Goal: Task Accomplishment & Management: Manage account settings

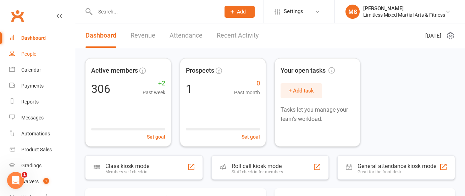
click at [33, 53] on div "People" at bounding box center [28, 54] width 15 height 6
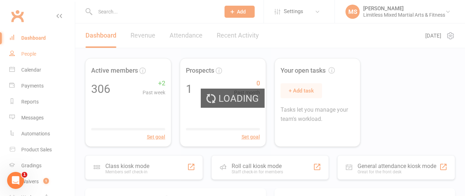
select select "100"
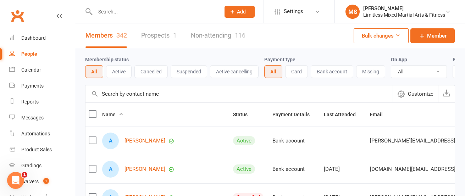
click at [114, 10] on input "text" at bounding box center [154, 12] width 122 height 10
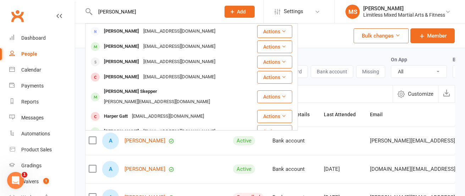
type input "[PERSON_NAME]"
click at [332, 28] on div "Members 342 Prospects 1 Non-attending 116 Bulk changes Member" at bounding box center [270, 35] width 390 height 25
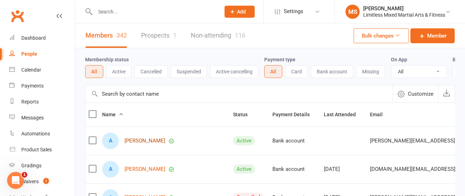
click at [137, 138] on link "[PERSON_NAME]" at bounding box center [145, 141] width 41 height 6
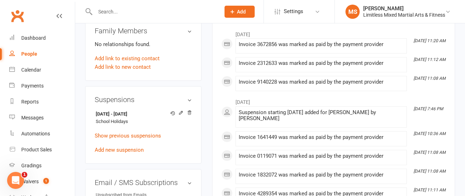
scroll to position [371, 0]
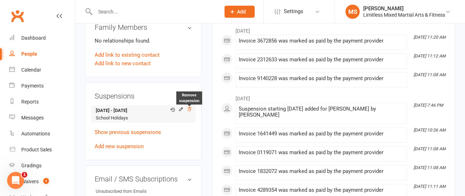
click at [190, 107] on icon at bounding box center [189, 109] width 5 height 5
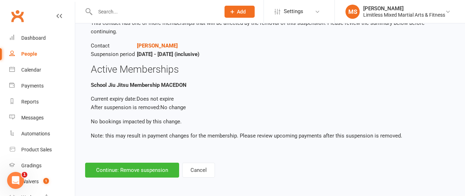
scroll to position [50, 0]
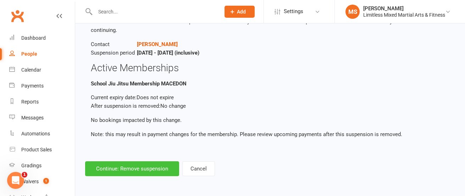
click at [132, 167] on button "Continue: Remove suspension" at bounding box center [132, 168] width 94 height 15
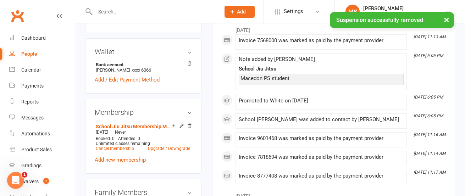
scroll to position [208, 0]
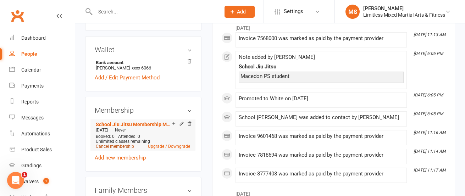
click at [118, 144] on link "Cancel membership" at bounding box center [115, 146] width 38 height 5
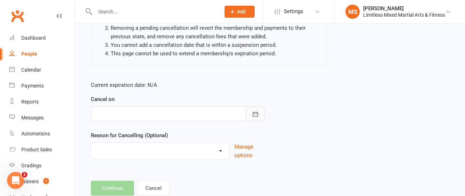
click at [257, 116] on icon "button" at bounding box center [255, 114] width 5 height 5
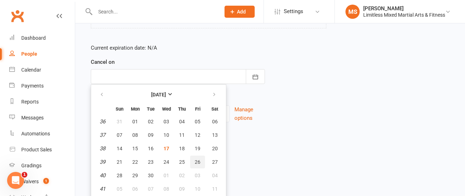
scroll to position [137, 0]
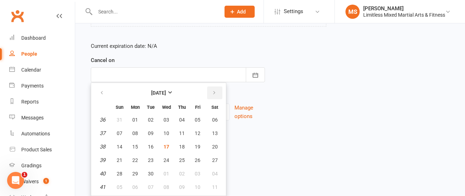
click at [213, 93] on icon "button" at bounding box center [214, 93] width 5 height 6
click at [260, 78] on button "button" at bounding box center [255, 74] width 19 height 15
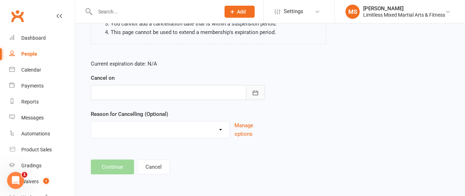
click at [253, 99] on button "button" at bounding box center [255, 92] width 19 height 15
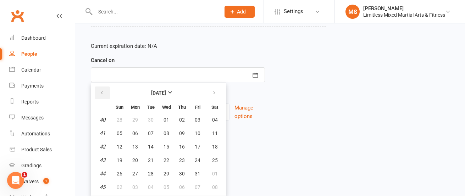
click at [104, 94] on icon "button" at bounding box center [101, 93] width 5 height 6
click at [186, 145] on button "18" at bounding box center [182, 146] width 15 height 13
type input "[DATE]"
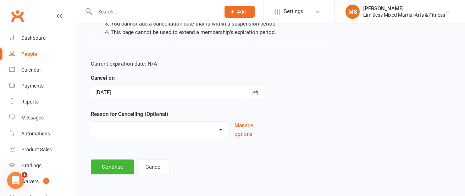
click at [207, 130] on select "Holiday Injury Lost Motivation Medical Moved away from area Other Activites Una…" at bounding box center [160, 129] width 138 height 14
select select "2"
click at [115, 165] on button "Continue" at bounding box center [112, 167] width 43 height 15
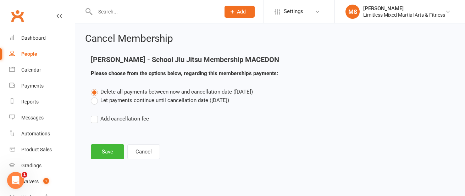
click at [135, 100] on label "Let payments continue until cancellation date ([DATE])" at bounding box center [160, 100] width 138 height 9
click at [95, 96] on input "Let payments continue until cancellation date ([DATE])" at bounding box center [93, 96] width 5 height 0
click at [108, 151] on button "Save" at bounding box center [107, 151] width 33 height 15
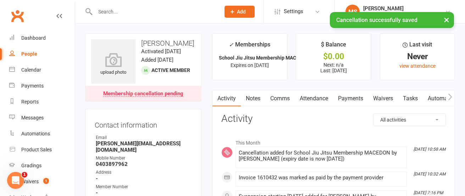
click at [32, 53] on div "People" at bounding box center [29, 54] width 16 height 6
select select "100"
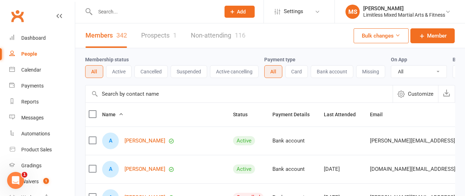
click at [130, 13] on input "text" at bounding box center [154, 12] width 122 height 10
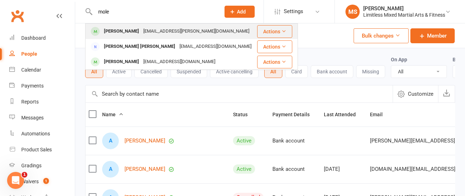
type input "mole"
click at [127, 30] on div "[PERSON_NAME]" at bounding box center [121, 31] width 39 height 10
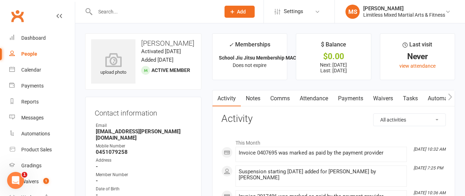
click at [111, 9] on input "text" at bounding box center [154, 12] width 122 height 10
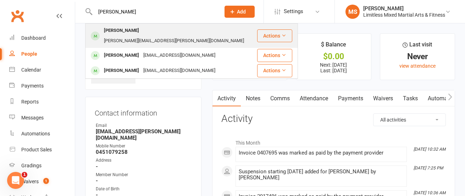
type input "[PERSON_NAME]"
click at [120, 30] on div "[PERSON_NAME]" at bounding box center [121, 31] width 39 height 10
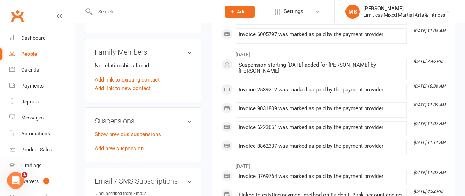
scroll to position [355, 0]
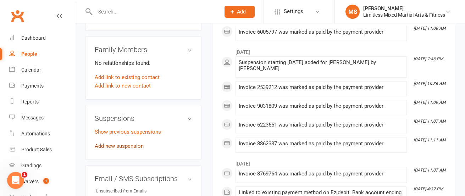
click at [133, 143] on link "Add new suspension" at bounding box center [119, 146] width 49 height 6
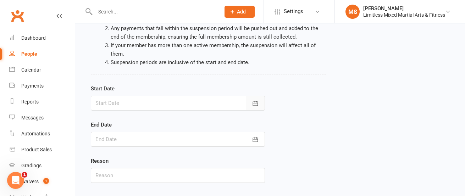
click at [257, 106] on icon "button" at bounding box center [255, 103] width 7 height 7
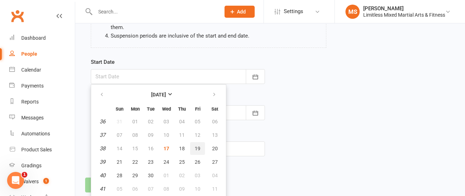
click at [199, 150] on span "19" at bounding box center [198, 149] width 6 height 6
type input "[DATE]"
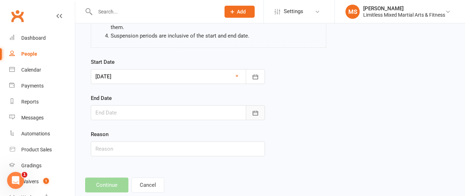
click at [257, 114] on icon "button" at bounding box center [255, 113] width 7 height 7
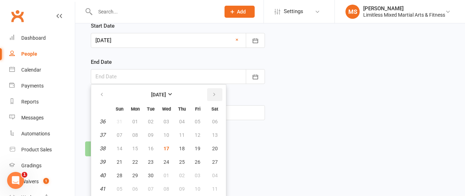
click at [216, 93] on icon "button" at bounding box center [214, 95] width 5 height 6
click at [199, 121] on span "03" at bounding box center [198, 122] width 6 height 6
type input "[DATE]"
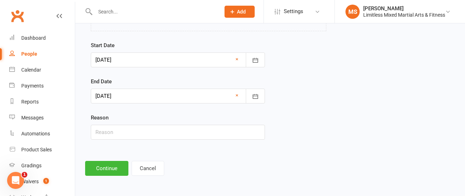
scroll to position [124, 0]
click at [158, 135] on input "text" at bounding box center [178, 132] width 174 height 15
type input "School Holidays"
click at [110, 168] on button "Continue" at bounding box center [106, 168] width 43 height 15
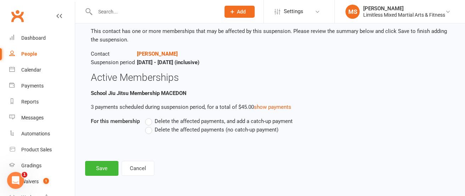
scroll to position [0, 0]
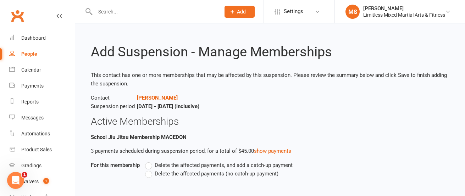
click at [150, 176] on label "Delete the affected payments (no catch-up payment)" at bounding box center [211, 174] width 133 height 9
click at [150, 170] on input "Delete the affected payments (no catch-up payment)" at bounding box center [147, 170] width 5 height 0
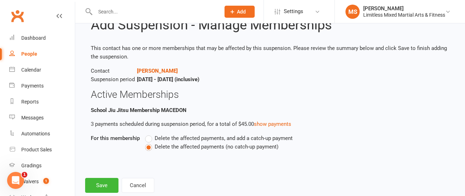
scroll to position [44, 0]
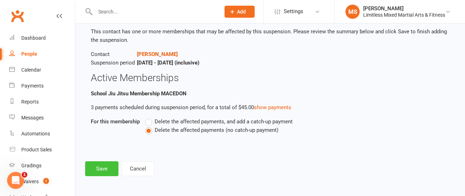
click at [102, 168] on button "Save" at bounding box center [101, 168] width 33 height 15
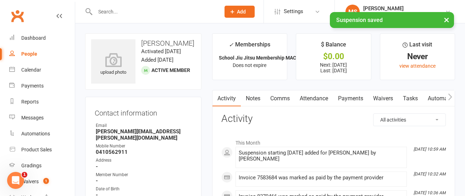
click at [137, 12] on div "× Suspension saved" at bounding box center [228, 12] width 456 height 0
click at [126, 12] on div "× Suspension saved" at bounding box center [228, 12] width 456 height 0
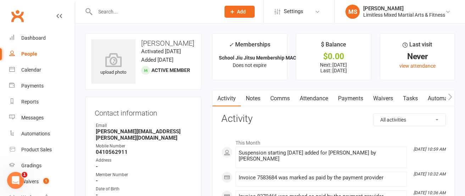
click at [109, 12] on input "text" at bounding box center [154, 12] width 122 height 10
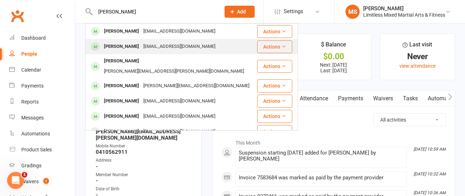
type input "[PERSON_NAME]"
click at [118, 49] on div "[PERSON_NAME]" at bounding box center [121, 47] width 39 height 10
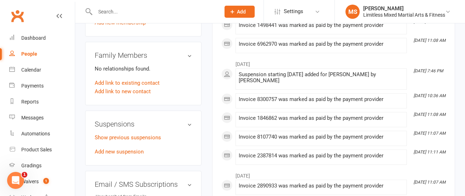
scroll to position [345, 0]
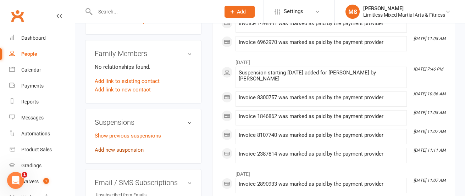
click at [132, 151] on link "Add new suspension" at bounding box center [119, 150] width 49 height 6
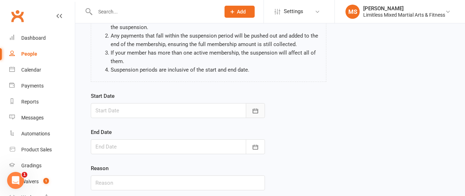
click at [258, 113] on icon "button" at bounding box center [255, 111] width 7 height 7
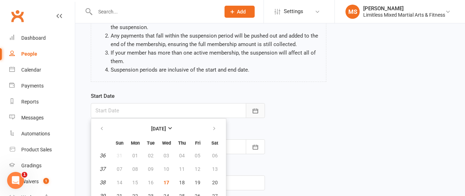
scroll to position [108, 0]
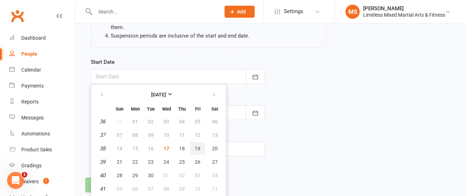
click at [197, 148] on span "19" at bounding box center [198, 149] width 6 height 6
type input "[DATE]"
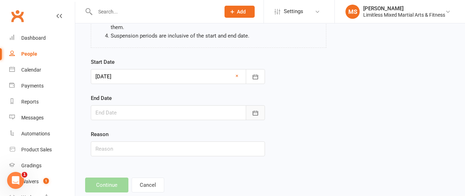
click at [254, 112] on icon "button" at bounding box center [255, 113] width 5 height 5
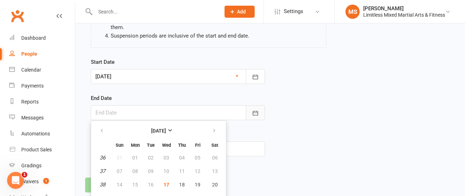
scroll to position [144, 0]
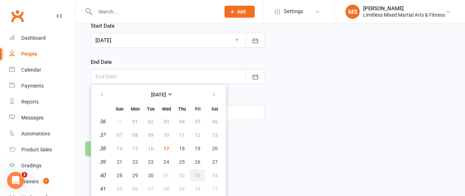
click at [197, 173] on span "03" at bounding box center [198, 176] width 6 height 6
type input "[DATE]"
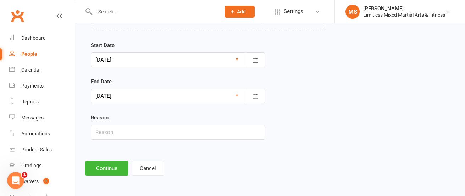
scroll to position [124, 0]
click at [164, 135] on input "text" at bounding box center [178, 132] width 174 height 15
type input "School Holidays"
click at [109, 169] on button "Continue" at bounding box center [106, 168] width 43 height 15
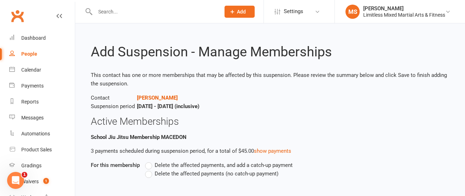
scroll to position [42, 0]
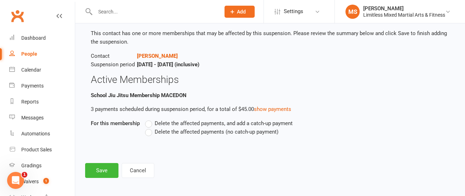
click at [149, 135] on label "Delete the affected payments (no catch-up payment)" at bounding box center [211, 132] width 133 height 9
click at [149, 128] on input "Delete the affected payments (no catch-up payment)" at bounding box center [147, 128] width 5 height 0
click at [111, 168] on button "Save" at bounding box center [101, 170] width 33 height 15
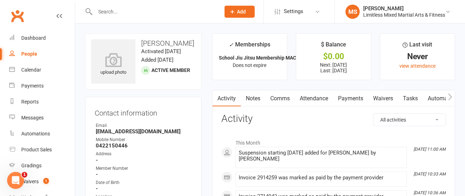
click at [122, 10] on input "text" at bounding box center [154, 12] width 122 height 10
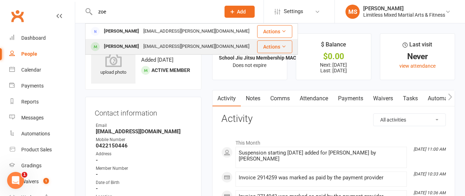
type input "zoe"
click at [128, 45] on div "[PERSON_NAME]" at bounding box center [121, 47] width 39 height 10
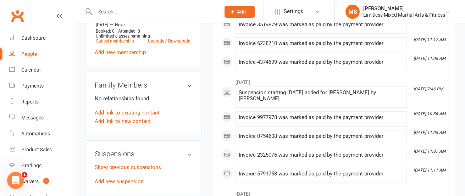
scroll to position [327, 0]
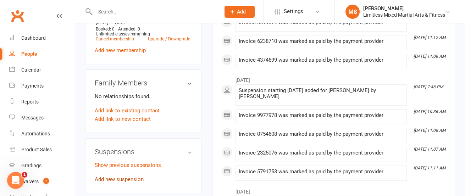
click at [134, 176] on link "Add new suspension" at bounding box center [119, 179] width 49 height 6
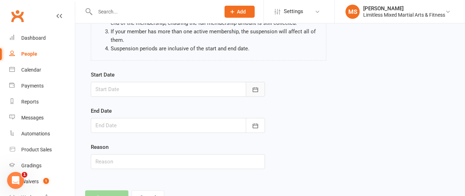
click at [252, 87] on icon "button" at bounding box center [255, 89] width 7 height 7
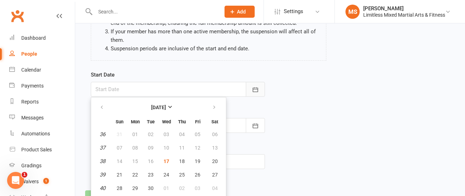
scroll to position [108, 0]
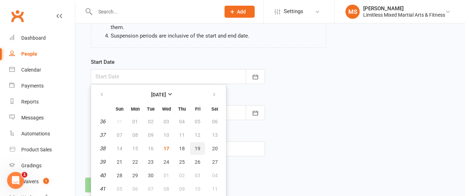
click at [198, 148] on span "19" at bounding box center [198, 149] width 6 height 6
type input "[DATE]"
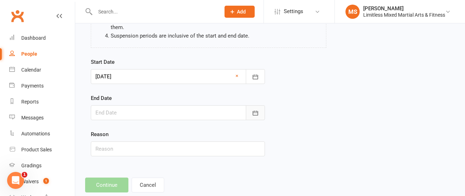
click at [255, 113] on icon "button" at bounding box center [255, 113] width 5 height 5
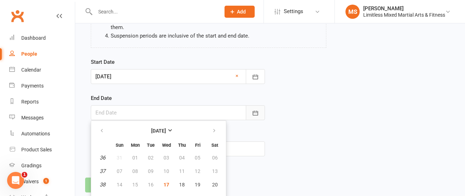
scroll to position [144, 0]
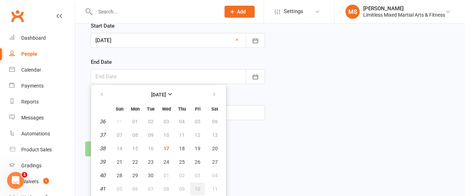
click at [199, 187] on span "10" at bounding box center [198, 189] width 6 height 6
type input "[DATE]"
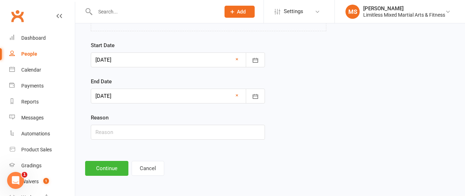
scroll to position [124, 0]
click at [166, 128] on input "text" at bounding box center [178, 132] width 174 height 15
type input "School Holidays"
click at [115, 171] on button "Continue" at bounding box center [106, 168] width 43 height 15
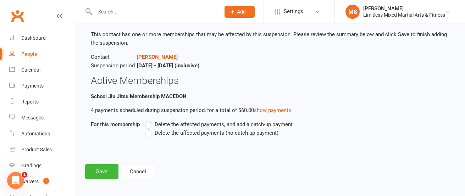
scroll to position [44, 0]
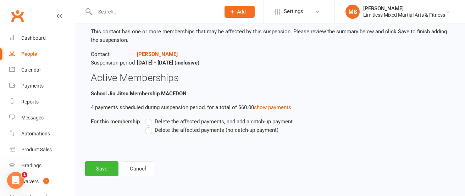
click at [152, 132] on label "Delete the affected payments (no catch-up payment)" at bounding box center [211, 130] width 133 height 9
click at [150, 126] on input "Delete the affected payments (no catch-up payment)" at bounding box center [147, 126] width 5 height 0
click at [106, 170] on button "Save" at bounding box center [101, 168] width 33 height 15
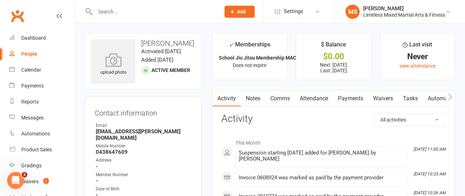
click at [140, 15] on input "text" at bounding box center [154, 12] width 122 height 10
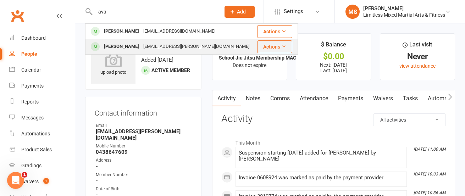
type input "ava"
click at [129, 45] on div "[PERSON_NAME]" at bounding box center [121, 47] width 39 height 10
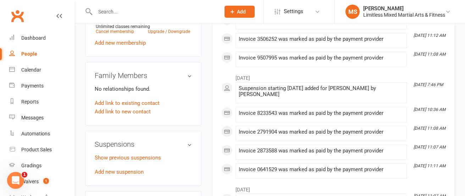
scroll to position [333, 0]
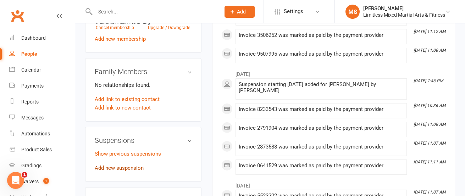
click at [129, 165] on link "Add new suspension" at bounding box center [119, 168] width 49 height 6
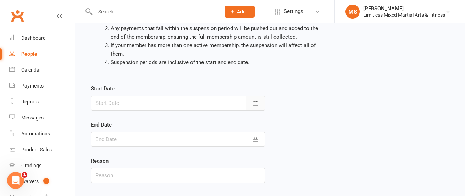
click at [255, 105] on icon "button" at bounding box center [255, 103] width 7 height 7
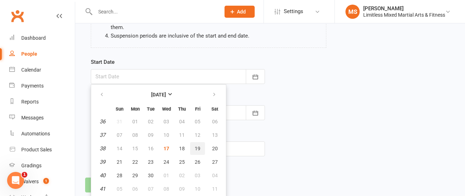
click at [197, 146] on span "19" at bounding box center [198, 149] width 6 height 6
type input "[DATE]"
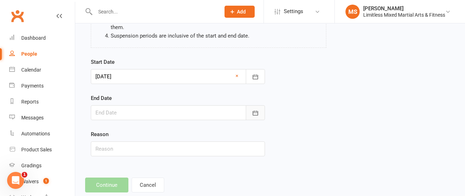
click at [255, 117] on button "button" at bounding box center [255, 112] width 19 height 15
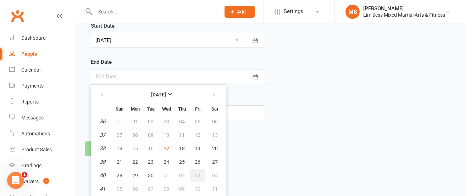
click at [195, 177] on span "03" at bounding box center [198, 176] width 6 height 6
type input "[DATE]"
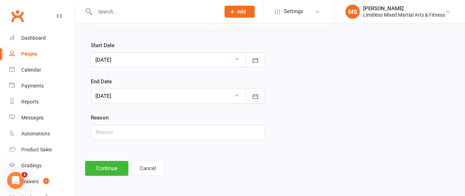
scroll to position [124, 0]
click at [154, 134] on input "text" at bounding box center [178, 132] width 174 height 15
type input "School Holidays"
click at [107, 167] on button "Continue" at bounding box center [106, 168] width 43 height 15
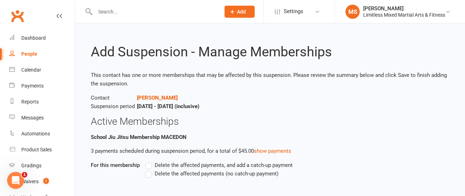
click at [149, 176] on label "Delete the affected payments (no catch-up payment)" at bounding box center [211, 174] width 133 height 9
click at [149, 170] on input "Delete the affected payments (no catch-up payment)" at bounding box center [147, 170] width 5 height 0
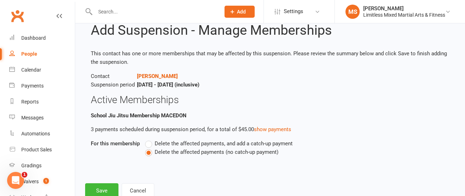
scroll to position [44, 0]
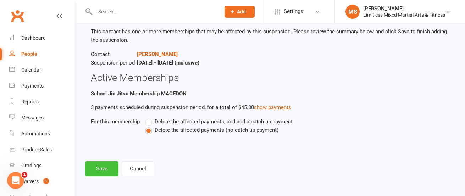
click at [104, 167] on button "Save" at bounding box center [101, 168] width 33 height 15
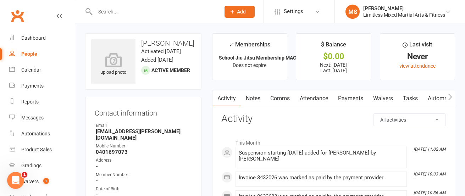
click at [116, 12] on input "text" at bounding box center [154, 12] width 122 height 10
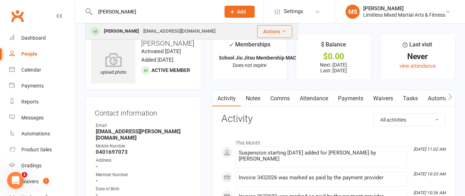
type input "[PERSON_NAME]"
click at [126, 30] on div "[PERSON_NAME]" at bounding box center [121, 31] width 39 height 10
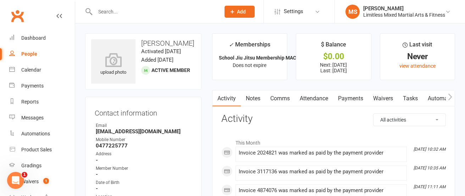
click at [345, 100] on link "Payments" at bounding box center [350, 98] width 35 height 16
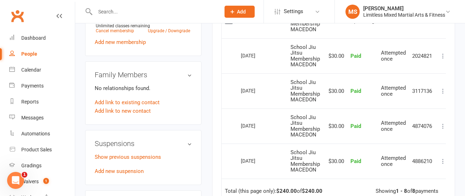
scroll to position [334, 0]
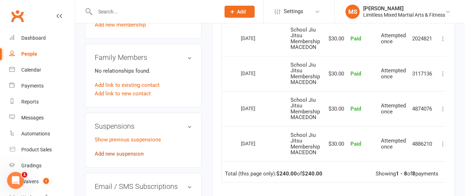
click at [126, 155] on link "Add new suspension" at bounding box center [119, 154] width 49 height 6
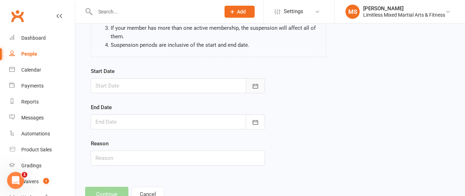
click at [257, 84] on icon "button" at bounding box center [255, 86] width 7 height 7
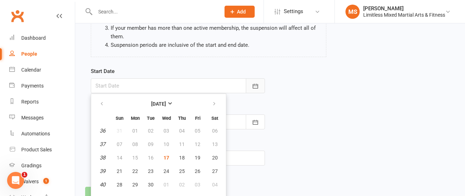
scroll to position [108, 0]
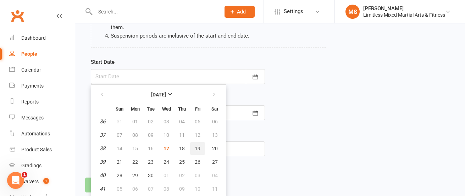
click at [200, 148] on button "19" at bounding box center [197, 148] width 15 height 13
type input "[DATE]"
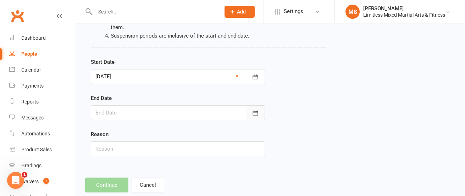
click at [253, 115] on icon "button" at bounding box center [255, 113] width 7 height 7
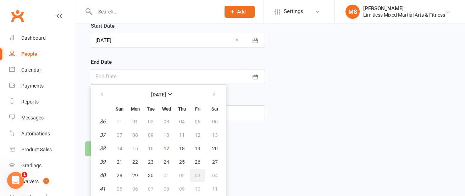
click at [195, 172] on button "03" at bounding box center [197, 175] width 15 height 13
type input "[DATE]"
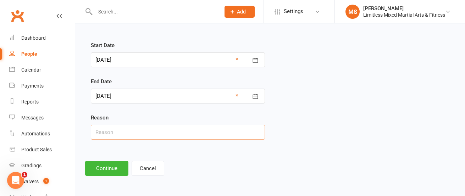
click at [160, 132] on input "text" at bounding box center [178, 132] width 174 height 15
type input "School Holidays"
click at [104, 168] on button "Continue" at bounding box center [106, 168] width 43 height 15
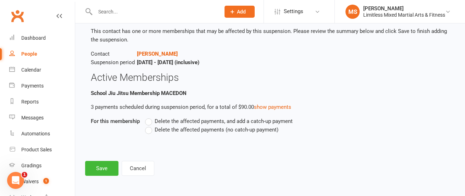
scroll to position [0, 0]
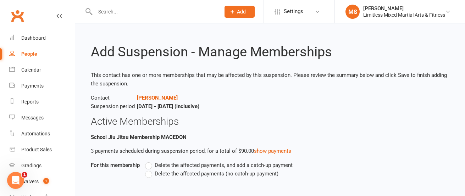
click at [150, 174] on label "Delete the affected payments (no catch-up payment)" at bounding box center [211, 174] width 133 height 9
click at [150, 170] on input "Delete the affected payments (no catch-up payment)" at bounding box center [147, 170] width 5 height 0
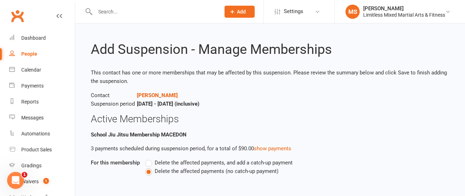
scroll to position [44, 0]
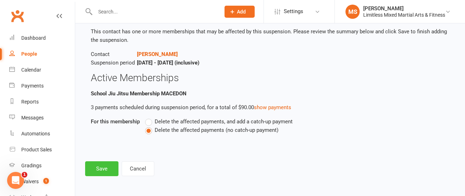
click at [101, 168] on button "Save" at bounding box center [101, 168] width 33 height 15
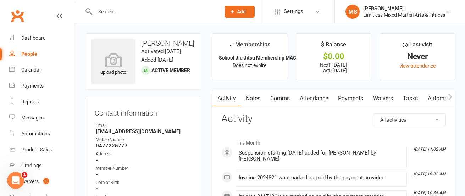
click at [126, 15] on input "text" at bounding box center [154, 12] width 122 height 10
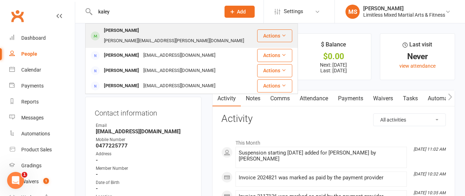
type input "kaley"
click at [126, 31] on div "[PERSON_NAME]" at bounding box center [121, 31] width 39 height 10
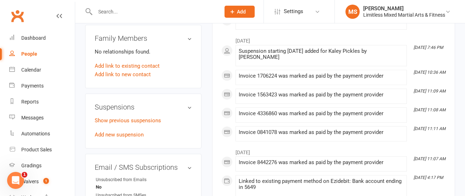
scroll to position [369, 0]
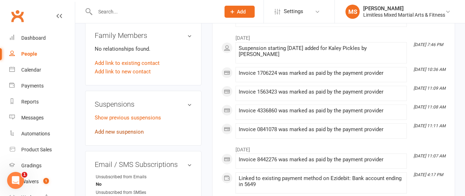
click at [120, 129] on link "Add new suspension" at bounding box center [119, 132] width 49 height 6
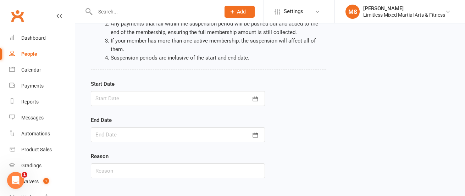
scroll to position [93, 0]
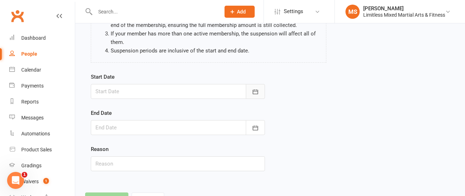
click at [256, 96] on button "button" at bounding box center [255, 91] width 19 height 15
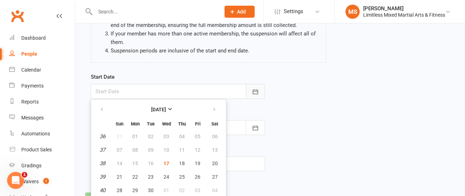
scroll to position [108, 0]
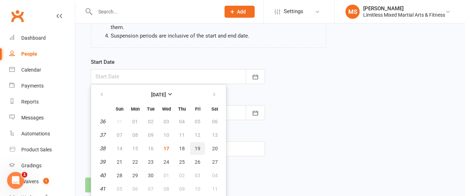
click at [197, 151] on span "19" at bounding box center [198, 149] width 6 height 6
type input "[DATE]"
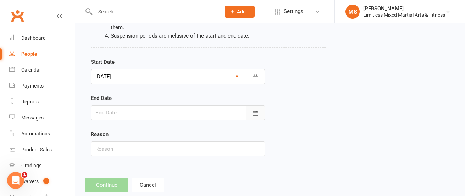
click at [257, 116] on icon "button" at bounding box center [255, 113] width 7 height 7
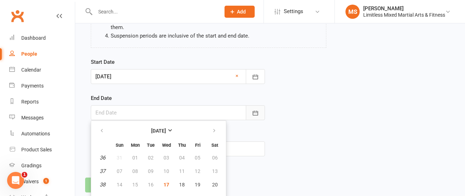
scroll to position [144, 0]
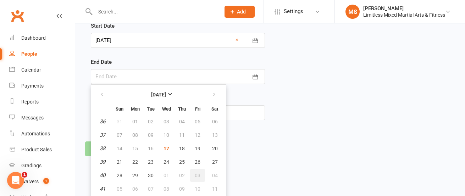
click at [198, 175] on span "03" at bounding box center [198, 176] width 6 height 6
type input "[DATE]"
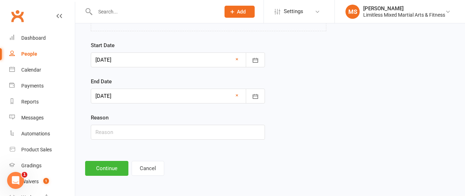
scroll to position [124, 0]
click at [164, 135] on input "text" at bounding box center [178, 132] width 174 height 15
type input "School Holidays"
click at [103, 169] on button "Continue" at bounding box center [106, 168] width 43 height 15
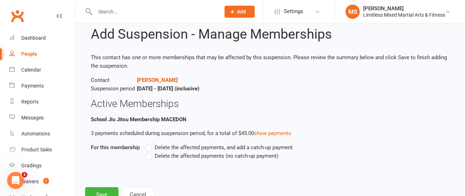
scroll to position [44, 0]
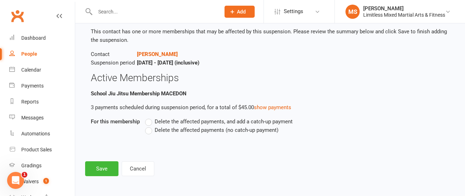
click at [151, 130] on label "Delete the affected payments (no catch-up payment)" at bounding box center [211, 130] width 133 height 9
click at [150, 126] on input "Delete the affected payments (no catch-up payment)" at bounding box center [147, 126] width 5 height 0
click at [102, 166] on button "Save" at bounding box center [101, 168] width 33 height 15
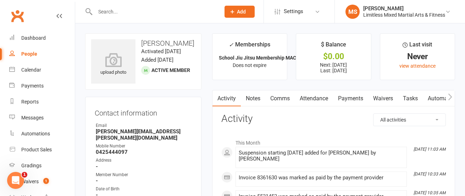
click at [108, 11] on input "text" at bounding box center [154, 12] width 122 height 10
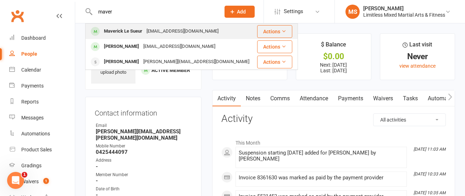
type input "maver"
click at [116, 29] on div "Maverick Le Sueur" at bounding box center [123, 31] width 43 height 10
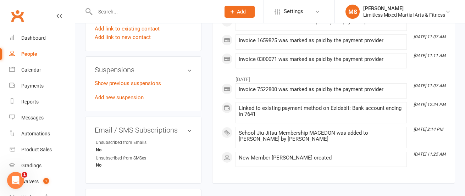
scroll to position [397, 0]
click at [123, 101] on link "Add new suspension" at bounding box center [119, 98] width 49 height 6
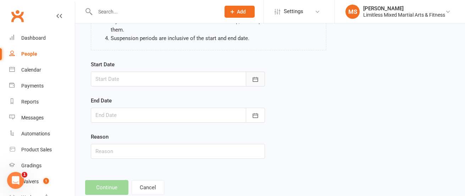
click at [252, 82] on icon "button" at bounding box center [255, 79] width 7 height 7
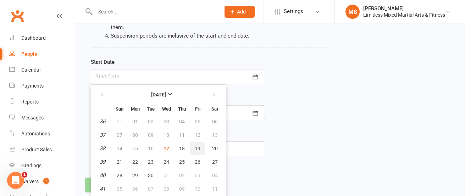
click at [199, 148] on span "19" at bounding box center [198, 149] width 6 height 6
type input "[DATE]"
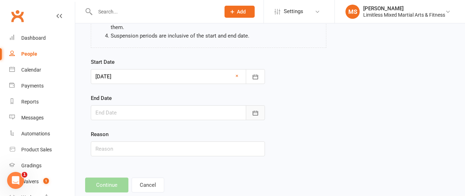
click at [254, 111] on icon "button" at bounding box center [255, 113] width 7 height 7
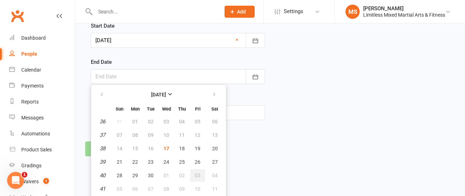
click at [195, 175] on span "03" at bounding box center [198, 176] width 6 height 6
type input "[DATE]"
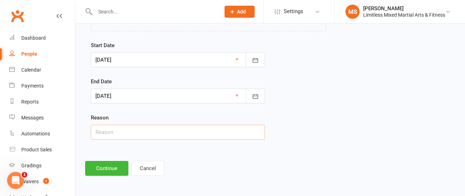
click at [153, 134] on input "text" at bounding box center [178, 132] width 174 height 15
type input "School Holidays"
click at [108, 165] on button "Continue" at bounding box center [106, 168] width 43 height 15
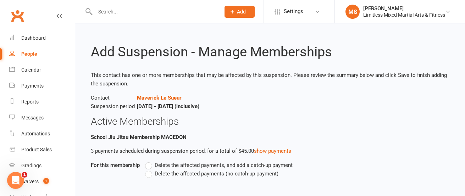
scroll to position [44, 0]
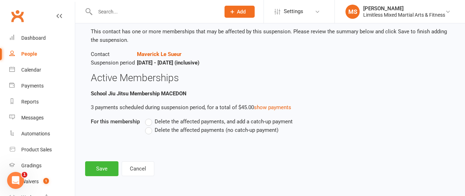
click at [150, 130] on label "Delete the affected payments (no catch-up payment)" at bounding box center [211, 130] width 133 height 9
click at [150, 126] on input "Delete the affected payments (no catch-up payment)" at bounding box center [147, 126] width 5 height 0
click at [101, 170] on button "Save" at bounding box center [101, 168] width 33 height 15
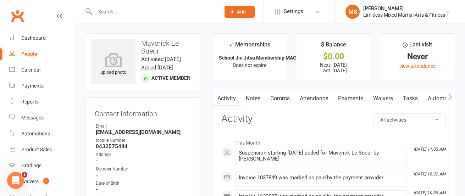
click at [127, 11] on input "text" at bounding box center [154, 12] width 122 height 10
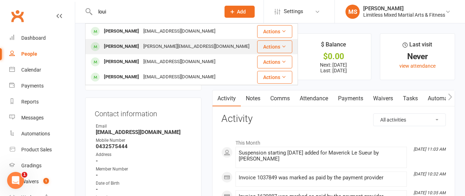
type input "loui"
click at [125, 46] on div "[PERSON_NAME]" at bounding box center [121, 47] width 39 height 10
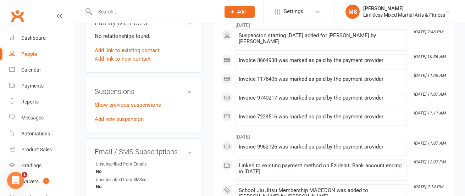
scroll to position [386, 0]
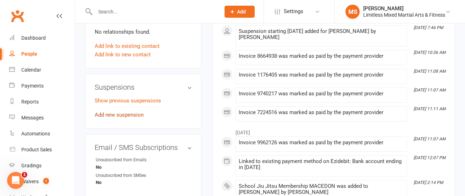
click at [131, 112] on link "Add new suspension" at bounding box center [119, 115] width 49 height 6
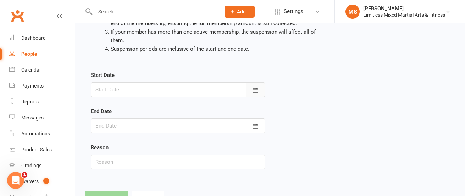
click at [254, 89] on icon "button" at bounding box center [255, 90] width 5 height 5
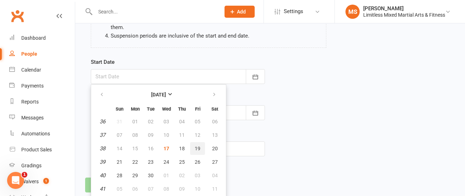
click at [198, 150] on span "19" at bounding box center [198, 149] width 6 height 6
type input "[DATE]"
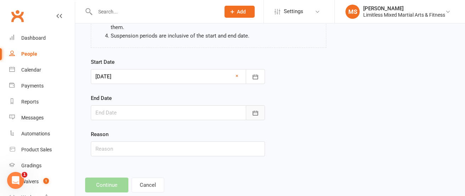
click at [254, 115] on icon "button" at bounding box center [255, 113] width 7 height 7
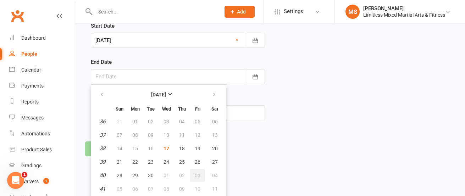
click at [194, 176] on button "03" at bounding box center [197, 175] width 15 height 13
type input "[DATE]"
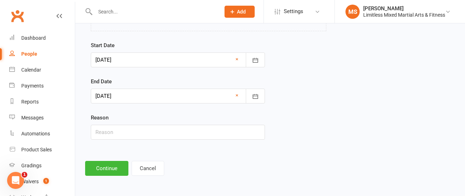
scroll to position [124, 0]
click at [178, 135] on input "text" at bounding box center [178, 132] width 174 height 15
type input "School Holidays"
click at [110, 167] on button "Continue" at bounding box center [106, 168] width 43 height 15
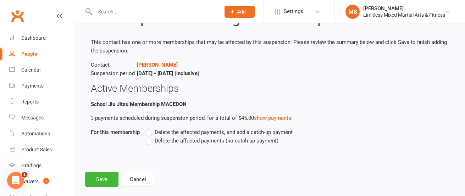
scroll to position [44, 0]
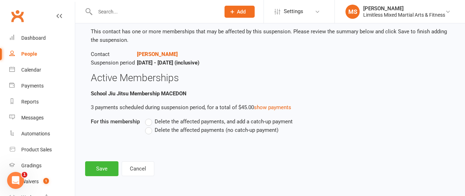
click at [149, 132] on label "Delete the affected payments (no catch-up payment)" at bounding box center [211, 130] width 133 height 9
click at [149, 126] on input "Delete the affected payments (no catch-up payment)" at bounding box center [147, 126] width 5 height 0
click at [102, 170] on button "Save" at bounding box center [101, 168] width 33 height 15
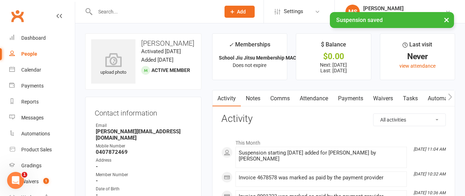
click at [166, 12] on div "× Suspension saved" at bounding box center [228, 12] width 456 height 0
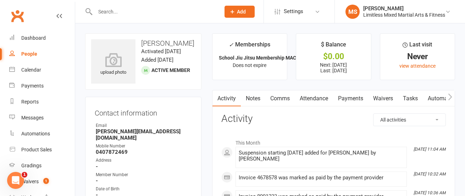
click at [160, 15] on input "text" at bounding box center [154, 12] width 122 height 10
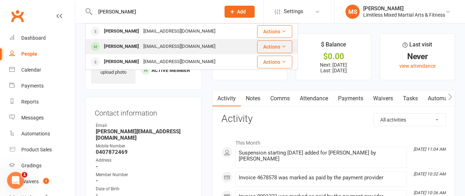
type input "[PERSON_NAME]"
click at [144, 45] on div "[EMAIL_ADDRESS][DOMAIN_NAME]" at bounding box center [179, 47] width 76 height 10
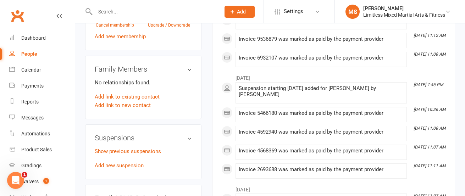
scroll to position [334, 0]
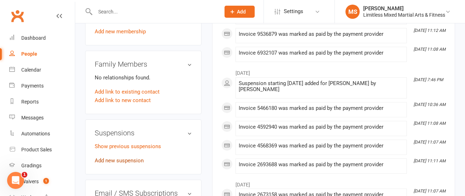
click at [116, 162] on link "Add new suspension" at bounding box center [119, 161] width 49 height 6
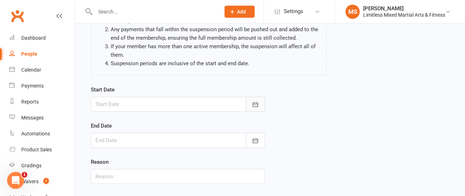
click at [253, 108] on icon "button" at bounding box center [255, 104] width 7 height 7
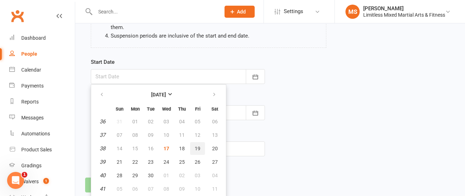
click at [199, 147] on span "19" at bounding box center [198, 149] width 6 height 6
type input "[DATE]"
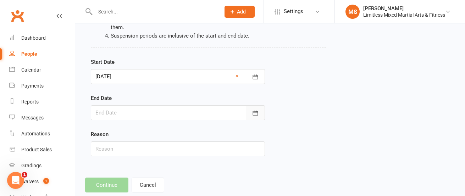
click at [260, 114] on button "button" at bounding box center [255, 112] width 19 height 15
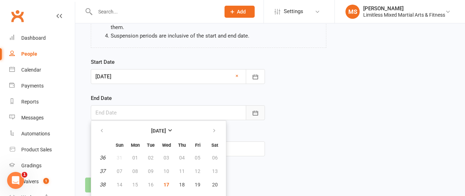
scroll to position [144, 0]
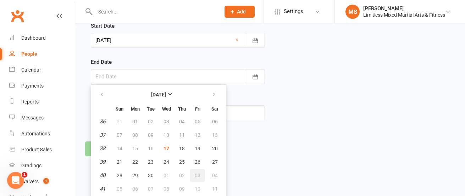
click at [197, 177] on span "03" at bounding box center [198, 176] width 6 height 6
type input "[DATE]"
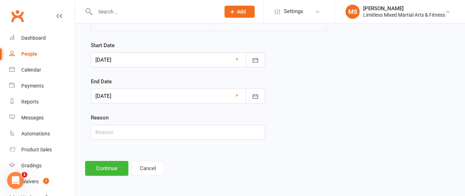
scroll to position [124, 0]
click at [175, 137] on input "text" at bounding box center [178, 132] width 174 height 15
type input "School Holidays"
click at [113, 167] on button "Continue" at bounding box center [106, 168] width 43 height 15
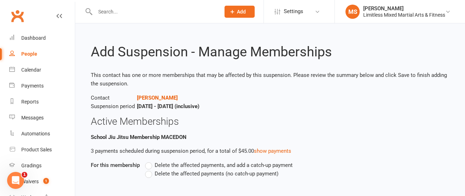
click at [149, 173] on label "Delete the affected payments (no catch-up payment)" at bounding box center [211, 174] width 133 height 9
click at [149, 170] on input "Delete the affected payments (no catch-up payment)" at bounding box center [147, 170] width 5 height 0
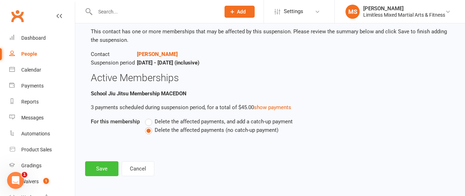
click at [103, 166] on button "Save" at bounding box center [101, 168] width 33 height 15
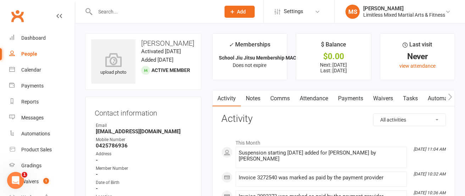
click at [142, 12] on input "text" at bounding box center [154, 12] width 122 height 10
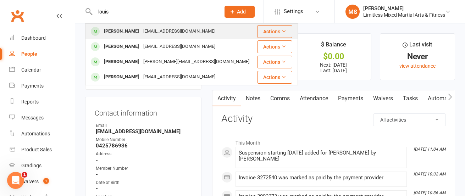
type input "louis"
click at [129, 28] on div "[PERSON_NAME]" at bounding box center [121, 31] width 39 height 10
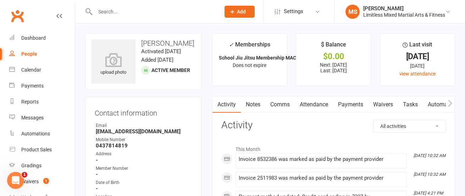
click at [357, 107] on link "Payments" at bounding box center [350, 105] width 35 height 16
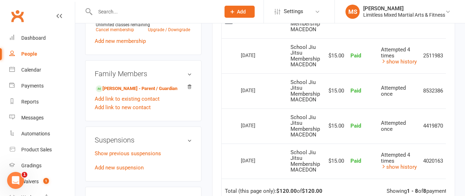
scroll to position [353, 0]
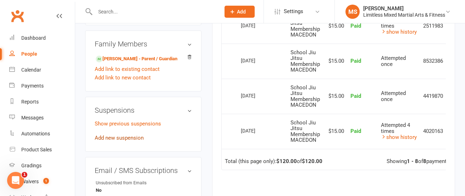
click at [129, 139] on link "Add new suspension" at bounding box center [119, 138] width 49 height 6
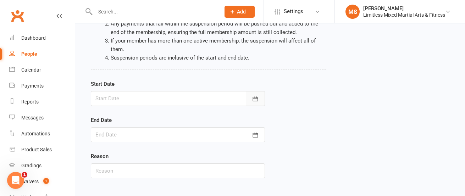
click at [258, 97] on icon "button" at bounding box center [255, 98] width 7 height 7
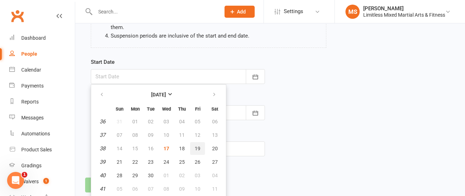
click at [198, 144] on button "19" at bounding box center [197, 148] width 15 height 13
type input "[DATE]"
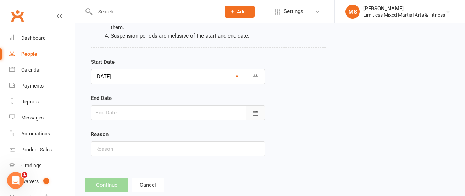
click at [254, 112] on icon "button" at bounding box center [255, 113] width 5 height 5
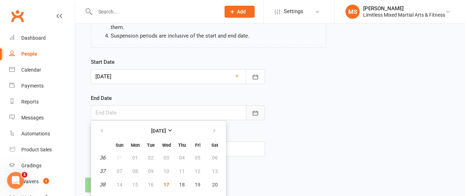
scroll to position [144, 0]
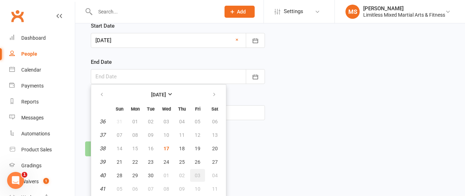
click at [196, 173] on span "03" at bounding box center [198, 176] width 6 height 6
type input "[DATE]"
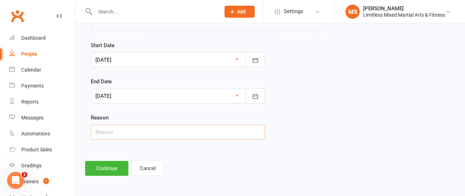
click at [154, 137] on input "text" at bounding box center [178, 132] width 174 height 15
type input "School Holidays"
click at [105, 168] on button "Continue" at bounding box center [106, 168] width 43 height 15
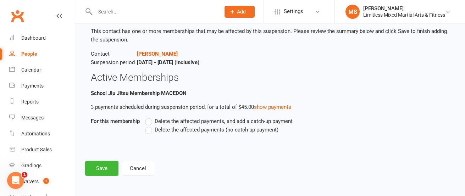
scroll to position [0, 0]
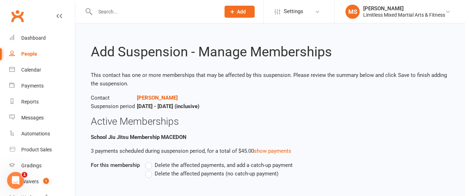
click at [149, 173] on label "Delete the affected payments (no catch-up payment)" at bounding box center [211, 174] width 133 height 9
click at [149, 170] on input "Delete the affected payments (no catch-up payment)" at bounding box center [147, 170] width 5 height 0
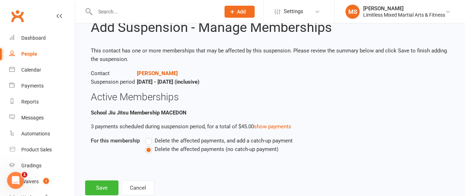
scroll to position [44, 0]
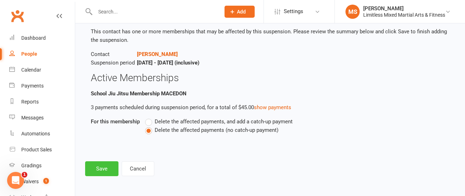
click at [103, 163] on button "Save" at bounding box center [101, 168] width 33 height 15
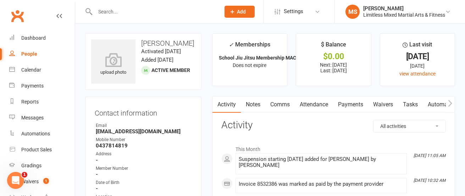
click at [122, 15] on input "text" at bounding box center [154, 12] width 122 height 10
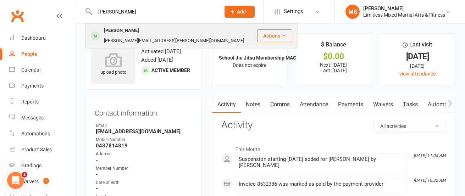
type input "[PERSON_NAME]"
click at [116, 32] on div "[PERSON_NAME]" at bounding box center [121, 31] width 39 height 10
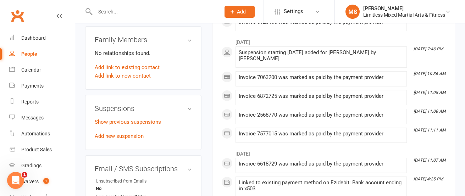
scroll to position [368, 0]
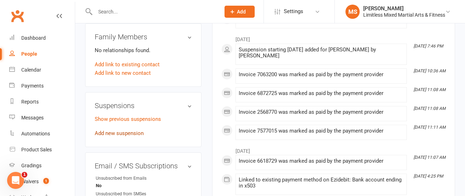
click at [122, 130] on link "Add new suspension" at bounding box center [119, 133] width 49 height 6
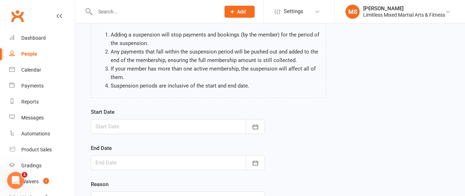
scroll to position [63, 0]
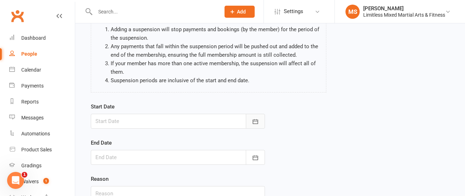
click at [258, 123] on icon "button" at bounding box center [255, 121] width 7 height 7
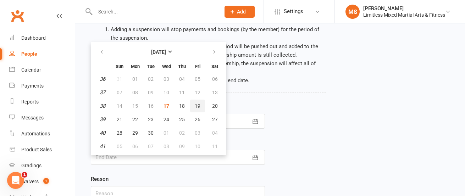
click at [199, 104] on span "19" at bounding box center [198, 106] width 6 height 6
type input "[DATE]"
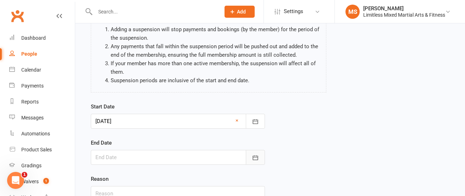
click at [257, 157] on icon "button" at bounding box center [255, 157] width 7 height 7
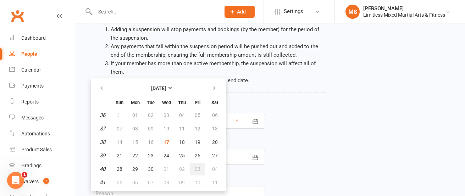
click at [197, 171] on span "03" at bounding box center [198, 169] width 6 height 6
type input "[DATE]"
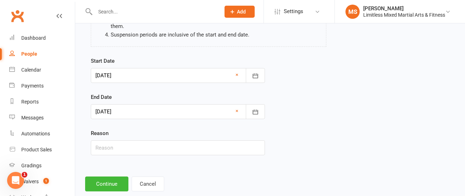
scroll to position [112, 0]
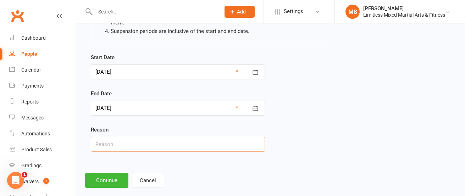
click at [183, 148] on input "text" at bounding box center [178, 144] width 174 height 15
type input "School Holidays"
click at [104, 183] on button "Continue" at bounding box center [106, 180] width 43 height 15
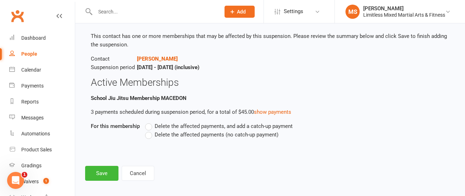
scroll to position [39, 0]
click at [150, 137] on label "Delete the affected payments (no catch-up payment)" at bounding box center [211, 134] width 133 height 9
click at [150, 130] on input "Delete the affected payments (no catch-up payment)" at bounding box center [147, 130] width 5 height 0
click at [97, 173] on button "Save" at bounding box center [101, 173] width 33 height 15
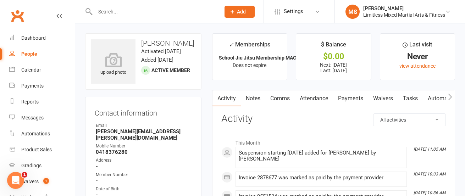
click at [125, 10] on input "text" at bounding box center [154, 12] width 122 height 10
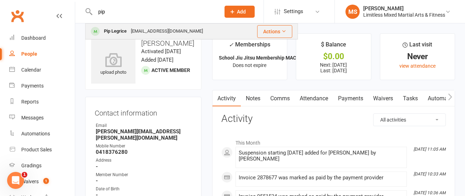
type input "pip"
click at [126, 31] on div "Pip Legrice" at bounding box center [115, 31] width 27 height 10
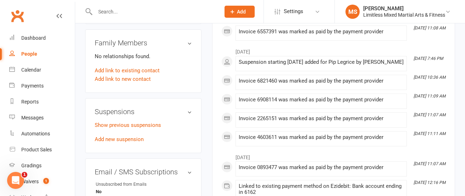
scroll to position [361, 0]
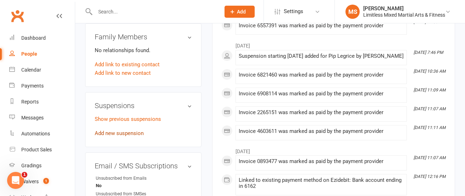
click at [123, 134] on link "Add new suspension" at bounding box center [119, 133] width 49 height 6
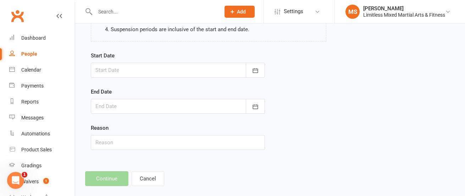
scroll to position [116, 0]
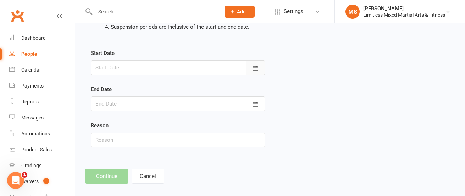
click at [259, 72] on button "button" at bounding box center [255, 67] width 19 height 15
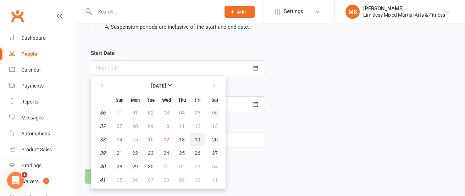
click at [201, 139] on button "19" at bounding box center [197, 139] width 15 height 13
type input "[DATE]"
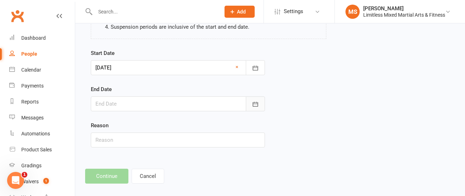
click at [251, 108] on button "button" at bounding box center [255, 104] width 19 height 15
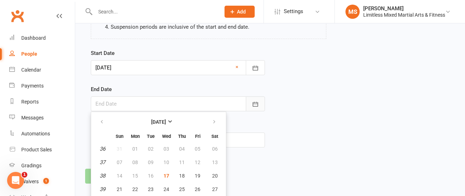
scroll to position [144, 0]
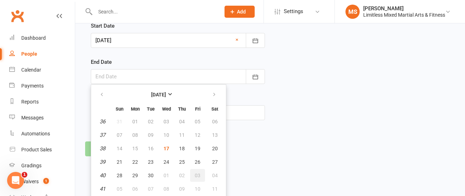
click at [197, 177] on span "03" at bounding box center [198, 176] width 6 height 6
type input "[DATE]"
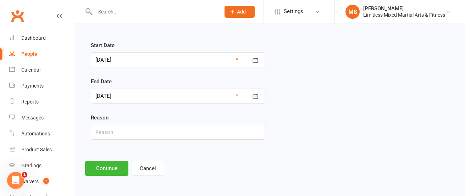
scroll to position [124, 0]
click at [178, 136] on input "text" at bounding box center [178, 132] width 174 height 15
type input "School Holidays"
click at [104, 167] on button "Continue" at bounding box center [106, 168] width 43 height 15
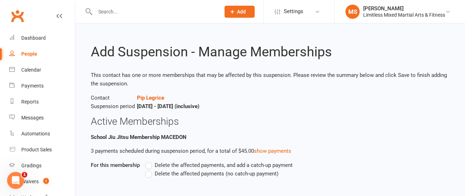
scroll to position [32, 0]
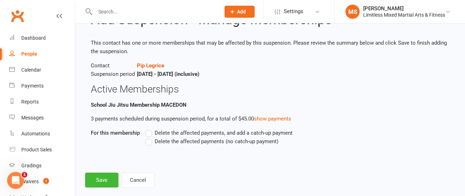
click at [149, 143] on label "Delete the affected payments (no catch-up payment)" at bounding box center [211, 141] width 133 height 9
click at [149, 137] on input "Delete the affected payments (no catch-up payment)" at bounding box center [147, 137] width 5 height 0
click at [106, 179] on button "Save" at bounding box center [101, 180] width 33 height 15
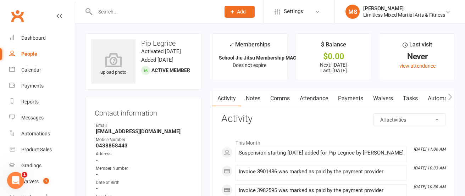
click at [122, 8] on input "text" at bounding box center [154, 12] width 122 height 10
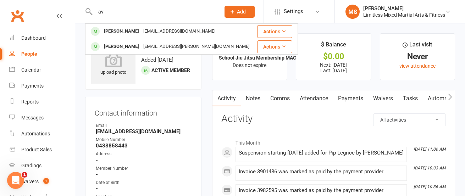
type input "a"
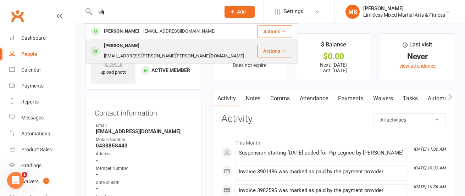
type input "silj"
click at [129, 46] on div "[PERSON_NAME]" at bounding box center [121, 46] width 39 height 10
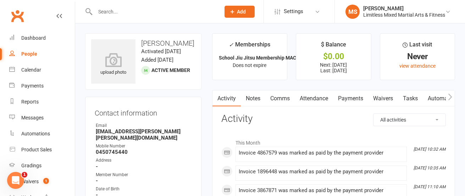
click at [340, 98] on link "Payments" at bounding box center [350, 98] width 35 height 16
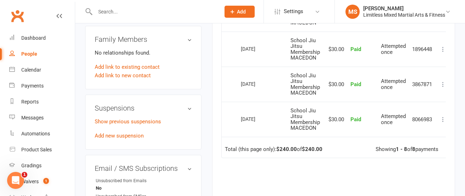
scroll to position [364, 0]
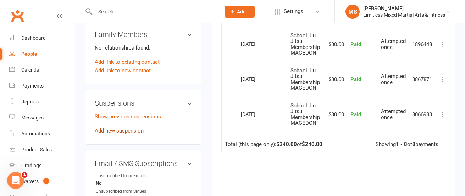
click at [132, 128] on link "Add new suspension" at bounding box center [119, 131] width 49 height 6
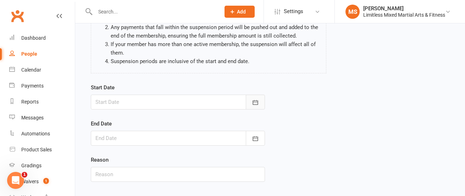
click at [251, 99] on button "button" at bounding box center [255, 102] width 19 height 15
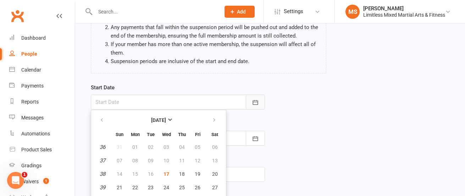
scroll to position [108, 0]
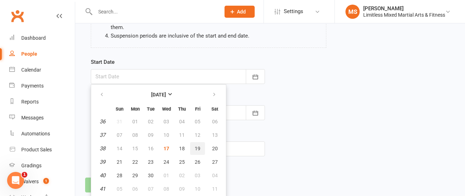
click at [195, 150] on span "19" at bounding box center [198, 149] width 6 height 6
type input "[DATE]"
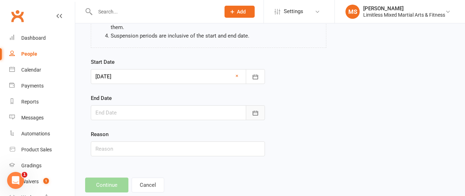
click at [258, 111] on icon "button" at bounding box center [255, 113] width 7 height 7
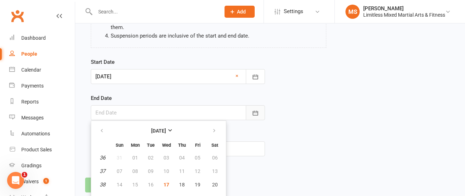
scroll to position [144, 0]
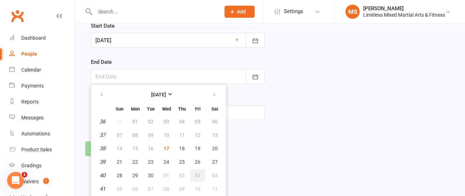
click at [200, 172] on button "03" at bounding box center [197, 175] width 15 height 13
type input "[DATE]"
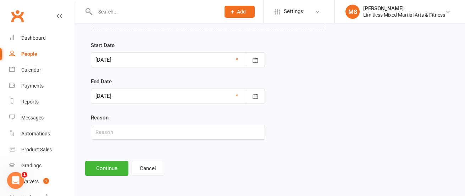
scroll to position [124, 0]
click at [197, 135] on input "text" at bounding box center [178, 132] width 174 height 15
type input "School Holidays"
click at [116, 170] on button "Continue" at bounding box center [106, 168] width 43 height 15
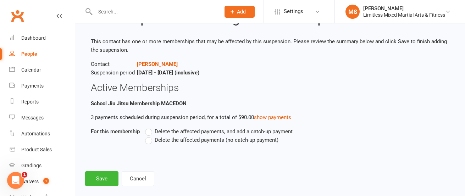
scroll to position [38, 0]
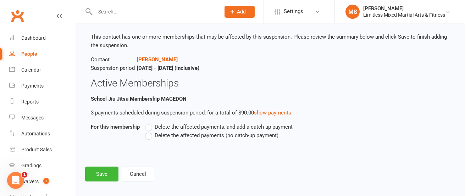
click at [150, 137] on label "Delete the affected payments (no catch-up payment)" at bounding box center [211, 135] width 133 height 9
click at [150, 131] on input "Delete the affected payments (no catch-up payment)" at bounding box center [147, 131] width 5 height 0
click at [106, 174] on button "Save" at bounding box center [101, 174] width 33 height 15
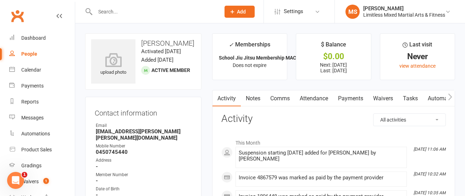
click at [130, 11] on input "text" at bounding box center [154, 12] width 122 height 10
type input "k"
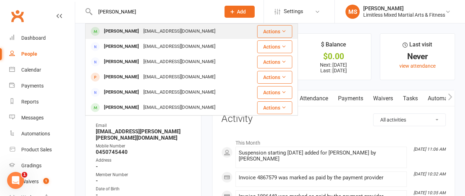
type input "[PERSON_NAME]"
click at [133, 32] on div "[PERSON_NAME]" at bounding box center [121, 31] width 39 height 10
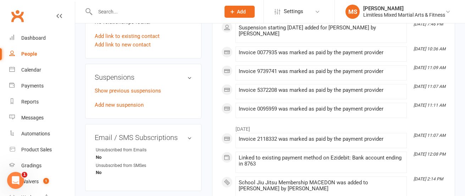
scroll to position [391, 0]
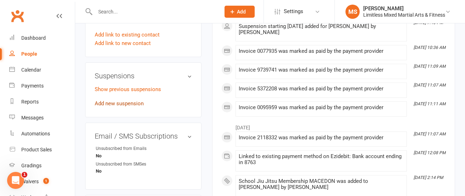
click at [126, 105] on link "Add new suspension" at bounding box center [119, 103] width 49 height 6
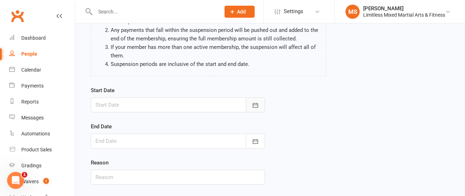
click at [255, 109] on icon "button" at bounding box center [255, 105] width 7 height 7
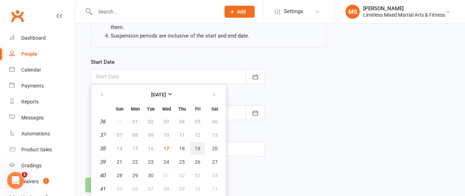
click at [195, 149] on span "19" at bounding box center [198, 149] width 6 height 6
type input "[DATE]"
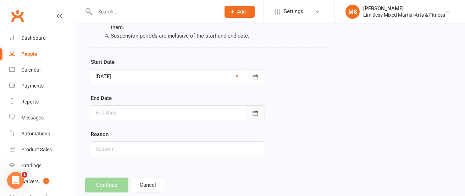
click at [254, 113] on icon "button" at bounding box center [255, 113] width 7 height 7
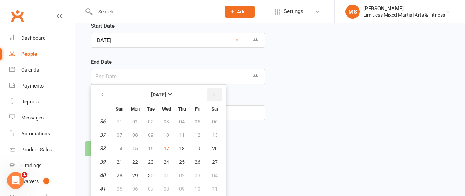
click at [215, 97] on icon "button" at bounding box center [214, 95] width 5 height 6
click at [198, 147] on span "17" at bounding box center [198, 149] width 6 height 6
type input "[DATE]"
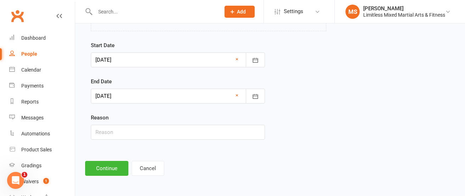
scroll to position [124, 0]
click at [155, 135] on input "text" at bounding box center [178, 132] width 174 height 15
type input "School Holidays"
click at [102, 167] on button "Continue" at bounding box center [106, 168] width 43 height 15
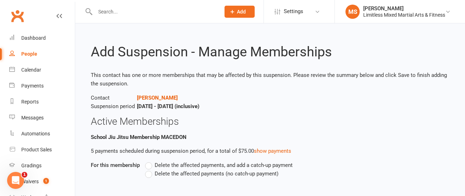
click at [150, 175] on label "Delete the affected payments (no catch-up payment)" at bounding box center [211, 174] width 133 height 9
click at [150, 170] on input "Delete the affected payments (no catch-up payment)" at bounding box center [147, 170] width 5 height 0
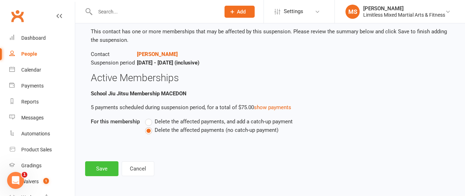
click at [106, 164] on button "Save" at bounding box center [101, 168] width 33 height 15
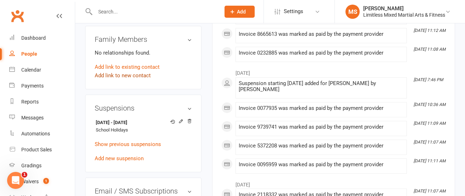
scroll to position [363, 0]
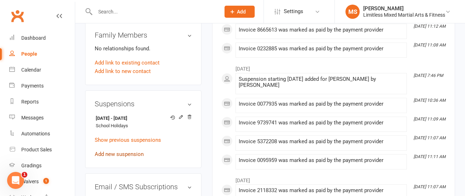
click at [130, 155] on link "Add new suspension" at bounding box center [119, 154] width 49 height 6
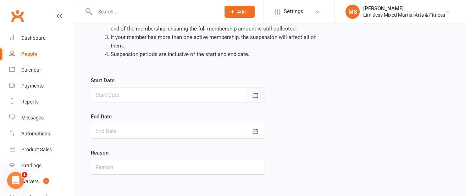
click at [253, 98] on icon "button" at bounding box center [255, 95] width 7 height 7
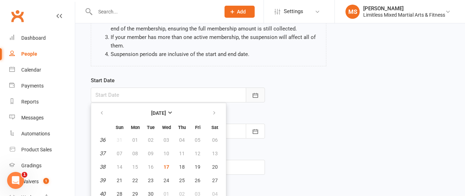
scroll to position [108, 0]
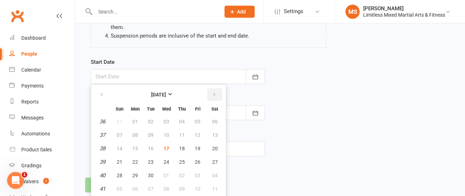
click at [214, 95] on icon "button" at bounding box center [214, 95] width 5 height 6
click at [195, 133] on span "12" at bounding box center [198, 135] width 6 height 6
type input "[DATE]"
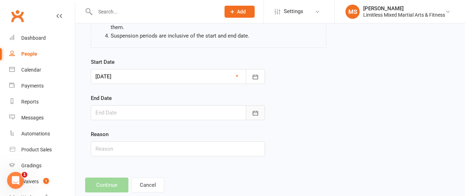
click at [257, 111] on icon "button" at bounding box center [255, 113] width 7 height 7
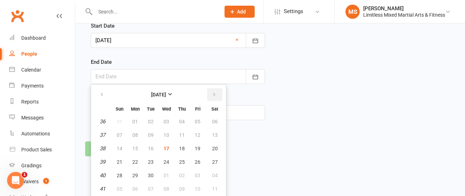
click at [213, 97] on icon "button" at bounding box center [214, 95] width 5 height 6
click at [197, 175] on span "30" at bounding box center [198, 176] width 6 height 6
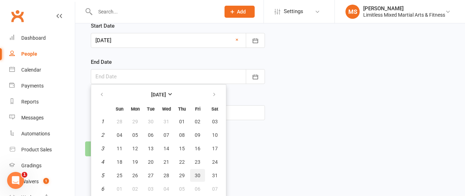
type input "[DATE]"
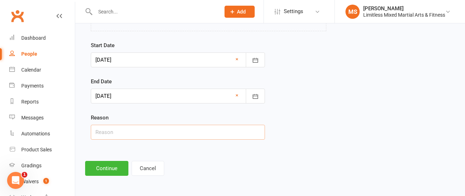
click at [190, 131] on input "text" at bounding box center [178, 132] width 174 height 15
type input "School Holidays"
click at [109, 169] on button "Continue" at bounding box center [106, 168] width 43 height 15
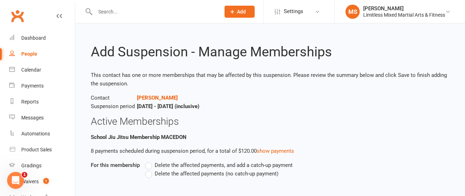
click at [149, 176] on label "Delete the affected payments (no catch-up payment)" at bounding box center [211, 174] width 133 height 9
click at [149, 170] on input "Delete the affected payments (no catch-up payment)" at bounding box center [147, 170] width 5 height 0
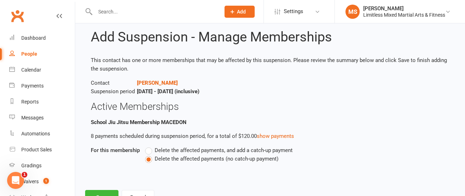
scroll to position [44, 0]
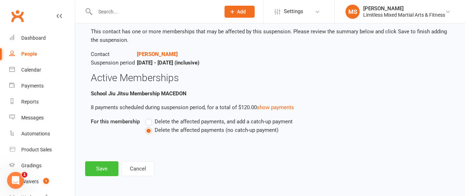
click at [103, 171] on button "Save" at bounding box center [101, 168] width 33 height 15
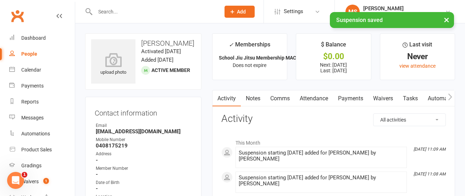
click at [127, 12] on div "× Suspension saved" at bounding box center [228, 12] width 456 height 0
click at [114, 11] on input "text" at bounding box center [154, 12] width 122 height 10
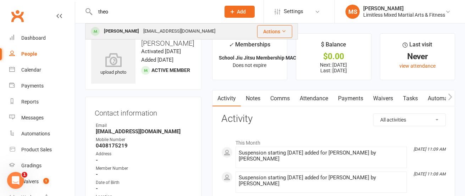
type input "theo"
click at [128, 31] on div "[PERSON_NAME]" at bounding box center [121, 31] width 39 height 10
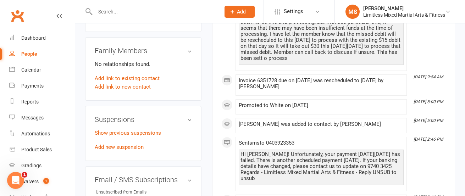
scroll to position [340, 0]
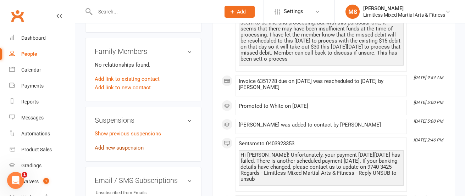
click at [127, 149] on link "Add new suspension" at bounding box center [119, 148] width 49 height 6
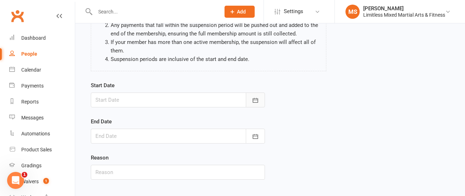
click at [258, 104] on icon "button" at bounding box center [255, 100] width 7 height 7
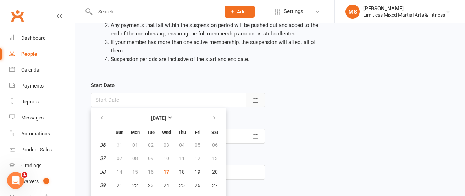
scroll to position [108, 0]
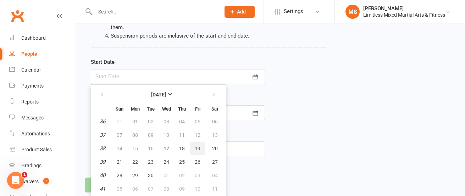
click at [201, 148] on button "19" at bounding box center [197, 148] width 15 height 13
type input "[DATE]"
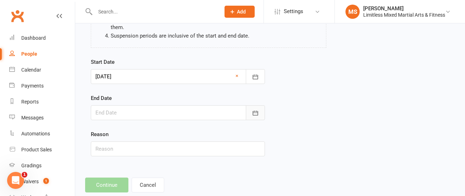
click at [254, 109] on button "button" at bounding box center [255, 112] width 19 height 15
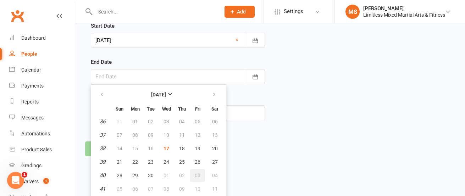
click at [197, 173] on span "03" at bounding box center [198, 176] width 6 height 6
type input "[DATE]"
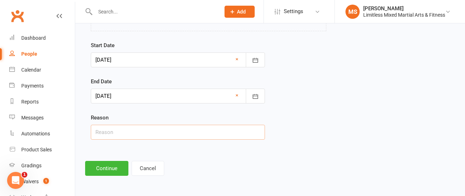
click at [164, 132] on input "text" at bounding box center [178, 132] width 174 height 15
type input "School Holidays"
click at [111, 167] on button "Continue" at bounding box center [106, 168] width 43 height 15
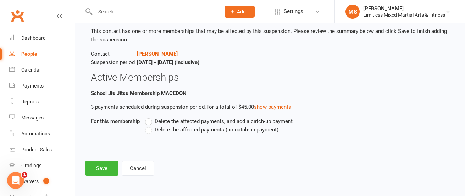
scroll to position [0, 0]
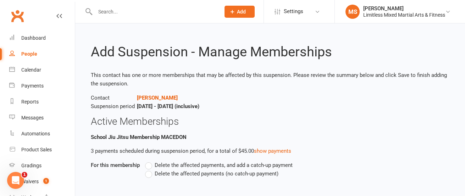
click at [150, 175] on label "Delete the affected payments (no catch-up payment)" at bounding box center [211, 174] width 133 height 9
click at [150, 170] on input "Delete the affected payments (no catch-up payment)" at bounding box center [147, 170] width 5 height 0
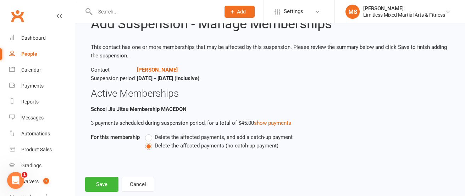
scroll to position [44, 0]
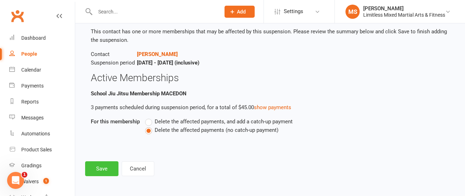
click at [103, 168] on button "Save" at bounding box center [101, 168] width 33 height 15
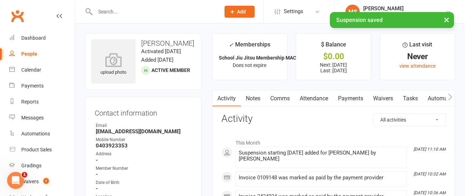
click at [117, 11] on input "text" at bounding box center [154, 12] width 122 height 10
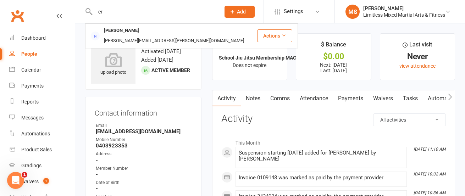
type input "c"
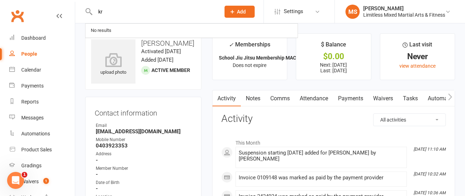
type input "k"
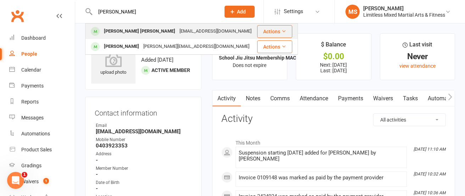
type input "[PERSON_NAME]"
click at [177, 30] on div "[EMAIL_ADDRESS][DOMAIN_NAME]" at bounding box center [215, 31] width 76 height 10
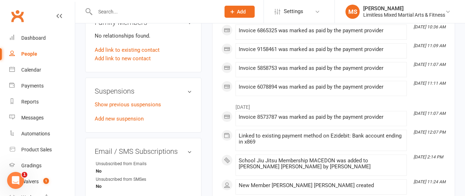
scroll to position [398, 0]
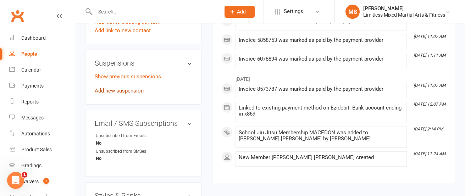
click at [123, 94] on link "Add new suspension" at bounding box center [119, 91] width 49 height 6
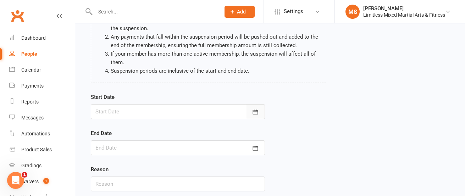
click at [253, 113] on icon "button" at bounding box center [255, 112] width 7 height 7
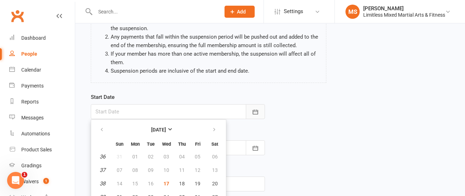
scroll to position [108, 0]
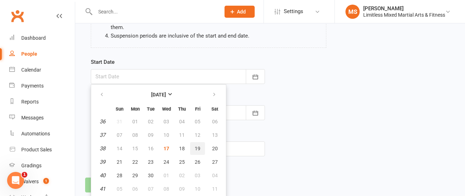
click at [197, 150] on span "19" at bounding box center [198, 149] width 6 height 6
type input "[DATE]"
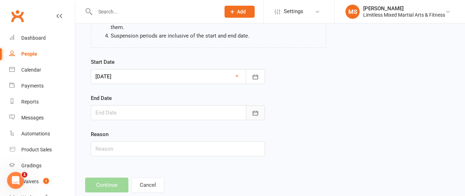
click at [255, 116] on icon "button" at bounding box center [255, 113] width 7 height 7
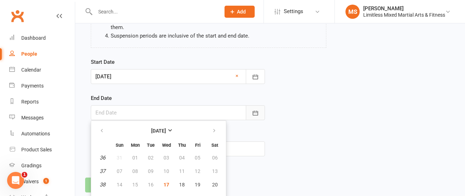
scroll to position [144, 0]
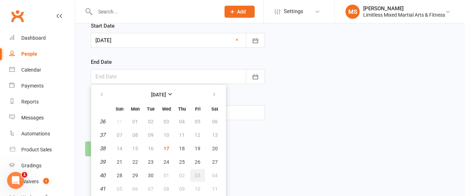
click at [198, 173] on span "03" at bounding box center [198, 176] width 6 height 6
type input "[DATE]"
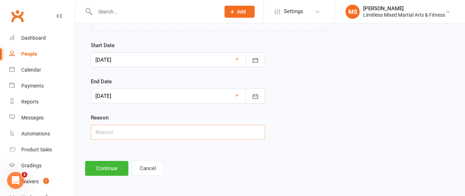
click at [184, 132] on input "text" at bounding box center [178, 132] width 174 height 15
type input "School Holidays"
click at [101, 167] on button "Continue" at bounding box center [106, 168] width 43 height 15
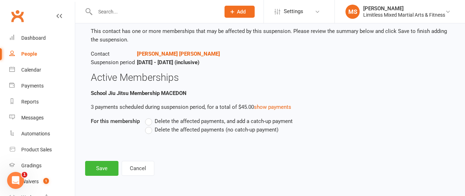
scroll to position [0, 0]
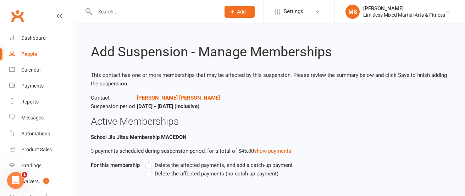
click at [148, 175] on label "Delete the affected payments (no catch-up payment)" at bounding box center [211, 174] width 133 height 9
click at [148, 170] on input "Delete the affected payments (no catch-up payment)" at bounding box center [147, 170] width 5 height 0
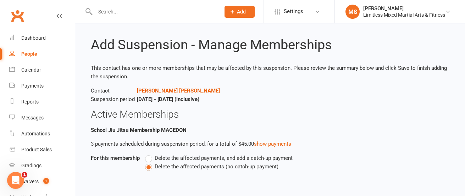
scroll to position [44, 0]
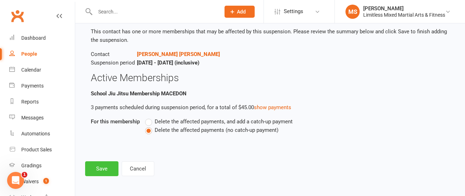
click at [103, 170] on button "Save" at bounding box center [101, 168] width 33 height 15
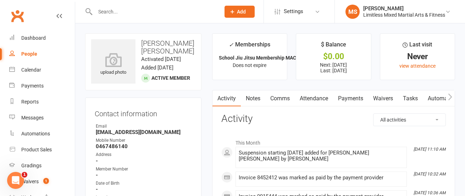
click at [136, 15] on input "text" at bounding box center [154, 12] width 122 height 10
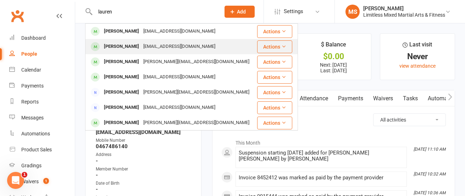
type input "lauren"
click at [120, 45] on div "[PERSON_NAME]" at bounding box center [121, 47] width 39 height 10
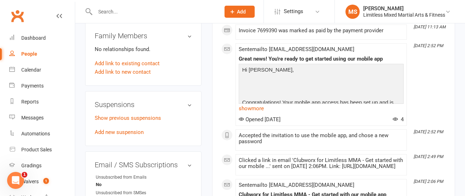
scroll to position [381, 0]
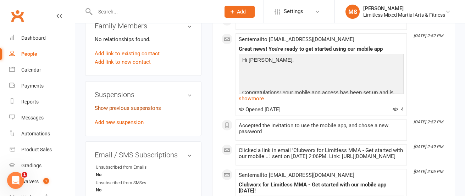
click at [129, 108] on link "Show previous suspensions" at bounding box center [128, 108] width 66 height 6
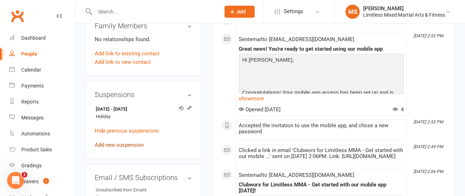
click at [138, 147] on link "Add new suspension" at bounding box center [119, 145] width 49 height 6
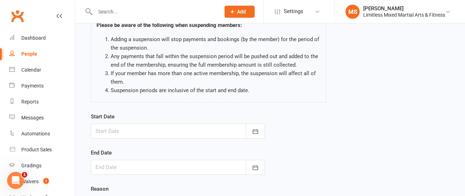
scroll to position [68, 0]
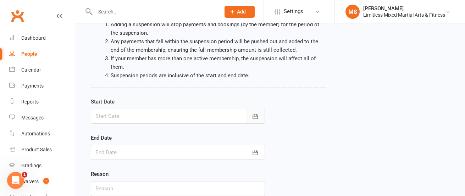
click at [250, 113] on button "button" at bounding box center [255, 116] width 19 height 15
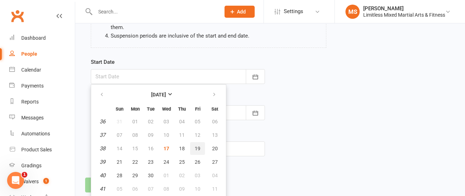
click at [197, 146] on span "19" at bounding box center [198, 149] width 6 height 6
type input "[DATE]"
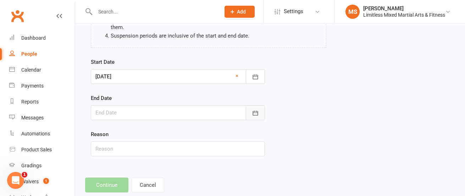
click at [257, 113] on icon "button" at bounding box center [255, 113] width 7 height 7
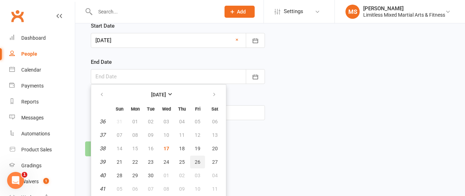
click at [198, 156] on button "26" at bounding box center [197, 162] width 15 height 13
type input "[DATE]"
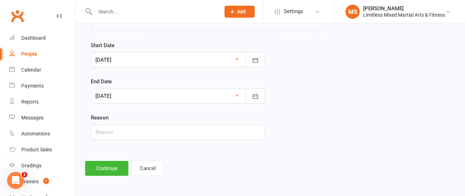
scroll to position [124, 0]
click at [178, 137] on input "text" at bounding box center [178, 132] width 174 height 15
type input "Holiday"
click at [113, 167] on button "Continue" at bounding box center [106, 168] width 43 height 15
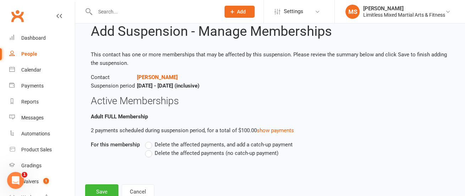
scroll to position [28, 0]
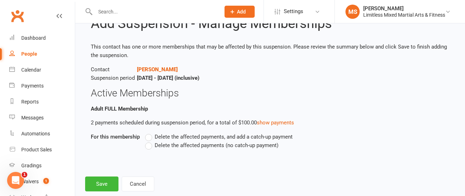
click at [147, 148] on label "Delete the affected payments (no catch-up payment)" at bounding box center [211, 145] width 133 height 9
click at [147, 141] on input "Delete the affected payments (no catch-up payment)" at bounding box center [147, 141] width 5 height 0
click at [98, 185] on button "Save" at bounding box center [101, 184] width 33 height 15
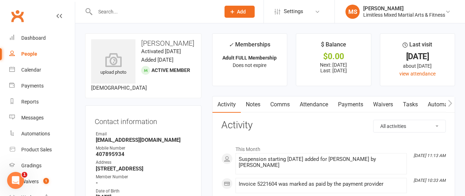
click at [111, 13] on input "text" at bounding box center [154, 12] width 122 height 10
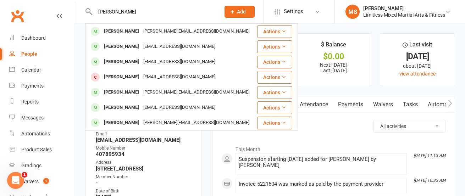
type input "[PERSON_NAME]"
click at [356, 128] on h3 "Activity" at bounding box center [333, 125] width 225 height 11
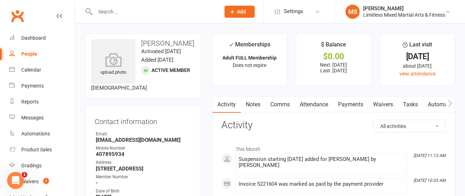
click at [118, 13] on input "text" at bounding box center [154, 12] width 122 height 10
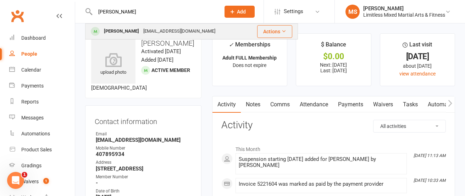
type input "[PERSON_NAME]"
click at [121, 30] on div "[PERSON_NAME]" at bounding box center [121, 31] width 39 height 10
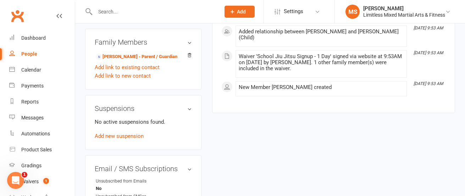
scroll to position [380, 0]
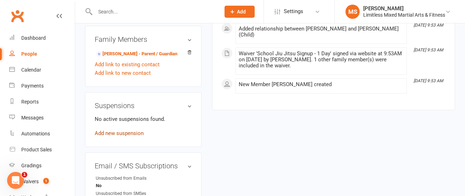
click at [130, 136] on link "Add new suspension" at bounding box center [119, 133] width 49 height 6
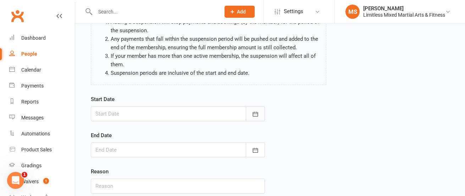
click at [252, 115] on icon "button" at bounding box center [255, 114] width 7 height 7
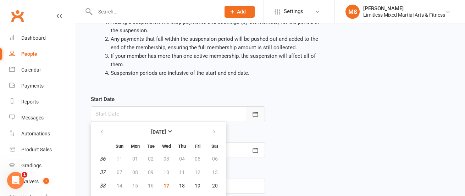
scroll to position [108, 0]
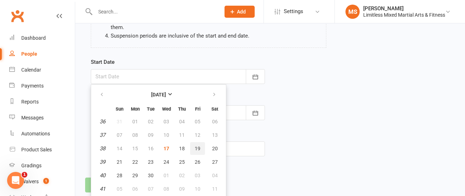
click at [196, 146] on span "19" at bounding box center [198, 149] width 6 height 6
type input "[DATE]"
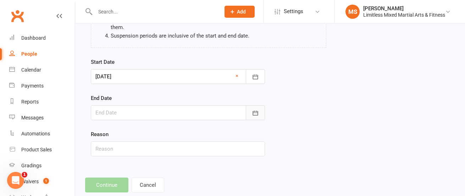
click at [256, 111] on icon "button" at bounding box center [255, 113] width 7 height 7
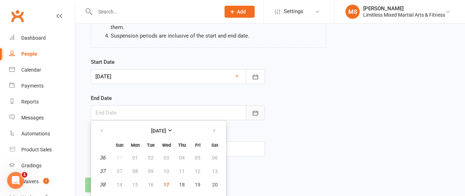
scroll to position [144, 0]
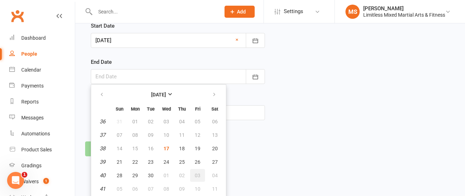
click at [199, 173] on span "03" at bounding box center [198, 176] width 6 height 6
type input "[DATE]"
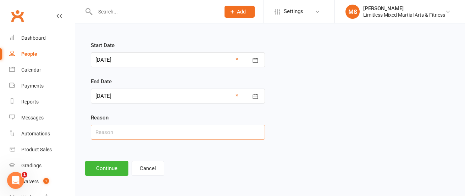
click at [169, 132] on input "text" at bounding box center [178, 132] width 174 height 15
type input "School Holidays"
click at [109, 173] on button "Continue" at bounding box center [106, 168] width 43 height 15
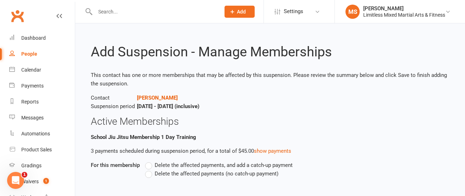
click at [149, 174] on label "Delete the affected payments (no catch-up payment)" at bounding box center [211, 174] width 133 height 9
click at [149, 170] on input "Delete the affected payments (no catch-up payment)" at bounding box center [147, 170] width 5 height 0
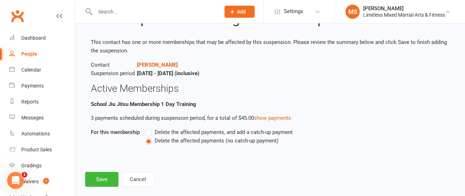
scroll to position [44, 0]
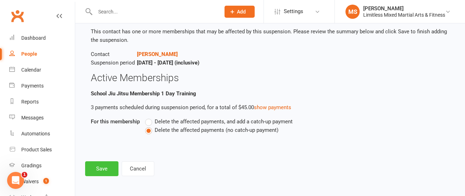
click at [110, 164] on button "Save" at bounding box center [101, 168] width 33 height 15
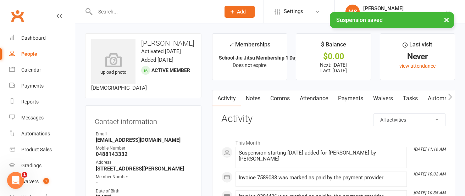
click at [142, 11] on input "text" at bounding box center [154, 12] width 122 height 10
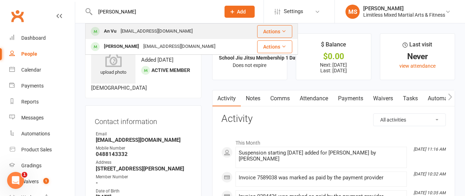
type input "[PERSON_NAME]"
click at [138, 32] on div "[EMAIL_ADDRESS][DOMAIN_NAME]" at bounding box center [156, 31] width 76 height 10
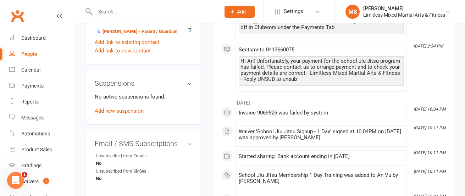
scroll to position [404, 0]
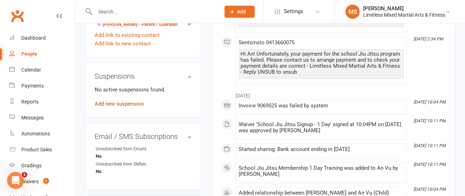
click at [129, 106] on link "Add new suspension" at bounding box center [119, 104] width 49 height 6
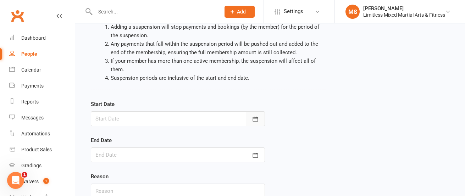
click at [252, 121] on icon "button" at bounding box center [255, 119] width 7 height 7
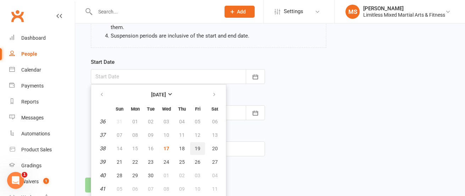
click at [197, 151] on button "19" at bounding box center [197, 148] width 15 height 13
type input "[DATE]"
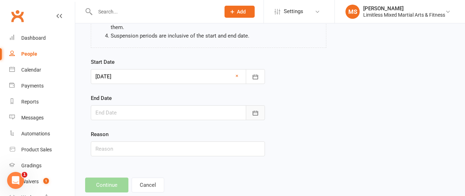
click at [257, 113] on icon "button" at bounding box center [255, 113] width 5 height 5
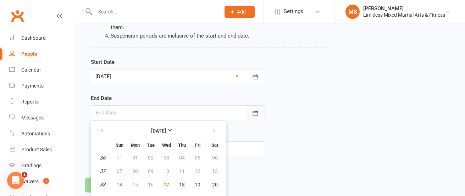
scroll to position [144, 0]
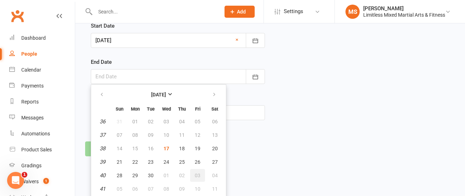
click at [197, 177] on span "03" at bounding box center [198, 176] width 6 height 6
type input "[DATE]"
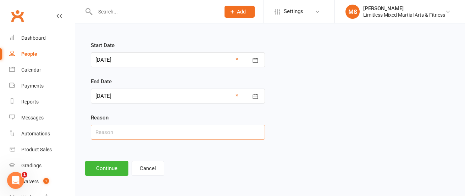
click at [161, 136] on input "text" at bounding box center [178, 132] width 174 height 15
type input "School Holidays"
click at [106, 168] on button "Continue" at bounding box center [106, 168] width 43 height 15
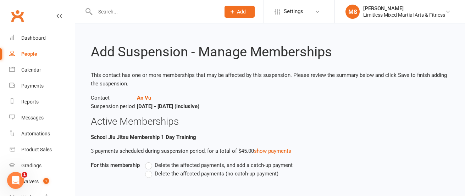
scroll to position [43, 0]
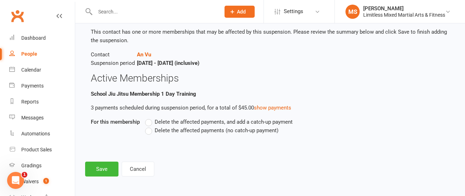
click at [150, 132] on label "Delete the affected payments (no catch-up payment)" at bounding box center [211, 130] width 133 height 9
click at [150, 126] on input "Delete the affected payments (no catch-up payment)" at bounding box center [147, 126] width 5 height 0
click at [111, 169] on button "Save" at bounding box center [101, 169] width 33 height 15
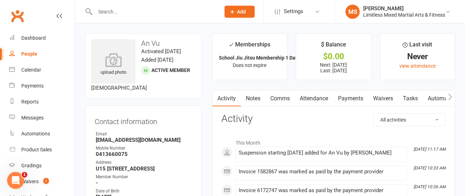
click at [131, 15] on input "text" at bounding box center [154, 12] width 122 height 10
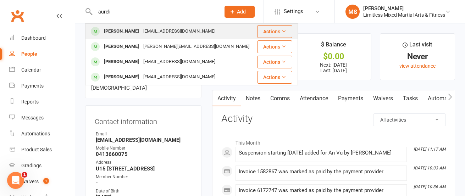
type input "aureli"
click at [128, 31] on div "[PERSON_NAME]" at bounding box center [121, 31] width 39 height 10
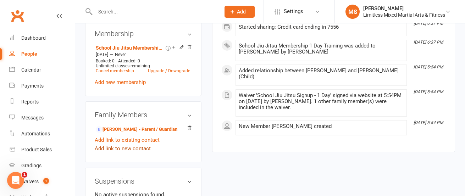
scroll to position [375, 0]
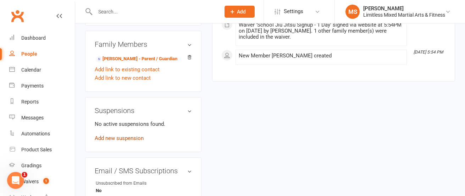
click at [120, 142] on link "Add new suspension" at bounding box center [119, 138] width 49 height 6
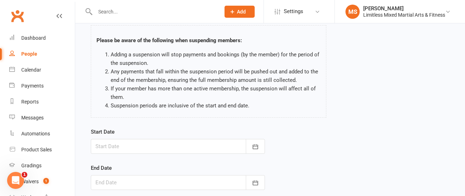
scroll to position [64, 0]
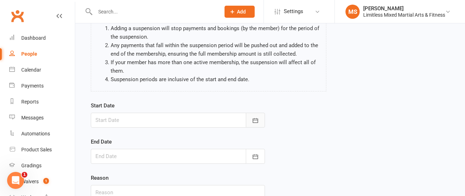
click at [252, 120] on icon "button" at bounding box center [255, 120] width 7 height 7
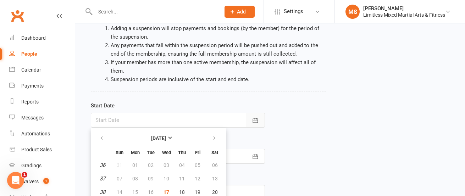
scroll to position [108, 0]
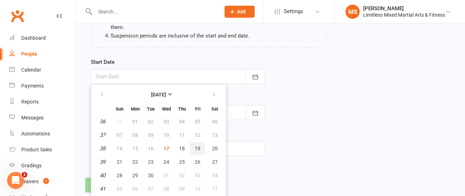
click at [200, 150] on button "19" at bounding box center [197, 148] width 15 height 13
type input "[DATE]"
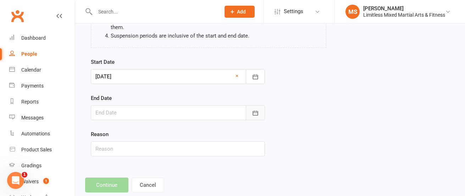
click at [257, 116] on icon "button" at bounding box center [255, 113] width 7 height 7
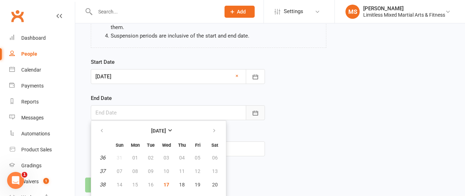
scroll to position [144, 0]
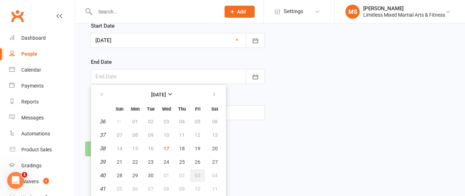
click at [197, 175] on span "03" at bounding box center [198, 176] width 6 height 6
type input "[DATE]"
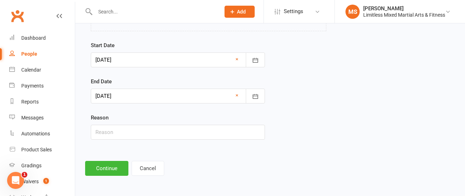
scroll to position [124, 0]
click at [173, 134] on input "text" at bounding box center [178, 132] width 174 height 15
type input "School Holidays"
click at [104, 167] on button "Continue" at bounding box center [106, 168] width 43 height 15
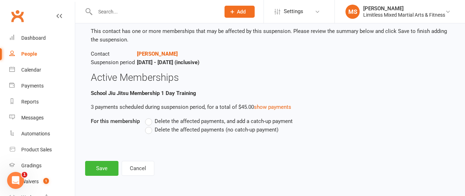
scroll to position [0, 0]
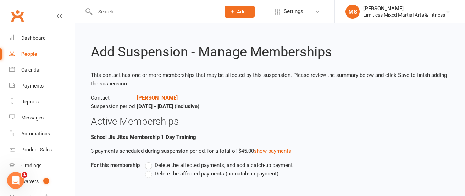
click at [149, 177] on label "Delete the affected payments (no catch-up payment)" at bounding box center [211, 174] width 133 height 9
click at [149, 170] on input "Delete the affected payments (no catch-up payment)" at bounding box center [147, 170] width 5 height 0
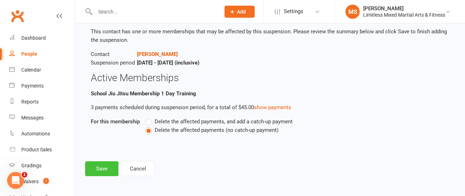
click at [108, 162] on button "Save" at bounding box center [101, 168] width 33 height 15
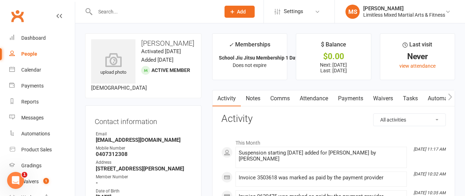
click at [129, 13] on input "text" at bounding box center [154, 12] width 122 height 10
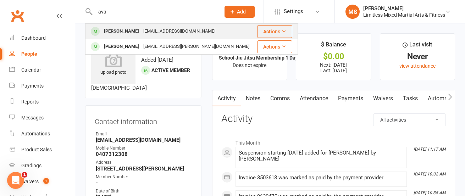
type input "ava"
click at [128, 33] on div "[PERSON_NAME]" at bounding box center [121, 31] width 39 height 10
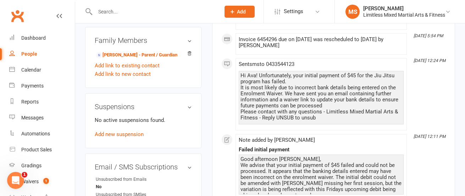
scroll to position [377, 0]
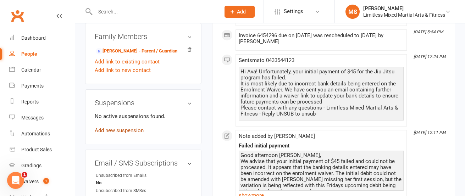
click at [131, 134] on link "Add new suspension" at bounding box center [119, 130] width 49 height 6
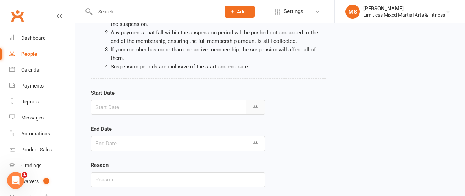
click at [253, 110] on icon "button" at bounding box center [255, 107] width 5 height 5
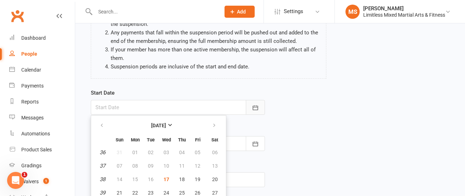
scroll to position [108, 0]
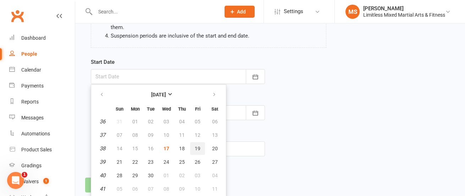
click at [195, 148] on span "19" at bounding box center [198, 149] width 6 height 6
type input "[DATE]"
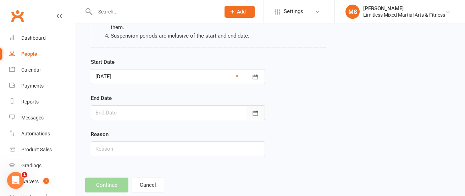
click at [258, 110] on icon "button" at bounding box center [255, 113] width 7 height 7
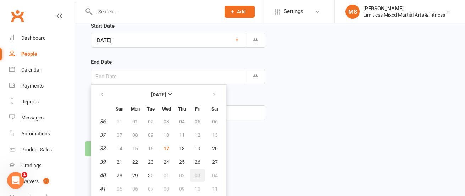
click at [198, 173] on span "03" at bounding box center [198, 176] width 6 height 6
type input "[DATE]"
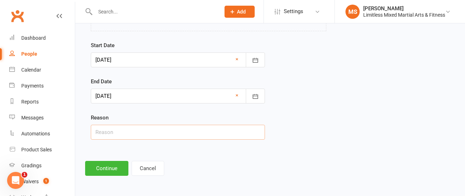
click at [156, 130] on input "text" at bounding box center [178, 132] width 174 height 15
type input "School Holidays"
click at [106, 167] on button "Continue" at bounding box center [106, 168] width 43 height 15
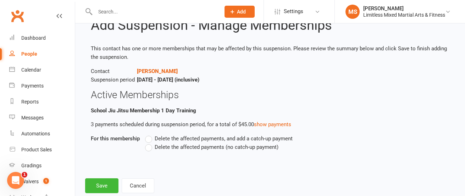
scroll to position [37, 0]
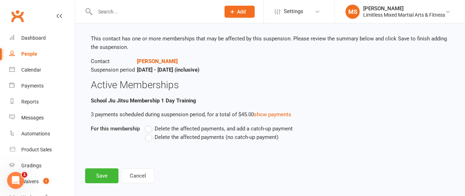
click at [150, 139] on label "Delete the affected payments (no catch-up payment)" at bounding box center [211, 137] width 133 height 9
click at [150, 133] on input "Delete the affected payments (no catch-up payment)" at bounding box center [147, 133] width 5 height 0
click at [101, 177] on button "Save" at bounding box center [101, 176] width 33 height 15
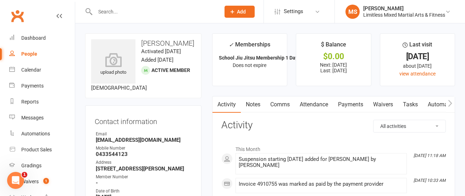
click at [122, 9] on input "text" at bounding box center [154, 12] width 122 height 10
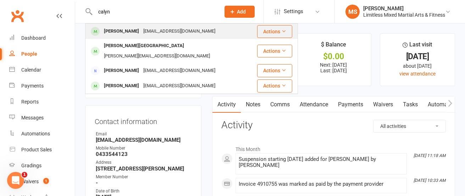
type input "calyn"
click at [126, 32] on div "[PERSON_NAME]" at bounding box center [121, 31] width 39 height 10
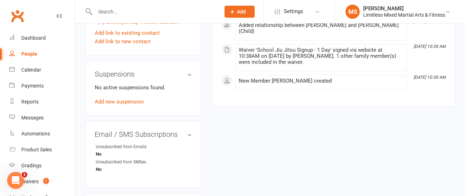
scroll to position [414, 0]
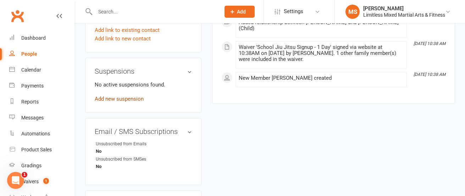
click at [119, 102] on link "Add new suspension" at bounding box center [119, 99] width 49 height 6
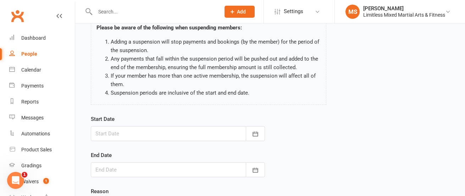
scroll to position [65, 0]
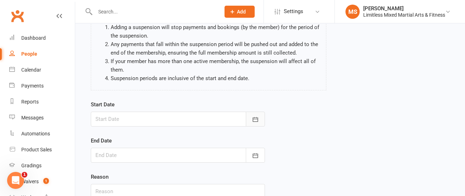
click at [258, 120] on icon "button" at bounding box center [255, 119] width 7 height 7
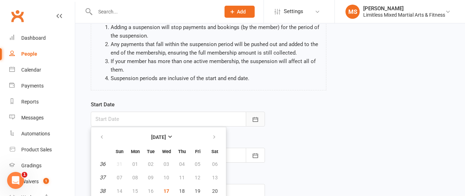
scroll to position [108, 0]
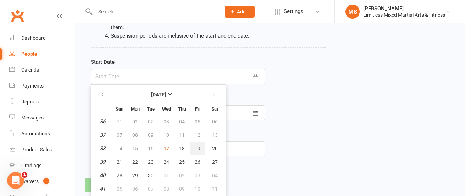
click at [200, 151] on button "19" at bounding box center [197, 148] width 15 height 13
type input "[DATE]"
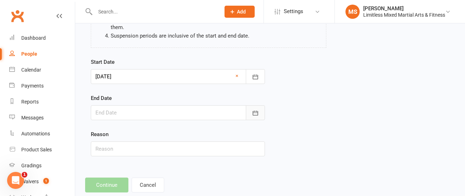
click at [254, 115] on icon "button" at bounding box center [255, 113] width 7 height 7
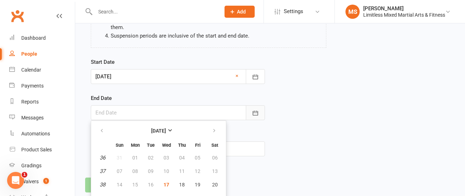
scroll to position [144, 0]
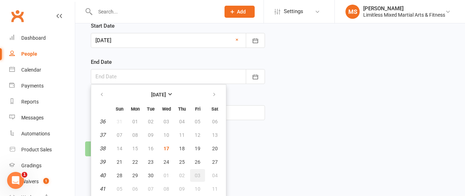
click at [199, 171] on button "03" at bounding box center [197, 175] width 15 height 13
type input "[DATE]"
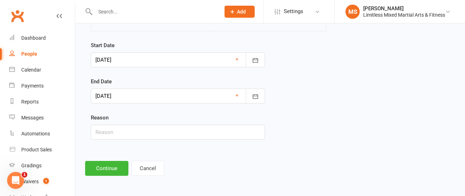
scroll to position [124, 0]
click at [161, 133] on input "text" at bounding box center [178, 132] width 174 height 15
type input "School Holidays"
click at [105, 168] on button "Continue" at bounding box center [106, 168] width 43 height 15
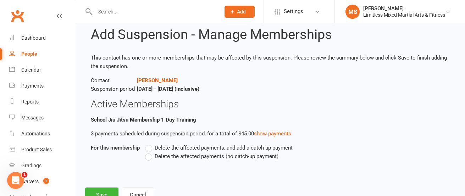
scroll to position [21, 0]
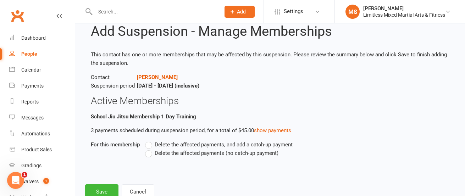
click at [150, 154] on label "Delete the affected payments (no catch-up payment)" at bounding box center [211, 153] width 133 height 9
click at [150, 149] on input "Delete the affected payments (no catch-up payment)" at bounding box center [147, 149] width 5 height 0
click at [101, 189] on button "Save" at bounding box center [101, 191] width 33 height 15
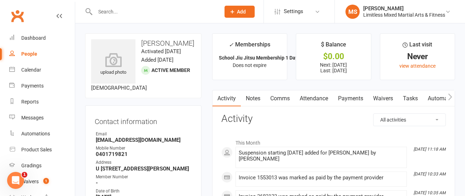
click at [119, 12] on input "text" at bounding box center [154, 12] width 122 height 10
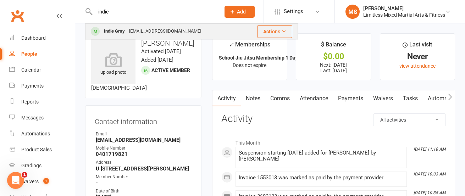
type input "indie"
click at [122, 29] on div "Indie Gray" at bounding box center [114, 31] width 25 height 10
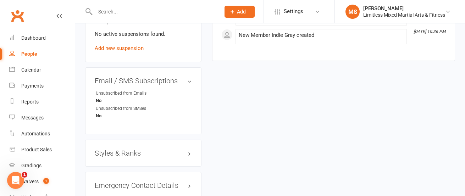
scroll to position [452, 0]
click at [130, 48] on link "Add new suspension" at bounding box center [119, 47] width 49 height 6
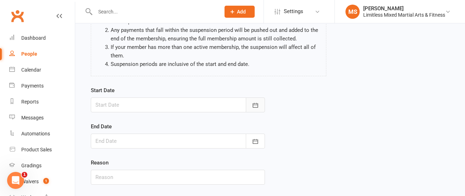
click at [256, 104] on icon "button" at bounding box center [255, 105] width 5 height 5
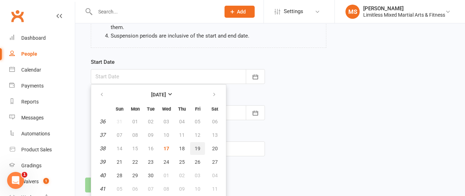
click at [198, 146] on span "19" at bounding box center [198, 149] width 6 height 6
type input "[DATE]"
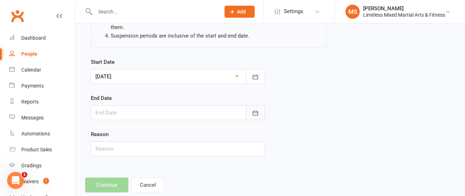
click at [252, 112] on icon "button" at bounding box center [255, 113] width 7 height 7
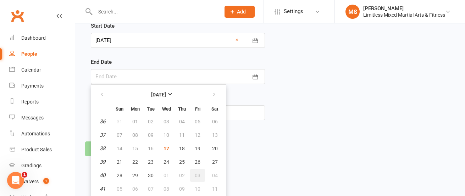
click at [196, 175] on span "03" at bounding box center [198, 176] width 6 height 6
type input "[DATE]"
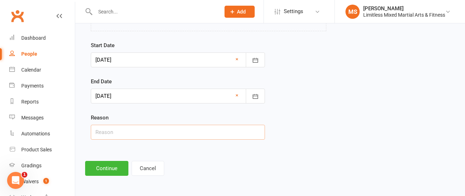
click at [157, 137] on input "text" at bounding box center [178, 132] width 174 height 15
type input "School Holidays"
click at [106, 168] on button "Continue" at bounding box center [106, 168] width 43 height 15
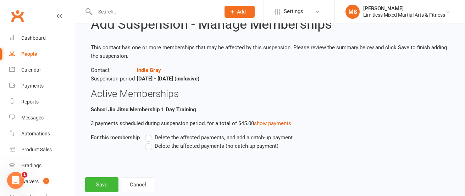
scroll to position [31, 0]
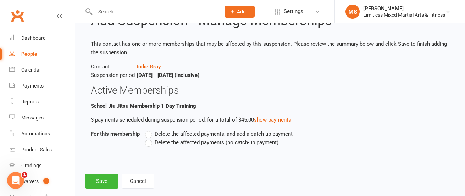
click at [148, 143] on label "Delete the affected payments (no catch-up payment)" at bounding box center [211, 142] width 133 height 9
click at [148, 138] on input "Delete the affected payments (no catch-up payment)" at bounding box center [147, 138] width 5 height 0
click at [106, 180] on button "Save" at bounding box center [101, 181] width 33 height 15
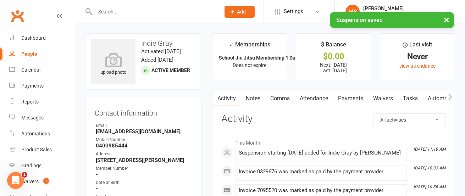
click at [118, 12] on div "× Suspension saved" at bounding box center [228, 12] width 456 height 0
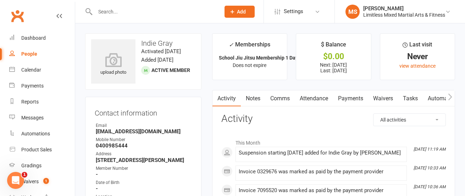
click at [118, 13] on input "text" at bounding box center [154, 12] width 122 height 10
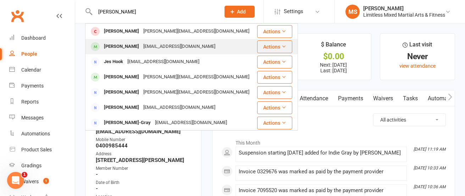
type input "[PERSON_NAME]"
click at [126, 48] on div "[PERSON_NAME]" at bounding box center [121, 47] width 39 height 10
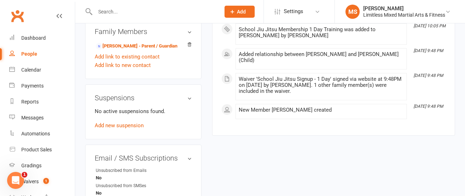
scroll to position [385, 0]
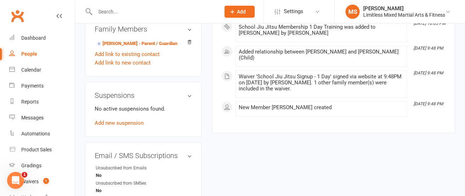
click at [133, 127] on div "No active suspensions found. Add new suspension" at bounding box center [143, 116] width 97 height 23
click at [131, 127] on div "No active suspensions found. Add new suspension" at bounding box center [143, 116] width 97 height 23
click at [131, 126] on link "Add new suspension" at bounding box center [119, 123] width 49 height 6
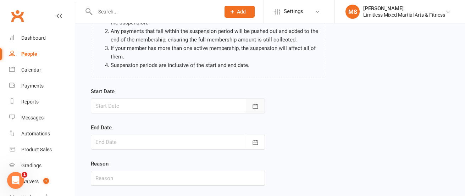
click at [254, 105] on icon "button" at bounding box center [255, 106] width 7 height 7
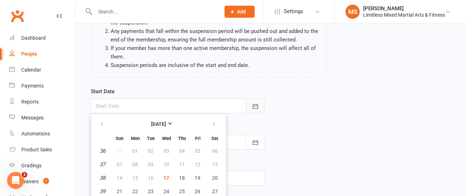
scroll to position [108, 0]
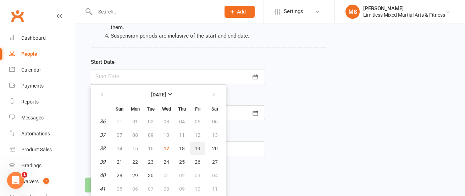
click at [199, 146] on span "19" at bounding box center [198, 149] width 6 height 6
type input "[DATE]"
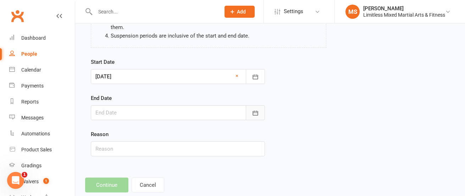
click at [258, 109] on button "button" at bounding box center [255, 112] width 19 height 15
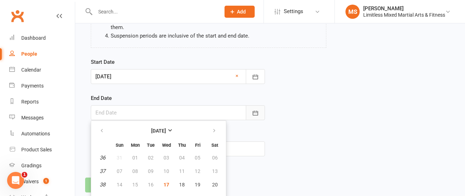
scroll to position [144, 0]
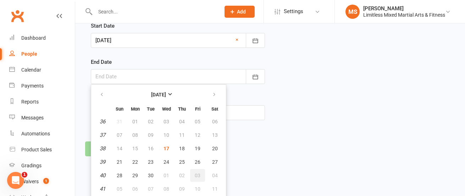
click at [199, 174] on span "03" at bounding box center [198, 176] width 6 height 6
type input "[DATE]"
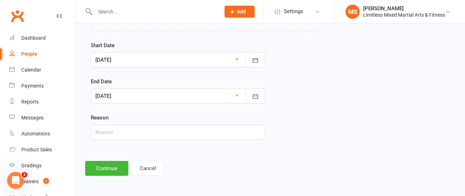
scroll to position [124, 0]
click at [147, 134] on input "text" at bounding box center [178, 132] width 174 height 15
type input "School Holidays"
click at [108, 171] on button "Continue" at bounding box center [106, 168] width 43 height 15
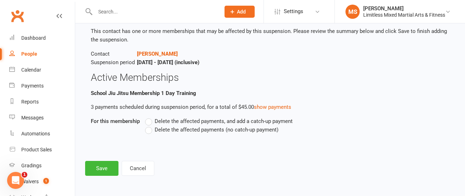
scroll to position [0, 0]
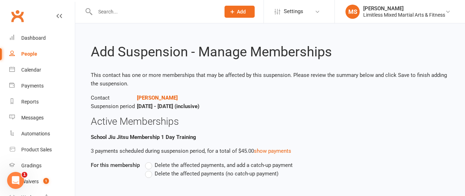
click at [149, 174] on label "Delete the affected payments (no catch-up payment)" at bounding box center [211, 174] width 133 height 9
click at [149, 170] on input "Delete the affected payments (no catch-up payment)" at bounding box center [147, 170] width 5 height 0
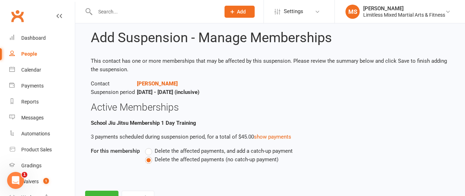
scroll to position [44, 0]
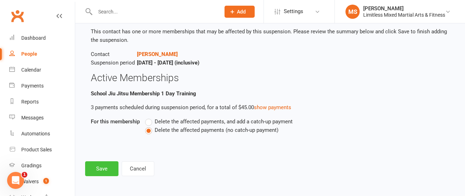
click at [107, 165] on button "Save" at bounding box center [101, 168] width 33 height 15
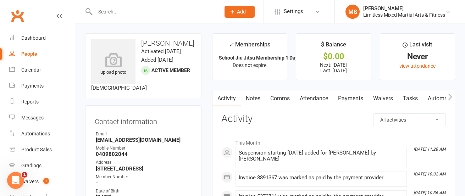
click at [111, 17] on div at bounding box center [150, 11] width 130 height 23
click at [111, 12] on input "text" at bounding box center [154, 12] width 122 height 10
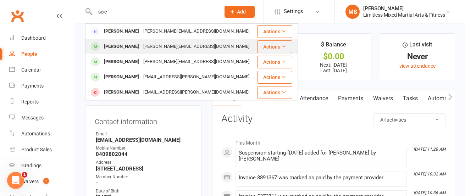
type input "scic"
click at [123, 45] on div "[PERSON_NAME]" at bounding box center [121, 47] width 39 height 10
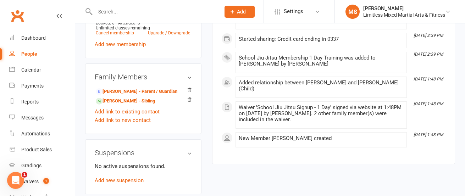
scroll to position [383, 0]
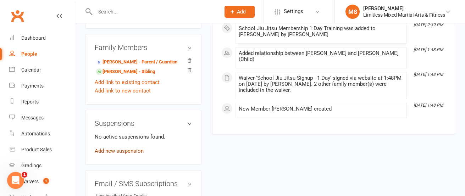
click at [131, 154] on link "Add new suspension" at bounding box center [119, 151] width 49 height 6
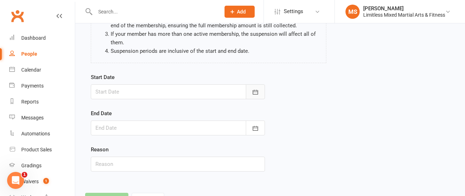
click at [254, 91] on icon "button" at bounding box center [255, 92] width 7 height 7
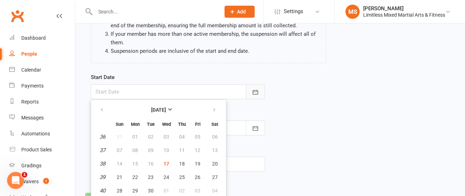
scroll to position [108, 0]
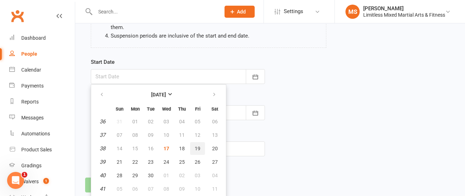
click at [199, 149] on span "19" at bounding box center [198, 149] width 6 height 6
type input "[DATE]"
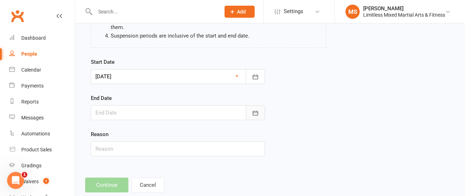
click at [253, 112] on icon "button" at bounding box center [255, 113] width 5 height 5
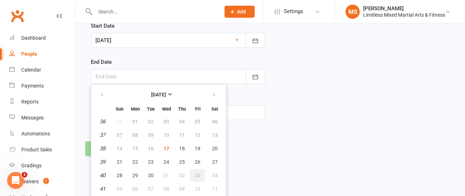
click at [199, 176] on span "03" at bounding box center [198, 176] width 6 height 6
type input "[DATE]"
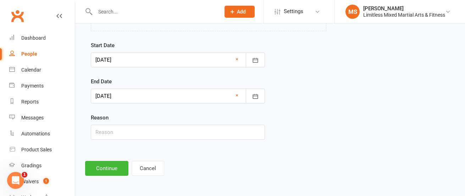
scroll to position [124, 0]
click at [159, 128] on input "text" at bounding box center [178, 132] width 174 height 15
type input "School Holidays"
click at [108, 167] on button "Continue" at bounding box center [106, 168] width 43 height 15
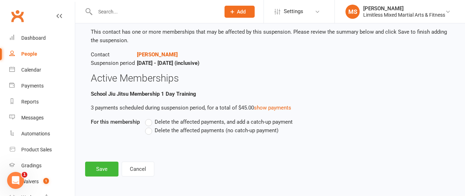
scroll to position [44, 0]
click at [149, 130] on label "Delete the affected payments (no catch-up payment)" at bounding box center [211, 130] width 133 height 9
click at [149, 126] on input "Delete the affected payments (no catch-up payment)" at bounding box center [147, 126] width 5 height 0
click at [94, 171] on button "Save" at bounding box center [101, 168] width 33 height 15
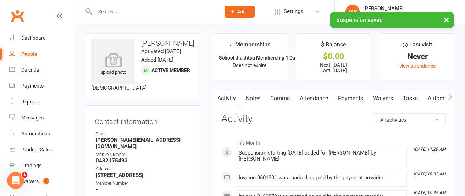
click at [113, 12] on div "× Suspension saved" at bounding box center [228, 12] width 456 height 0
click at [103, 9] on input "text" at bounding box center [154, 12] width 122 height 10
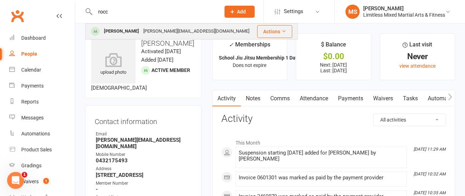
type input "rocc"
click at [114, 32] on div "[PERSON_NAME]" at bounding box center [121, 31] width 39 height 10
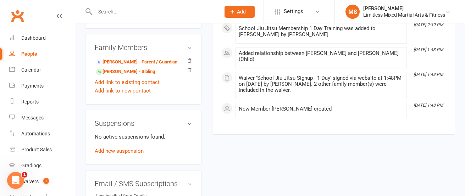
scroll to position [420, 0]
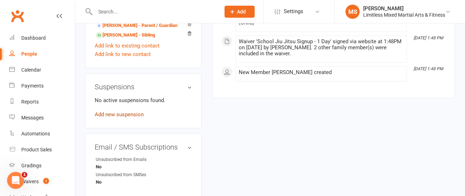
click at [129, 115] on link "Add new suspension" at bounding box center [119, 114] width 49 height 6
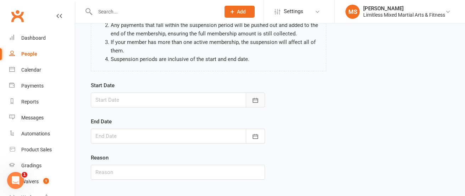
click at [254, 103] on icon "button" at bounding box center [255, 100] width 7 height 7
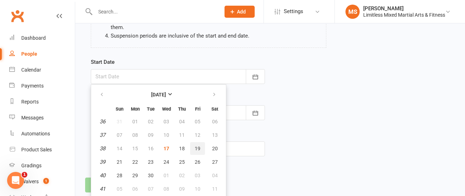
click at [199, 146] on span "19" at bounding box center [198, 149] width 6 height 6
type input "[DATE]"
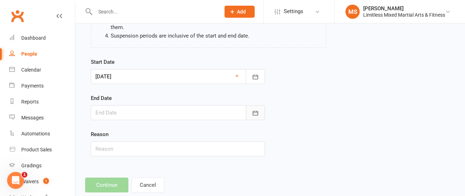
click at [253, 113] on icon "button" at bounding box center [255, 113] width 7 height 7
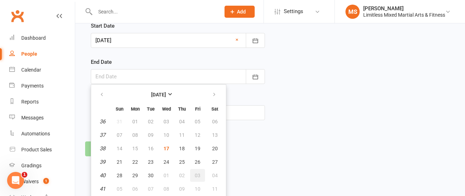
click at [197, 173] on span "03" at bounding box center [198, 176] width 6 height 6
type input "[DATE]"
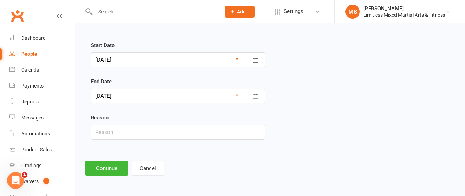
scroll to position [124, 0]
click at [164, 135] on input "text" at bounding box center [178, 132] width 174 height 15
type input "School Holidays"
click at [113, 167] on button "Continue" at bounding box center [106, 168] width 43 height 15
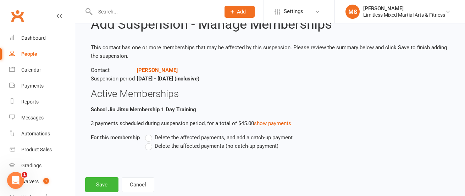
scroll to position [44, 0]
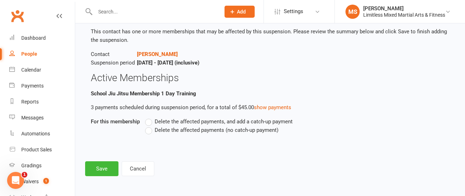
click at [149, 131] on label "Delete the affected payments (no catch-up payment)" at bounding box center [211, 130] width 133 height 9
click at [149, 126] on input "Delete the affected payments (no catch-up payment)" at bounding box center [147, 126] width 5 height 0
click at [105, 168] on button "Save" at bounding box center [101, 168] width 33 height 15
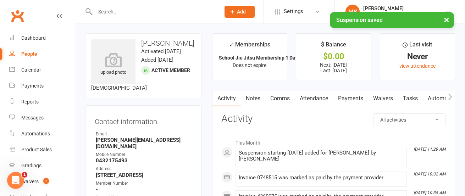
click at [111, 11] on input "text" at bounding box center [154, 12] width 122 height 10
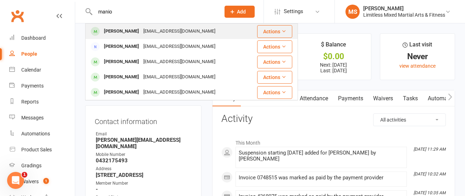
type input "manio"
click at [118, 33] on div "[PERSON_NAME]" at bounding box center [121, 31] width 39 height 10
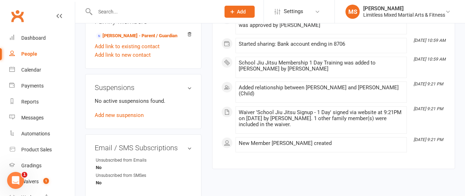
scroll to position [418, 0]
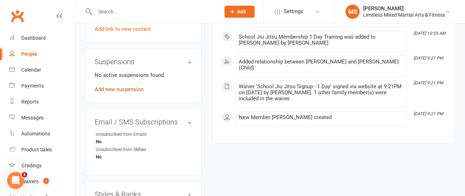
click at [128, 93] on link "Add new suspension" at bounding box center [119, 89] width 49 height 6
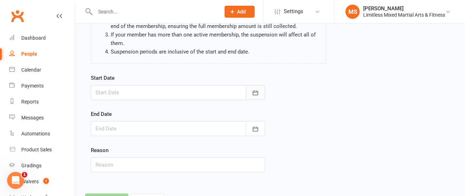
click at [256, 95] on icon "button" at bounding box center [255, 92] width 5 height 5
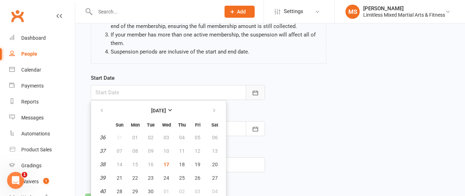
scroll to position [108, 0]
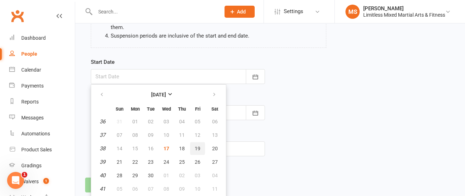
click at [198, 147] on span "19" at bounding box center [198, 149] width 6 height 6
type input "[DATE]"
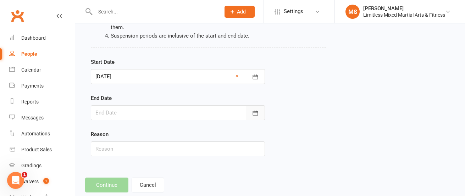
click at [250, 112] on button "button" at bounding box center [255, 112] width 19 height 15
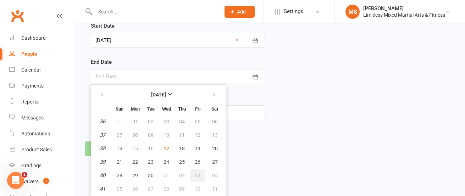
click at [199, 173] on span "03" at bounding box center [198, 176] width 6 height 6
type input "[DATE]"
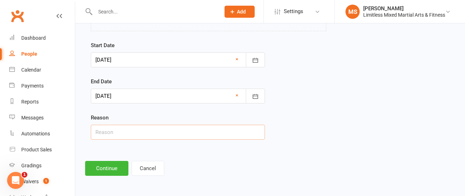
click at [186, 133] on input "text" at bounding box center [178, 132] width 174 height 15
type input "School Holidays"
click at [108, 167] on button "Continue" at bounding box center [106, 168] width 43 height 15
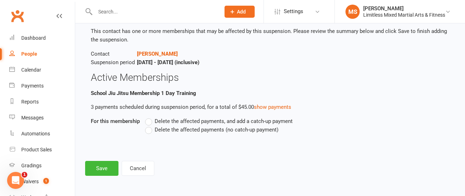
scroll to position [0, 0]
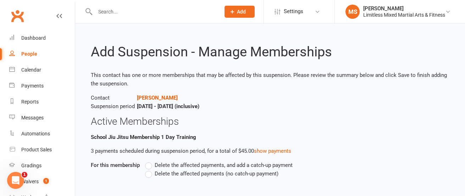
click at [149, 173] on label "Delete the affected payments (no catch-up payment)" at bounding box center [211, 174] width 133 height 9
click at [149, 170] on input "Delete the affected payments (no catch-up payment)" at bounding box center [147, 170] width 5 height 0
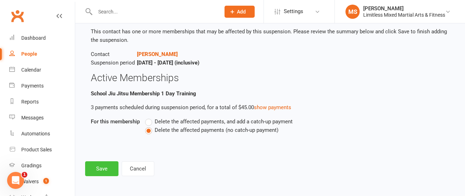
click at [105, 171] on button "Save" at bounding box center [101, 168] width 33 height 15
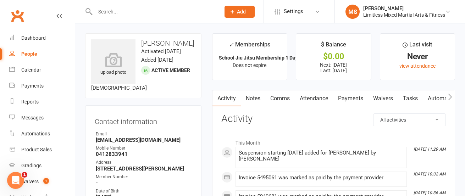
click at [117, 14] on input "text" at bounding box center [154, 12] width 122 height 10
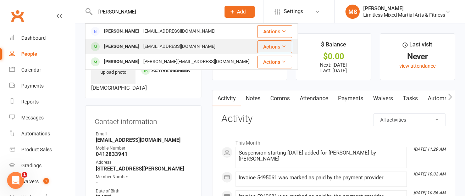
type input "[PERSON_NAME]"
click at [129, 43] on div "[PERSON_NAME]" at bounding box center [121, 47] width 39 height 10
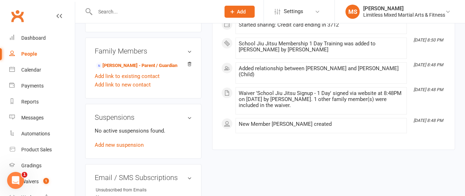
scroll to position [430, 0]
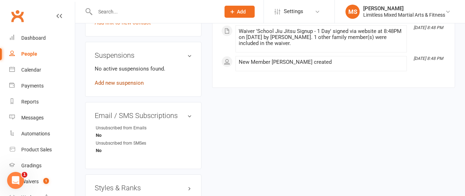
click at [126, 86] on link "Add new suspension" at bounding box center [119, 83] width 49 height 6
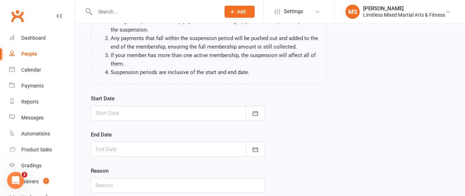
scroll to position [77, 0]
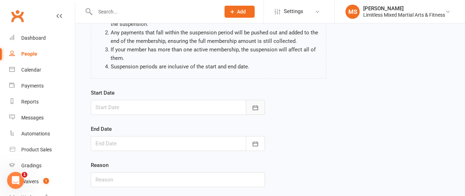
click at [254, 110] on icon "button" at bounding box center [255, 107] width 7 height 7
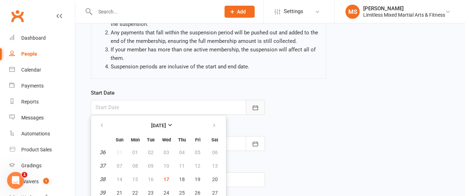
scroll to position [108, 0]
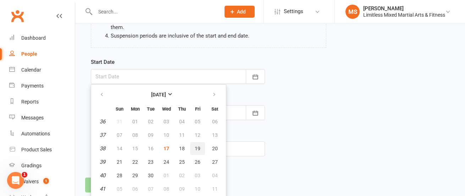
click at [197, 149] on span "19" at bounding box center [198, 149] width 6 height 6
type input "[DATE]"
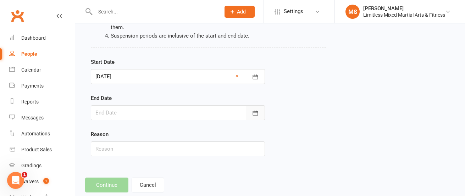
click at [256, 114] on icon "button" at bounding box center [255, 113] width 7 height 7
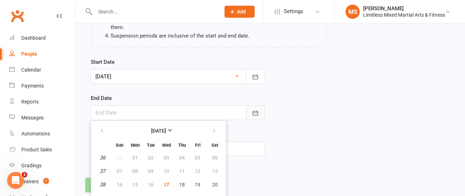
scroll to position [144, 0]
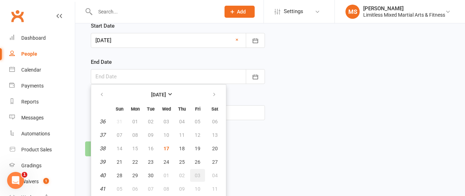
click at [199, 173] on span "03" at bounding box center [198, 176] width 6 height 6
type input "[DATE]"
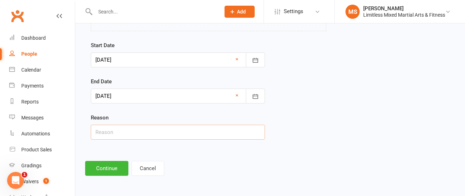
click at [183, 136] on input "text" at bounding box center [178, 132] width 174 height 15
type input "School Holidays"
click at [111, 166] on button "Continue" at bounding box center [106, 168] width 43 height 15
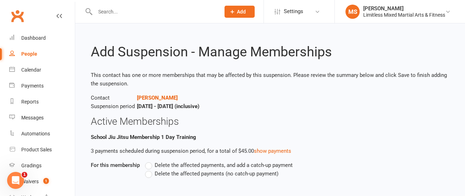
click at [150, 172] on label "Delete the affected payments (no catch-up payment)" at bounding box center [211, 174] width 133 height 9
click at [150, 170] on input "Delete the affected payments (no catch-up payment)" at bounding box center [147, 170] width 5 height 0
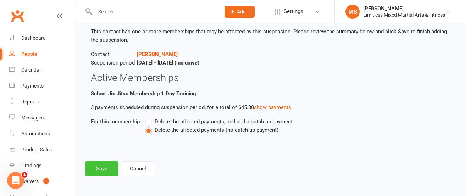
click at [106, 170] on button "Save" at bounding box center [101, 168] width 33 height 15
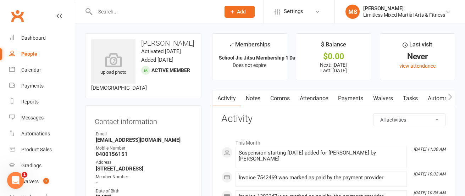
click at [127, 9] on input "text" at bounding box center [154, 12] width 122 height 10
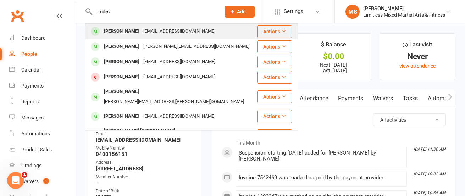
type input "miles"
click at [142, 33] on div "[EMAIL_ADDRESS][DOMAIN_NAME]" at bounding box center [179, 31] width 76 height 10
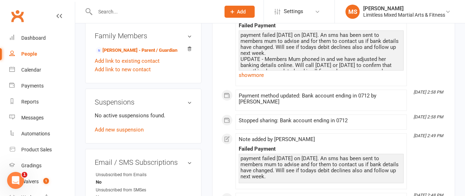
scroll to position [374, 0]
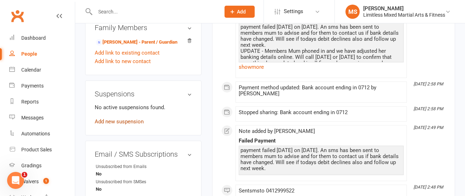
click at [133, 125] on link "Add new suspension" at bounding box center [119, 121] width 49 height 6
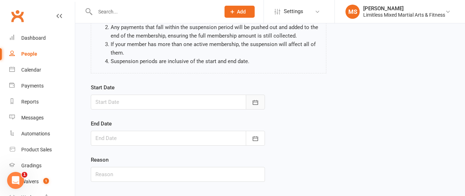
click at [256, 104] on icon "button" at bounding box center [255, 102] width 7 height 7
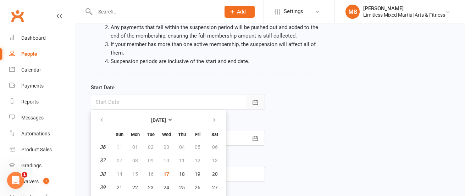
scroll to position [108, 0]
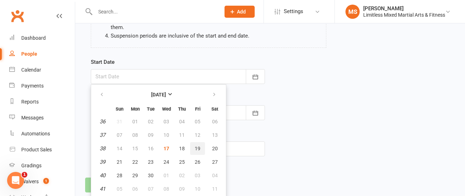
click at [199, 148] on span "19" at bounding box center [198, 149] width 6 height 6
type input "[DATE]"
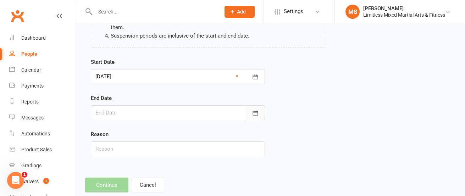
click at [255, 112] on icon "button" at bounding box center [255, 113] width 7 height 7
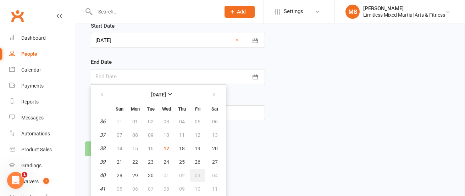
click at [198, 175] on span "03" at bounding box center [198, 176] width 6 height 6
type input "[DATE]"
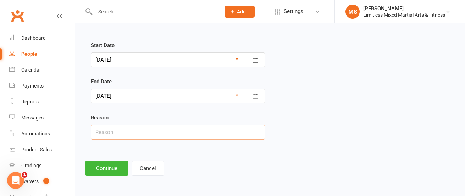
click at [161, 135] on input "text" at bounding box center [178, 132] width 174 height 15
type input "School Holidays"
click at [115, 166] on button "Continue" at bounding box center [106, 168] width 43 height 15
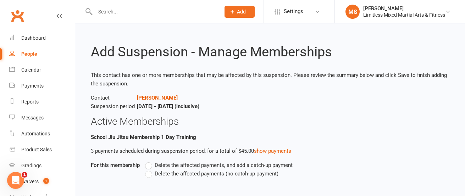
click at [148, 173] on label "Delete the affected payments (no catch-up payment)" at bounding box center [211, 174] width 133 height 9
click at [148, 170] on input "Delete the affected payments (no catch-up payment)" at bounding box center [147, 170] width 5 height 0
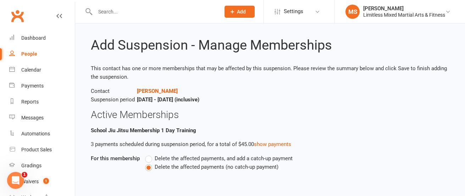
scroll to position [44, 0]
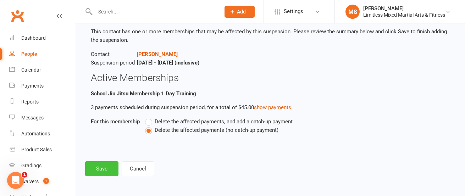
click at [108, 168] on button "Save" at bounding box center [101, 168] width 33 height 15
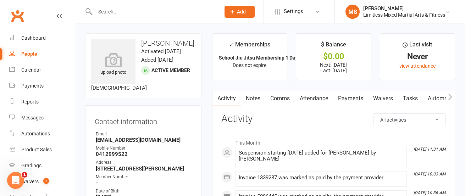
click at [115, 10] on input "text" at bounding box center [154, 12] width 122 height 10
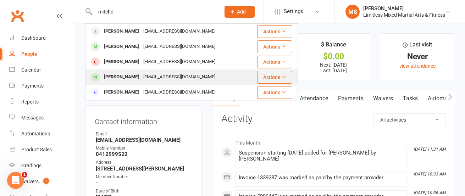
type input "mitche"
click at [126, 75] on div "[PERSON_NAME]" at bounding box center [121, 77] width 39 height 10
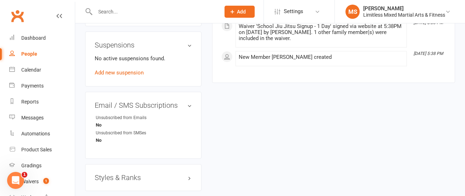
scroll to position [447, 0]
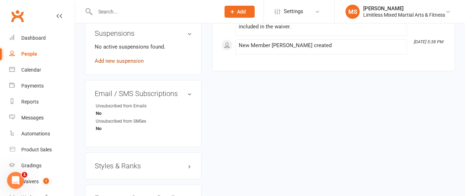
click at [126, 64] on link "Add new suspension" at bounding box center [119, 61] width 49 height 6
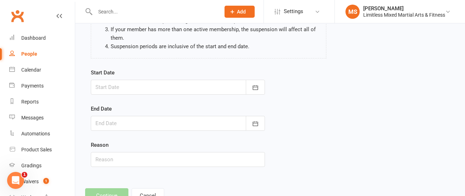
scroll to position [108, 0]
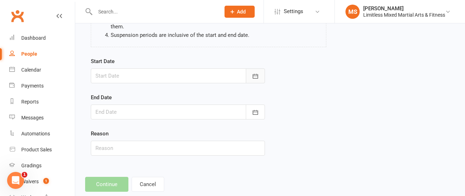
click at [253, 78] on icon "button" at bounding box center [255, 76] width 5 height 5
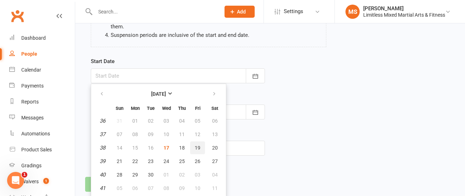
click at [197, 144] on button "19" at bounding box center [197, 148] width 15 height 13
type input "[DATE]"
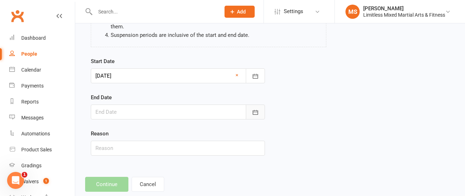
click at [251, 112] on button "button" at bounding box center [255, 112] width 19 height 15
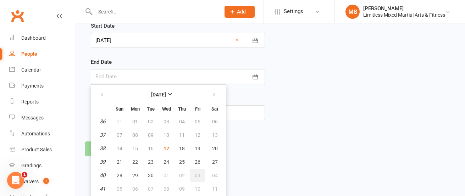
click at [198, 175] on span "03" at bounding box center [198, 176] width 6 height 6
type input "[DATE]"
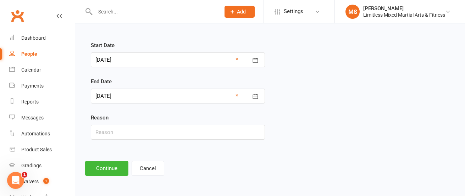
scroll to position [124, 0]
click at [171, 133] on input "text" at bounding box center [178, 132] width 174 height 15
type input "School Holidays"
click at [114, 167] on button "Continue" at bounding box center [106, 168] width 43 height 15
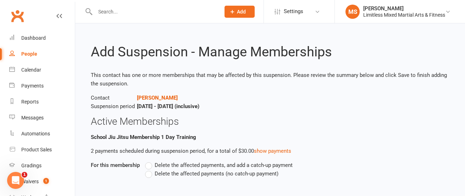
click at [149, 175] on label "Delete the affected payments (no catch-up payment)" at bounding box center [211, 174] width 133 height 9
click at [149, 170] on input "Delete the affected payments (no catch-up payment)" at bounding box center [147, 170] width 5 height 0
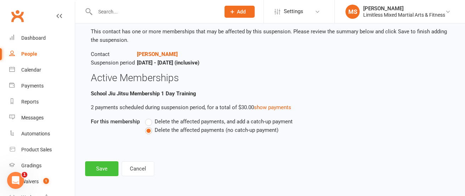
click at [107, 167] on button "Save" at bounding box center [101, 168] width 33 height 15
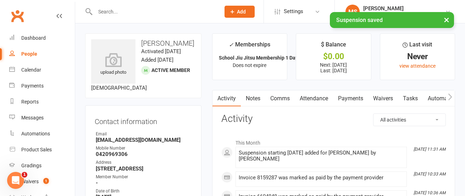
click at [150, 9] on input "text" at bounding box center [154, 12] width 122 height 10
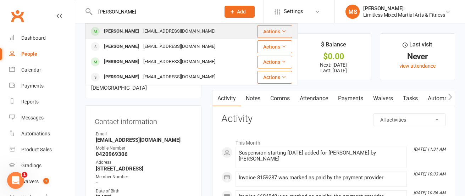
type input "[PERSON_NAME]"
click at [143, 28] on div "[EMAIL_ADDRESS][DOMAIN_NAME]" at bounding box center [179, 31] width 76 height 10
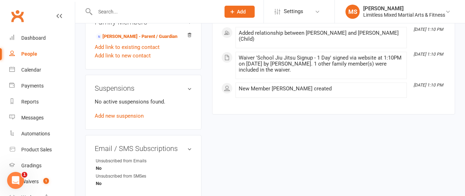
scroll to position [404, 0]
click at [132, 118] on link "Add new suspension" at bounding box center [119, 115] width 49 height 6
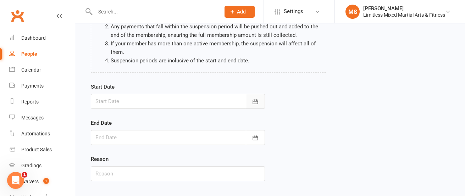
click at [257, 101] on icon "button" at bounding box center [255, 101] width 7 height 7
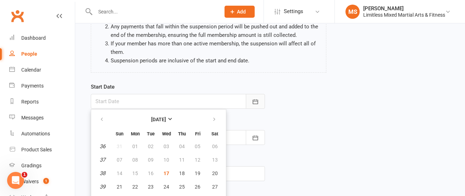
scroll to position [108, 0]
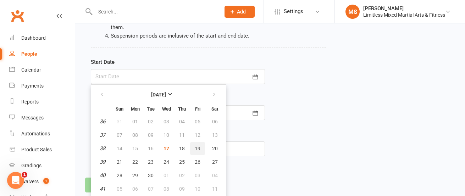
click at [197, 148] on span "19" at bounding box center [198, 149] width 6 height 6
type input "[DATE]"
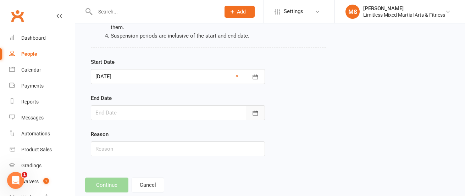
click at [260, 108] on button "button" at bounding box center [255, 112] width 19 height 15
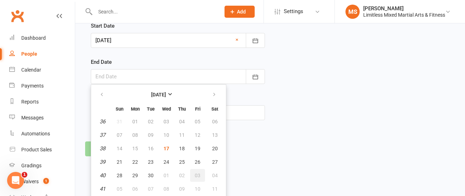
click at [198, 173] on span "03" at bounding box center [198, 176] width 6 height 6
type input "[DATE]"
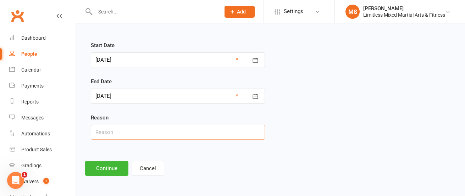
click at [182, 132] on input "text" at bounding box center [178, 132] width 174 height 15
type input "School Holidays"
click at [115, 166] on button "Continue" at bounding box center [106, 168] width 43 height 15
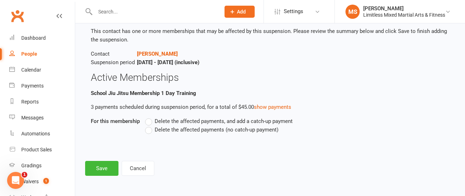
scroll to position [0, 0]
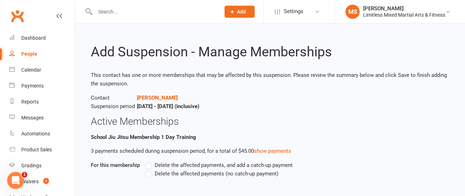
click at [149, 175] on label "Delete the affected payments (no catch-up payment)" at bounding box center [211, 174] width 133 height 9
click at [149, 170] on input "Delete the affected payments (no catch-up payment)" at bounding box center [147, 170] width 5 height 0
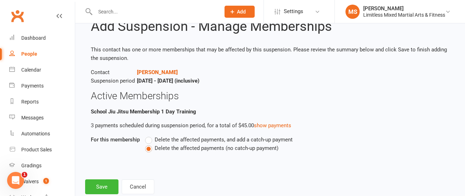
scroll to position [44, 0]
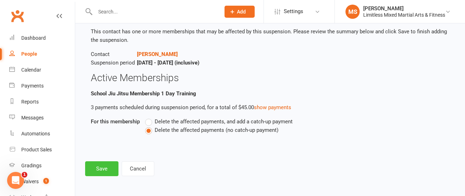
click at [100, 167] on button "Save" at bounding box center [101, 168] width 33 height 15
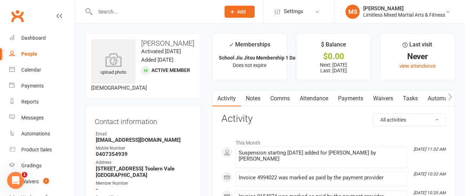
click at [125, 17] on div at bounding box center [150, 11] width 130 height 23
click at [117, 9] on input "text" at bounding box center [154, 12] width 122 height 10
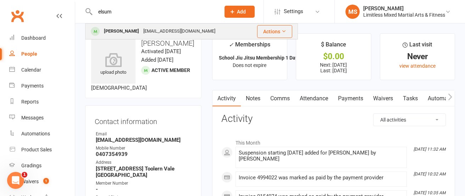
type input "elsum"
click at [115, 29] on div "[PERSON_NAME]" at bounding box center [121, 31] width 39 height 10
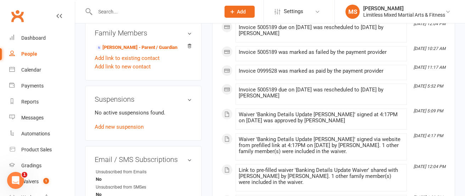
scroll to position [373, 0]
click at [123, 129] on link "Add new suspension" at bounding box center [119, 126] width 49 height 6
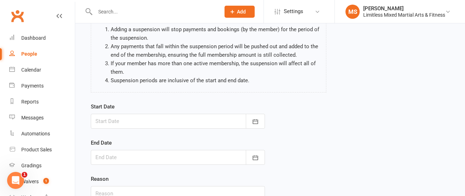
scroll to position [66, 0]
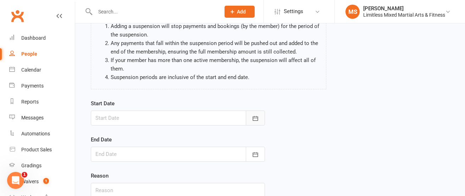
click at [251, 120] on button "button" at bounding box center [255, 118] width 19 height 15
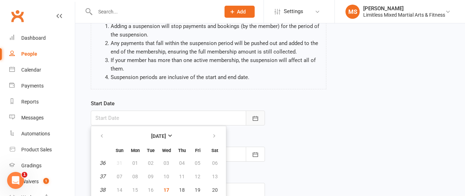
scroll to position [108, 0]
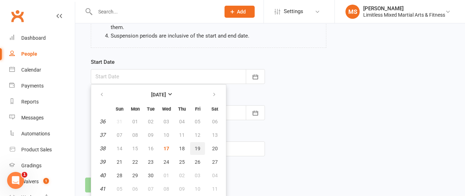
click at [198, 150] on span "19" at bounding box center [198, 149] width 6 height 6
type input "[DATE]"
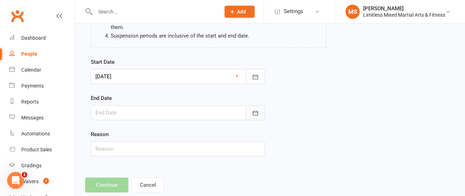
click at [259, 117] on button "button" at bounding box center [255, 112] width 19 height 15
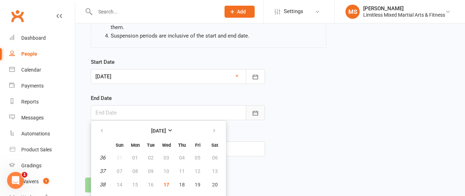
scroll to position [144, 0]
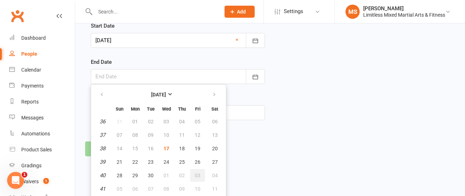
click at [199, 173] on span "03" at bounding box center [198, 176] width 6 height 6
type input "[DATE]"
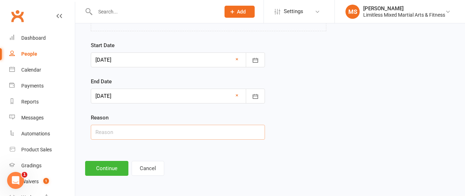
click at [180, 134] on input "text" at bounding box center [178, 132] width 174 height 15
type input "School Holidays"
click at [112, 166] on button "Continue" at bounding box center [106, 168] width 43 height 15
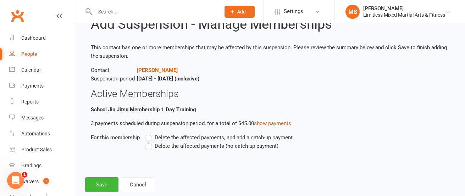
scroll to position [39, 0]
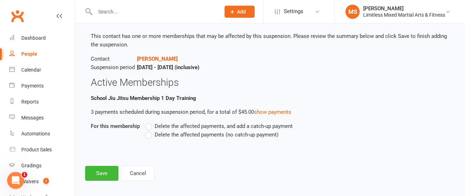
click at [148, 136] on label "Delete the affected payments (no catch-up payment)" at bounding box center [211, 135] width 133 height 9
click at [148, 131] on input "Delete the affected payments (no catch-up payment)" at bounding box center [147, 131] width 5 height 0
click at [108, 171] on button "Save" at bounding box center [101, 173] width 33 height 15
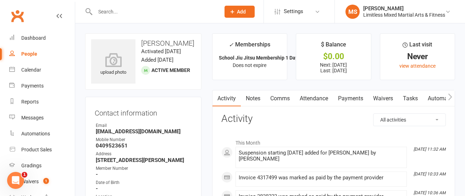
click at [118, 13] on input "text" at bounding box center [154, 12] width 122 height 10
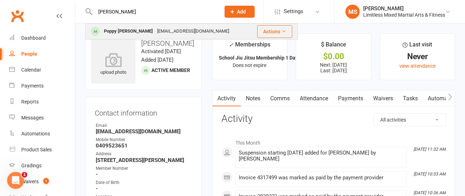
type input "[PERSON_NAME]"
click at [155, 30] on div "[EMAIL_ADDRESS][DOMAIN_NAME]" at bounding box center [193, 31] width 76 height 10
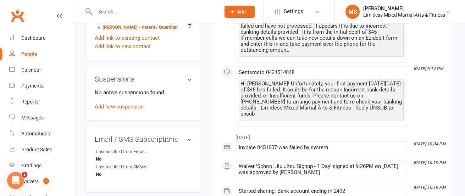
scroll to position [403, 0]
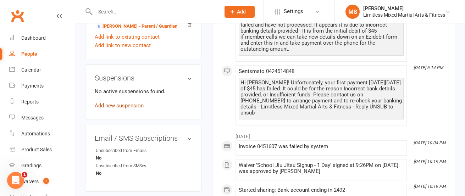
click at [128, 105] on link "Add new suspension" at bounding box center [119, 106] width 49 height 6
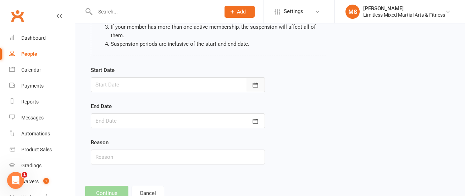
click at [254, 82] on icon "button" at bounding box center [255, 85] width 7 height 7
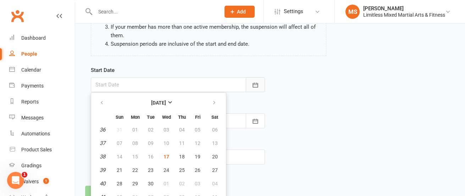
scroll to position [108, 0]
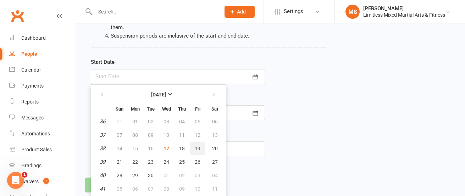
click at [199, 150] on span "19" at bounding box center [198, 149] width 6 height 6
type input "[DATE]"
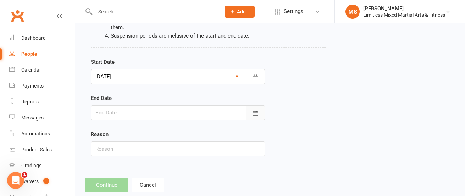
click at [252, 112] on icon "button" at bounding box center [255, 113] width 7 height 7
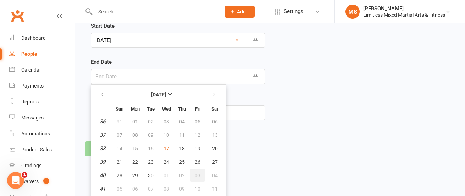
click at [198, 177] on span "03" at bounding box center [198, 176] width 6 height 6
type input "[DATE]"
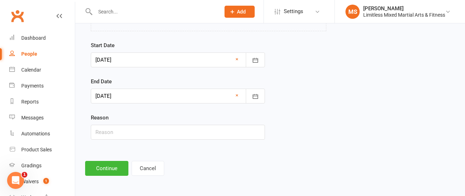
scroll to position [124, 0]
click at [175, 131] on input "text" at bounding box center [178, 132] width 174 height 15
type input "School Holidays"
click at [106, 167] on button "Continue" at bounding box center [106, 168] width 43 height 15
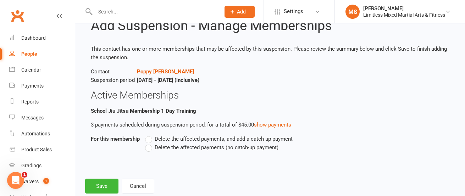
scroll to position [42, 0]
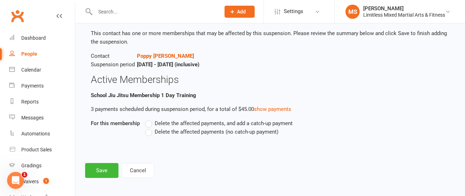
click at [149, 134] on label "Delete the affected payments (no catch-up payment)" at bounding box center [211, 132] width 133 height 9
click at [149, 128] on input "Delete the affected payments (no catch-up payment)" at bounding box center [147, 128] width 5 height 0
click at [110, 169] on button "Save" at bounding box center [101, 170] width 33 height 15
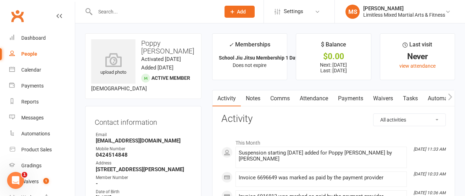
click at [119, 7] on input "text" at bounding box center [154, 12] width 122 height 10
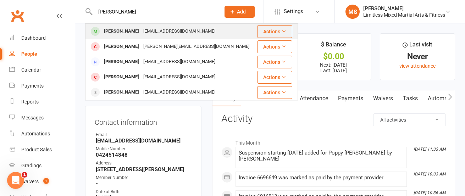
type input "[PERSON_NAME]"
click at [123, 32] on div "[PERSON_NAME]" at bounding box center [121, 31] width 39 height 10
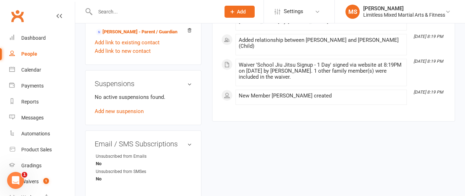
scroll to position [400, 0]
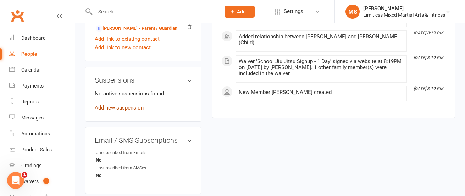
click at [127, 111] on link "Add new suspension" at bounding box center [119, 108] width 49 height 6
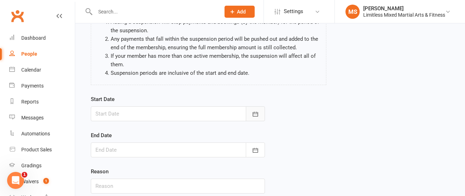
click at [255, 114] on icon "button" at bounding box center [255, 114] width 7 height 7
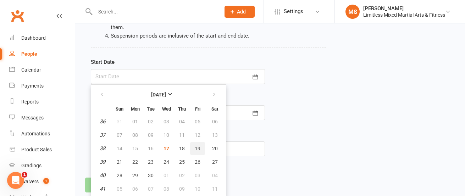
click at [195, 145] on button "19" at bounding box center [197, 148] width 15 height 13
type input "[DATE]"
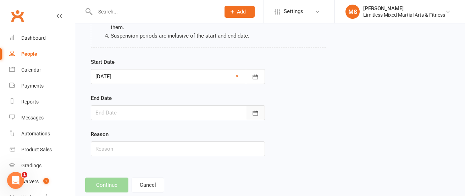
click at [255, 109] on button "button" at bounding box center [255, 112] width 19 height 15
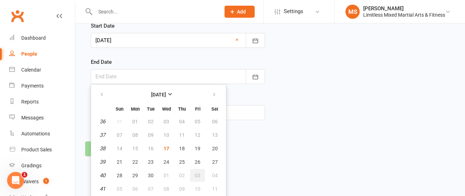
click at [197, 172] on button "03" at bounding box center [197, 175] width 15 height 13
type input "[DATE]"
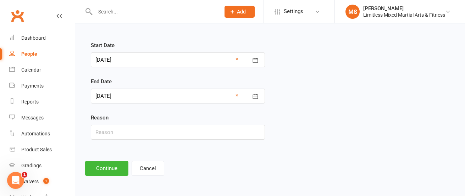
scroll to position [124, 0]
click at [174, 135] on input "text" at bounding box center [178, 132] width 174 height 15
type input "School Holidays"
click at [110, 169] on button "Continue" at bounding box center [106, 168] width 43 height 15
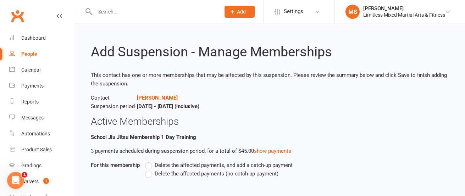
click at [147, 174] on label "Delete the affected payments (no catch-up payment)" at bounding box center [211, 174] width 133 height 9
click at [147, 170] on input "Delete the affected payments (no catch-up payment)" at bounding box center [147, 170] width 5 height 0
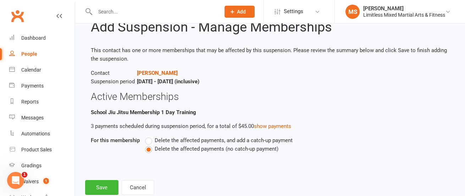
scroll to position [44, 0]
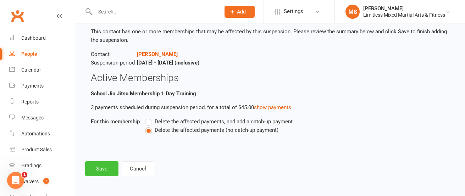
click at [101, 170] on button "Save" at bounding box center [101, 168] width 33 height 15
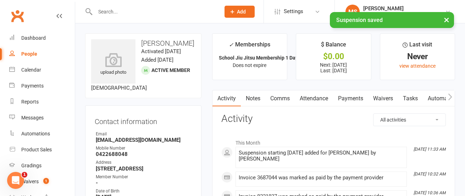
click at [117, 12] on div "× Suspension saved" at bounding box center [228, 12] width 456 height 0
click at [108, 10] on input "text" at bounding box center [154, 12] width 122 height 10
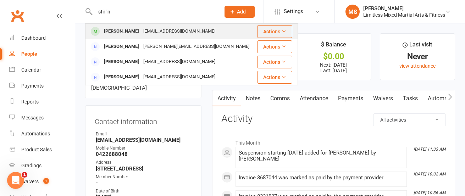
type input "stirlin"
click at [123, 32] on div "[PERSON_NAME]" at bounding box center [121, 31] width 39 height 10
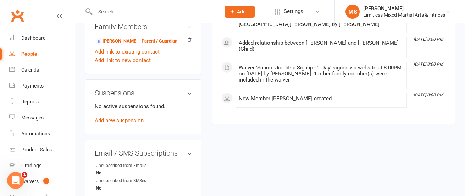
scroll to position [397, 0]
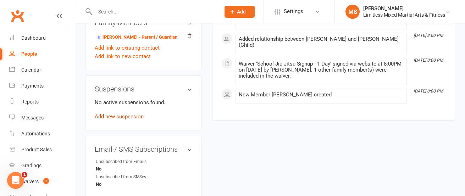
click at [123, 119] on link "Add new suspension" at bounding box center [119, 117] width 49 height 6
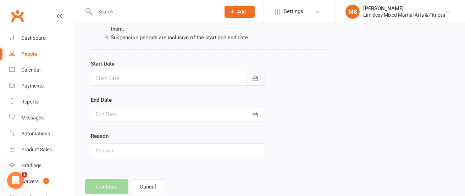
click at [255, 81] on icon "button" at bounding box center [255, 78] width 5 height 5
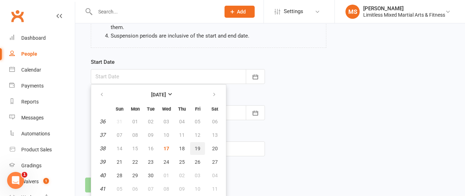
click at [200, 146] on button "19" at bounding box center [197, 148] width 15 height 13
type input "[DATE]"
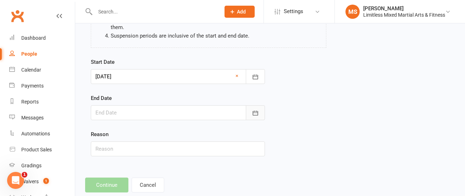
click at [256, 111] on icon "button" at bounding box center [255, 113] width 7 height 7
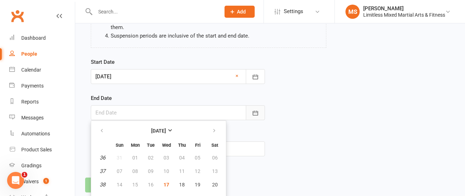
scroll to position [144, 0]
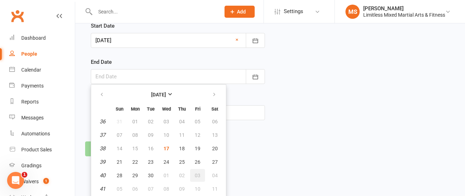
click at [200, 174] on span "03" at bounding box center [198, 176] width 6 height 6
type input "[DATE]"
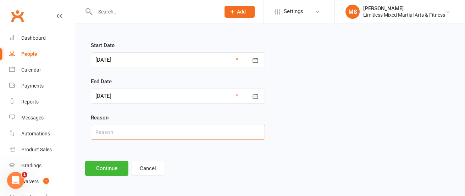
click at [180, 134] on input "text" at bounding box center [178, 132] width 174 height 15
type input "School Holidays"
click at [108, 168] on button "Continue" at bounding box center [106, 168] width 43 height 15
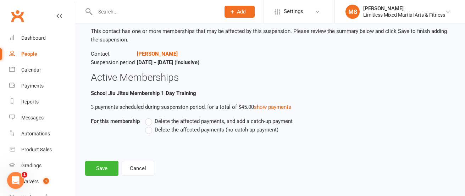
scroll to position [0, 0]
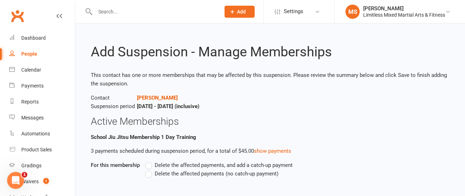
click at [146, 173] on label "Delete the affected payments (no catch-up payment)" at bounding box center [211, 174] width 133 height 9
click at [146, 170] on input "Delete the affected payments (no catch-up payment)" at bounding box center [147, 170] width 5 height 0
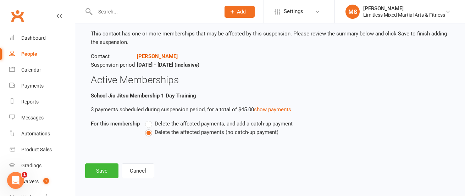
scroll to position [44, 0]
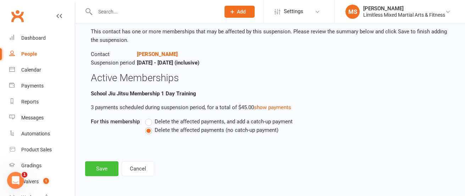
click at [109, 167] on button "Save" at bounding box center [101, 168] width 33 height 15
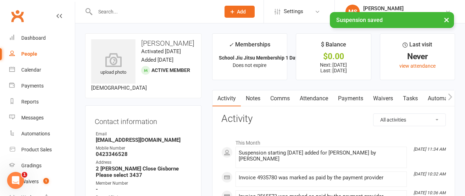
click at [123, 7] on input "text" at bounding box center [154, 12] width 122 height 10
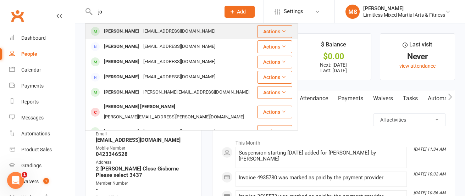
type input "j"
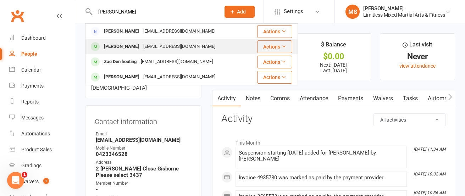
type input "[PERSON_NAME]"
click at [130, 45] on div "[PERSON_NAME]" at bounding box center [121, 47] width 39 height 10
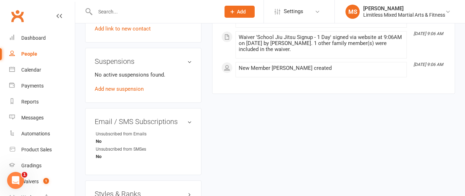
scroll to position [439, 0]
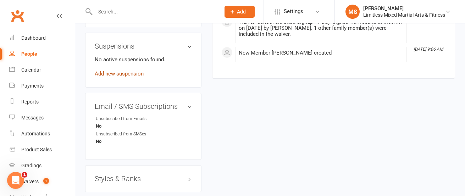
click at [129, 71] on link "Add new suspension" at bounding box center [119, 74] width 49 height 6
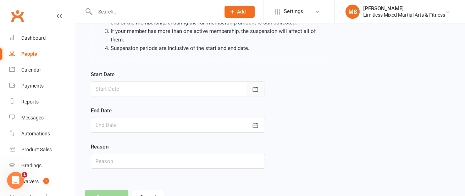
click at [253, 87] on icon "button" at bounding box center [255, 89] width 7 height 7
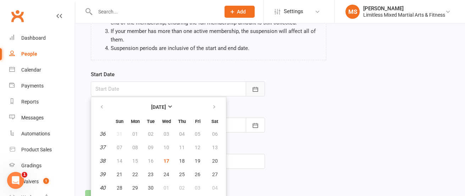
scroll to position [108, 0]
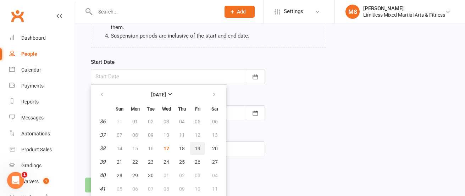
click at [198, 149] on span "19" at bounding box center [198, 149] width 6 height 6
type input "[DATE]"
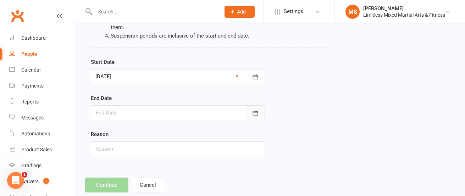
click at [253, 110] on icon "button" at bounding box center [255, 113] width 7 height 7
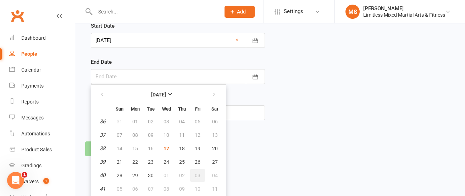
click at [196, 174] on span "03" at bounding box center [198, 176] width 6 height 6
type input "[DATE]"
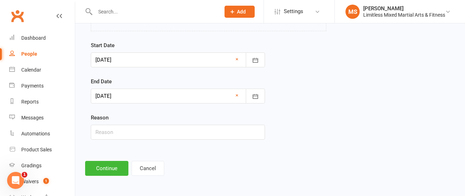
scroll to position [124, 0]
click at [173, 136] on input "text" at bounding box center [178, 132] width 174 height 15
type input "School Holidays"
click at [100, 172] on button "Continue" at bounding box center [106, 168] width 43 height 15
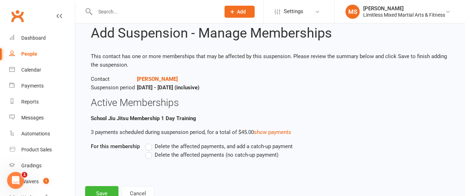
scroll to position [44, 0]
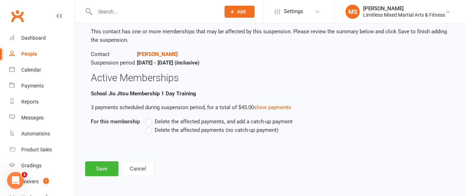
click at [148, 132] on label "Delete the affected payments (no catch-up payment)" at bounding box center [211, 130] width 133 height 9
click at [148, 126] on input "Delete the affected payments (no catch-up payment)" at bounding box center [147, 126] width 5 height 0
click at [108, 171] on button "Save" at bounding box center [101, 168] width 33 height 15
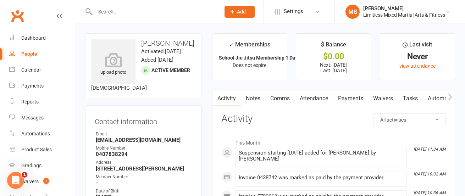
click at [121, 12] on input "text" at bounding box center [154, 12] width 122 height 10
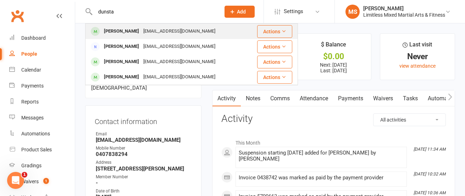
type input "dunsta"
click at [129, 31] on div "[PERSON_NAME]" at bounding box center [121, 31] width 39 height 10
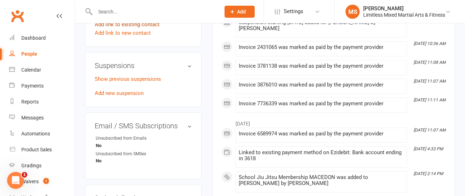
scroll to position [397, 0]
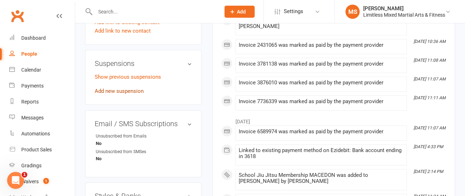
click at [132, 92] on link "Add new suspension" at bounding box center [119, 91] width 49 height 6
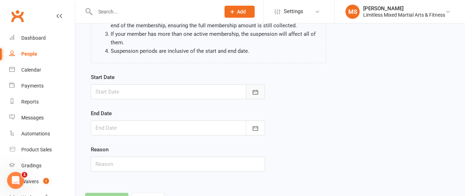
click at [254, 93] on icon "button" at bounding box center [255, 92] width 7 height 7
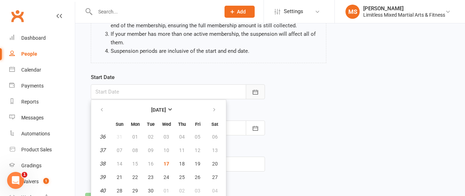
scroll to position [108, 0]
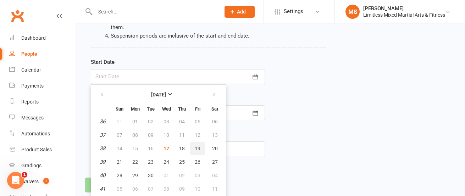
click at [200, 146] on button "19" at bounding box center [197, 148] width 15 height 13
type input "[DATE]"
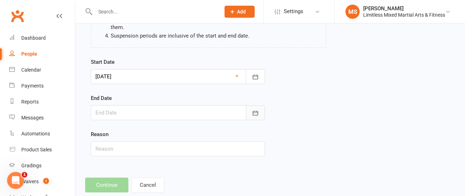
click at [251, 111] on button "button" at bounding box center [255, 112] width 19 height 15
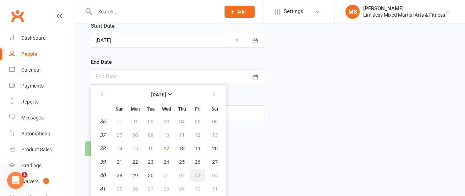
click at [197, 173] on span "03" at bounding box center [198, 176] width 6 height 6
type input "[DATE]"
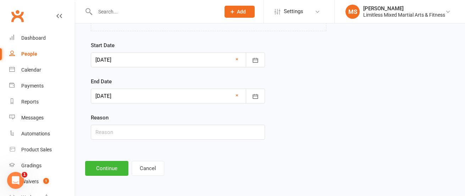
scroll to position [124, 0]
click at [172, 137] on input "text" at bounding box center [178, 132] width 174 height 15
click at [112, 169] on button "Continue" at bounding box center [106, 168] width 43 height 15
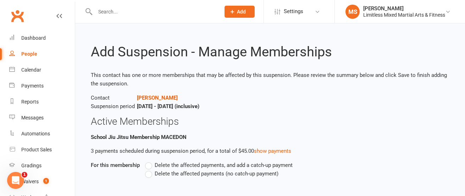
scroll to position [44, 0]
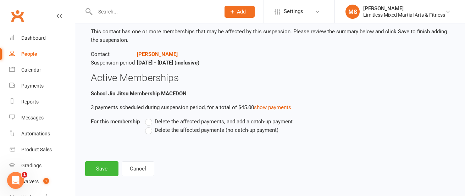
click at [150, 130] on label "Delete the affected payments (no catch-up payment)" at bounding box center [211, 130] width 133 height 9
click at [150, 126] on input "Delete the affected payments (no catch-up payment)" at bounding box center [147, 126] width 5 height 0
click at [109, 170] on button "Save" at bounding box center [101, 168] width 33 height 15
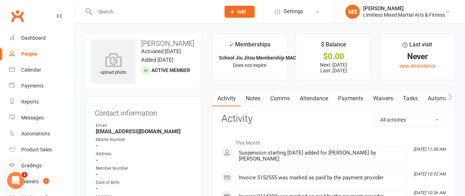
click at [110, 8] on input "text" at bounding box center [154, 12] width 122 height 10
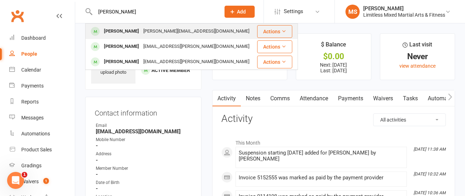
click at [129, 31] on div "[PERSON_NAME]" at bounding box center [121, 31] width 39 height 10
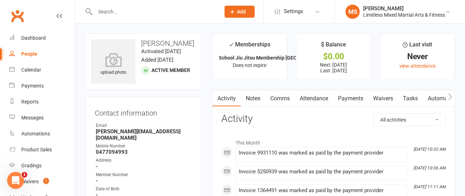
click at [351, 97] on link "Payments" at bounding box center [350, 98] width 35 height 16
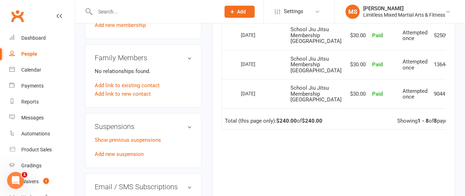
scroll to position [355, 0]
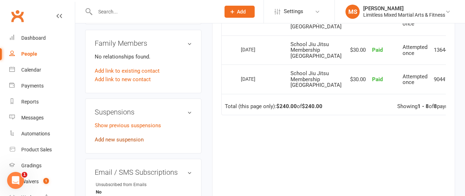
click at [129, 137] on link "Add new suspension" at bounding box center [119, 140] width 49 height 6
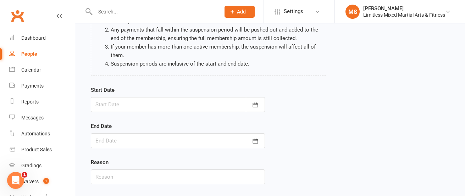
scroll to position [97, 0]
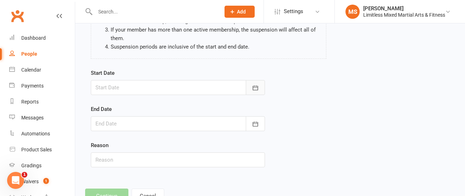
click at [254, 91] on button "button" at bounding box center [255, 87] width 19 height 15
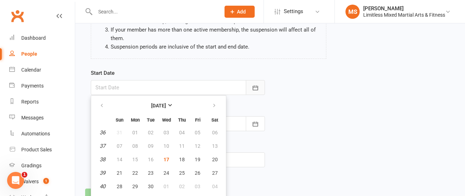
scroll to position [108, 0]
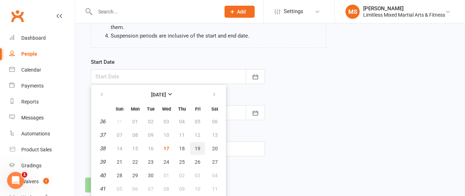
click at [200, 144] on button "19" at bounding box center [197, 148] width 15 height 13
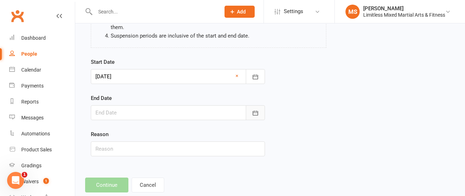
click at [253, 115] on icon "button" at bounding box center [255, 113] width 7 height 7
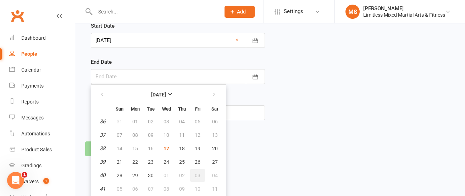
click at [196, 172] on button "03" at bounding box center [197, 175] width 15 height 13
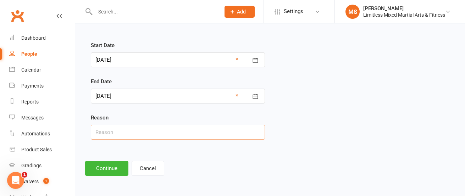
click at [188, 136] on input "text" at bounding box center [178, 132] width 174 height 15
click at [110, 169] on button "Continue" at bounding box center [106, 168] width 43 height 15
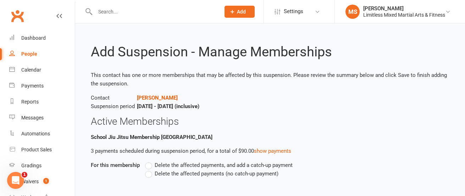
click at [149, 173] on label "Delete the affected payments (no catch-up payment)" at bounding box center [211, 174] width 133 height 9
click at [149, 170] on input "Delete the affected payments (no catch-up payment)" at bounding box center [147, 170] width 5 height 0
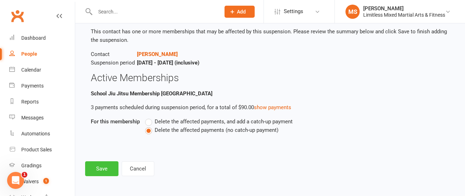
click at [101, 171] on button "Save" at bounding box center [101, 168] width 33 height 15
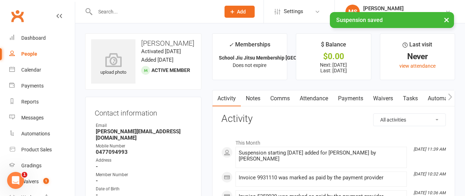
click at [138, 12] on div "× Suspension saved" at bounding box center [228, 12] width 456 height 0
click at [133, 11] on input "text" at bounding box center [154, 12] width 122 height 10
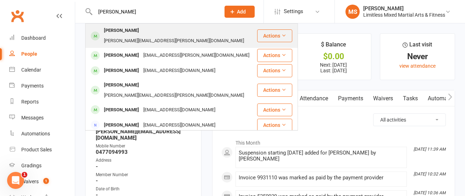
click at [126, 31] on div "[PERSON_NAME]" at bounding box center [121, 31] width 39 height 10
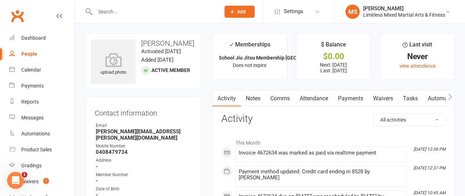
click at [353, 99] on link "Payments" at bounding box center [350, 98] width 35 height 16
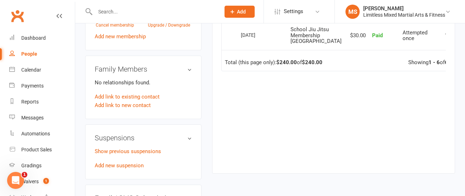
scroll to position [348, 0]
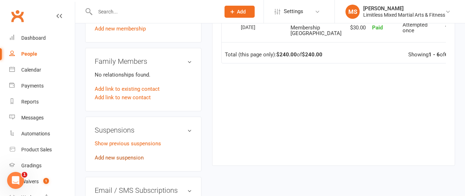
click at [134, 155] on link "Add new suspension" at bounding box center [119, 158] width 49 height 6
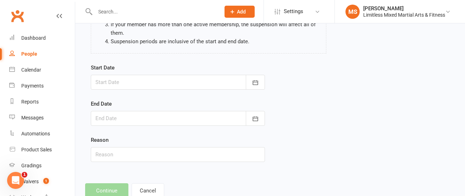
scroll to position [124, 0]
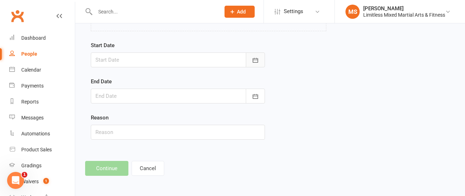
click at [253, 65] on button "button" at bounding box center [255, 60] width 19 height 15
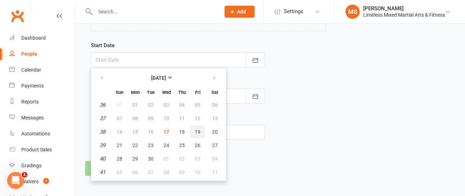
click at [198, 132] on span "19" at bounding box center [198, 132] width 6 height 6
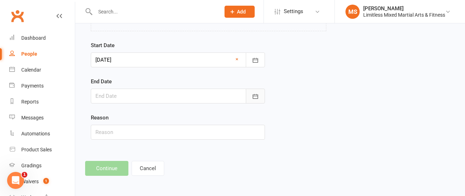
click at [253, 95] on icon "button" at bounding box center [255, 96] width 7 height 7
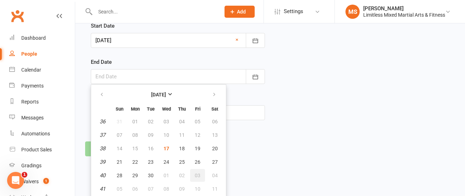
click at [197, 173] on span "03" at bounding box center [198, 176] width 6 height 6
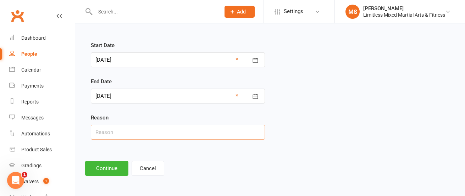
click at [188, 136] on input "text" at bounding box center [178, 132] width 174 height 15
click at [107, 164] on button "Continue" at bounding box center [106, 168] width 43 height 15
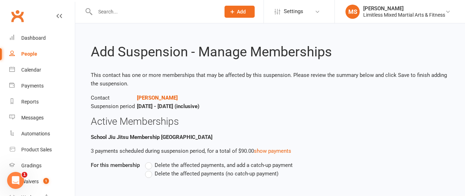
scroll to position [44, 0]
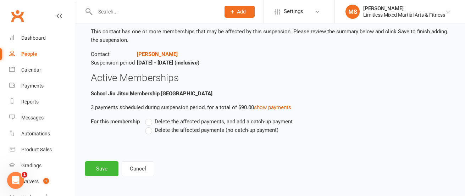
click at [150, 132] on label "Delete the affected payments (no catch-up payment)" at bounding box center [211, 130] width 133 height 9
click at [150, 126] on input "Delete the affected payments (no catch-up payment)" at bounding box center [147, 126] width 5 height 0
click at [107, 167] on button "Save" at bounding box center [101, 168] width 33 height 15
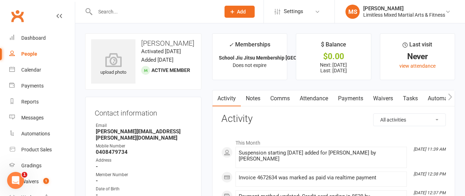
click at [109, 13] on input "text" at bounding box center [154, 12] width 122 height 10
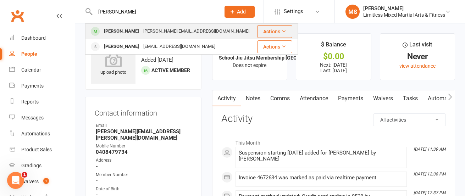
click at [121, 32] on div "[PERSON_NAME]" at bounding box center [121, 31] width 39 height 10
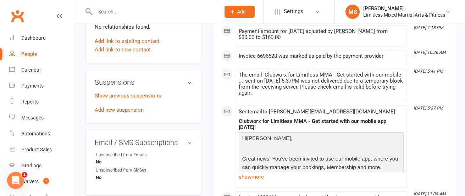
scroll to position [414, 0]
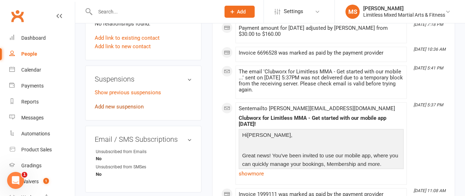
click at [128, 104] on link "Add new suspension" at bounding box center [119, 107] width 49 height 6
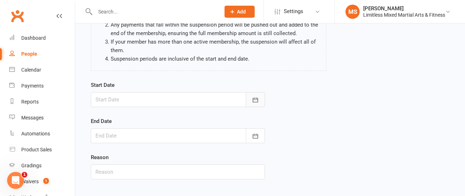
click at [255, 100] on icon "button" at bounding box center [255, 100] width 7 height 7
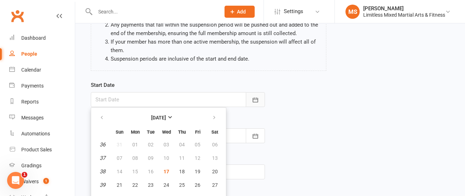
scroll to position [108, 0]
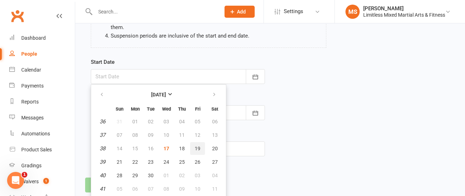
click at [198, 150] on span "19" at bounding box center [198, 149] width 6 height 6
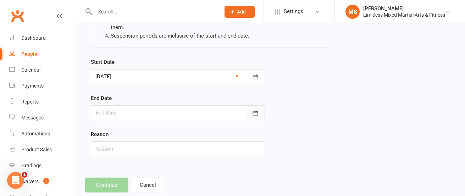
click at [255, 113] on icon "button" at bounding box center [255, 113] width 5 height 5
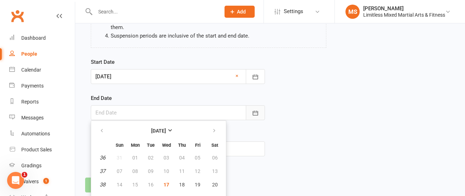
scroll to position [144, 0]
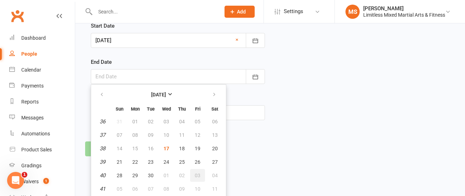
click at [197, 173] on span "03" at bounding box center [198, 176] width 6 height 6
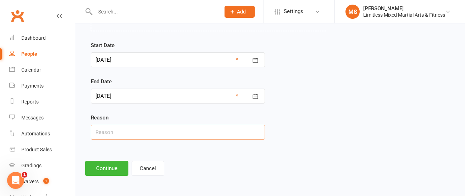
click at [168, 133] on input "text" at bounding box center [178, 132] width 174 height 15
click at [105, 169] on button "Continue" at bounding box center [106, 168] width 43 height 15
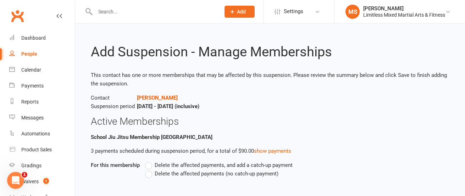
click at [147, 175] on label "Delete the affected payments (no catch-up payment)" at bounding box center [211, 174] width 133 height 9
click at [147, 170] on input "Delete the affected payments (no catch-up payment)" at bounding box center [147, 170] width 5 height 0
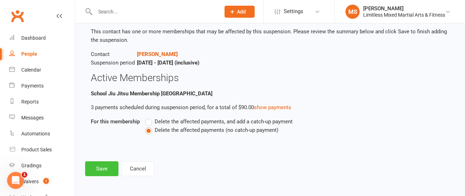
click at [114, 169] on button "Save" at bounding box center [101, 168] width 33 height 15
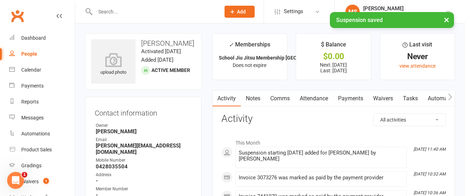
click at [128, 12] on div "× Suspension saved" at bounding box center [228, 12] width 456 height 0
click at [114, 9] on input "text" at bounding box center [154, 12] width 122 height 10
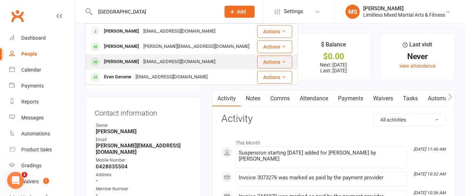
click at [115, 59] on div "[PERSON_NAME]" at bounding box center [121, 62] width 39 height 10
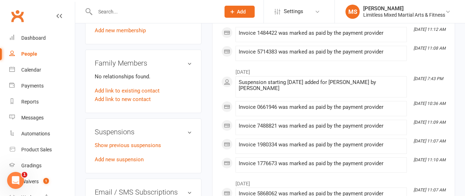
scroll to position [389, 0]
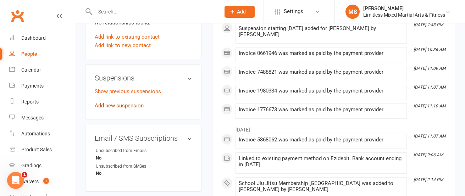
click at [129, 104] on link "Add new suspension" at bounding box center [119, 106] width 49 height 6
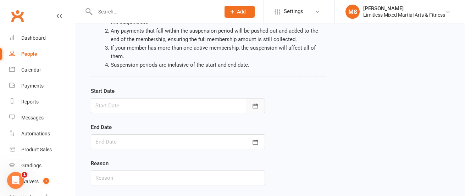
click at [251, 108] on button "button" at bounding box center [255, 105] width 19 height 15
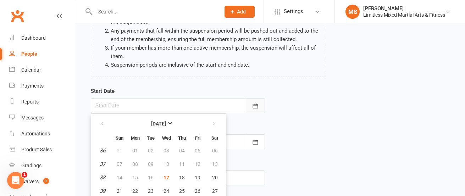
scroll to position [108, 0]
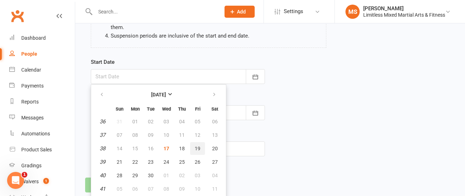
click at [195, 146] on span "19" at bounding box center [198, 149] width 6 height 6
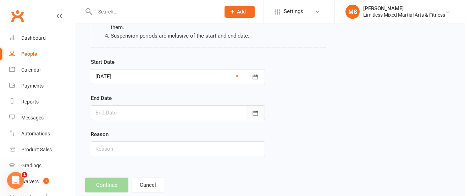
click at [252, 115] on icon "button" at bounding box center [255, 113] width 7 height 7
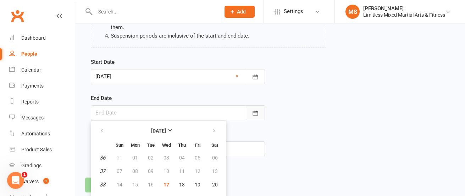
scroll to position [144, 0]
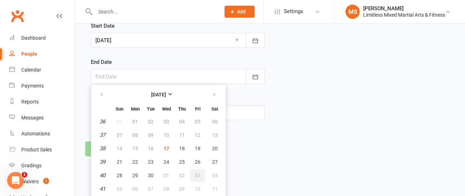
click at [196, 175] on span "03" at bounding box center [198, 176] width 6 height 6
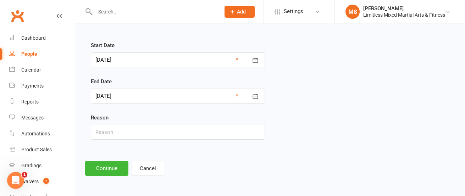
scroll to position [124, 0]
click at [173, 134] on input "text" at bounding box center [178, 132] width 174 height 15
click at [99, 168] on button "Continue" at bounding box center [106, 168] width 43 height 15
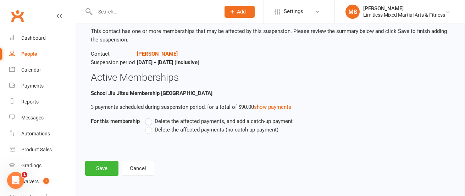
scroll to position [0, 0]
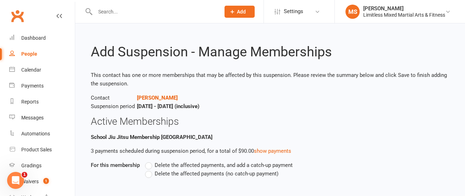
click at [147, 173] on label "Delete the affected payments (no catch-up payment)" at bounding box center [211, 174] width 133 height 9
click at [147, 170] on input "Delete the affected payments (no catch-up payment)" at bounding box center [147, 170] width 5 height 0
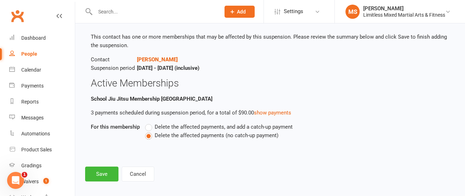
scroll to position [44, 0]
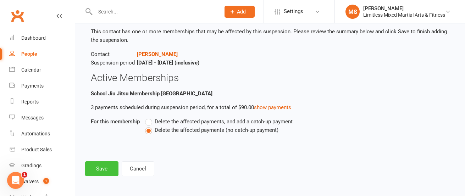
click at [110, 165] on button "Save" at bounding box center [101, 168] width 33 height 15
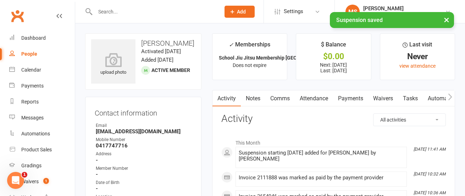
click at [136, 12] on div "× Suspension saved" at bounding box center [228, 12] width 456 height 0
click at [112, 11] on input "text" at bounding box center [154, 12] width 122 height 10
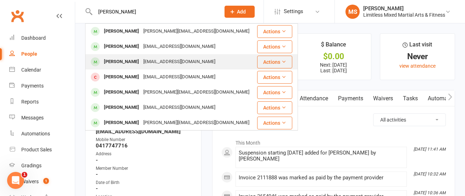
click at [109, 62] on div "[PERSON_NAME]" at bounding box center [121, 62] width 39 height 10
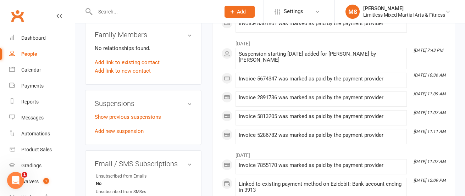
scroll to position [372, 0]
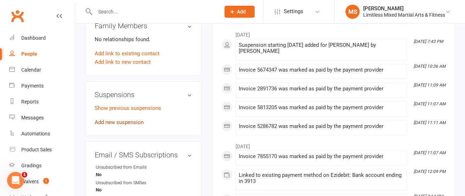
click at [128, 124] on link "Add new suspension" at bounding box center [119, 122] width 49 height 6
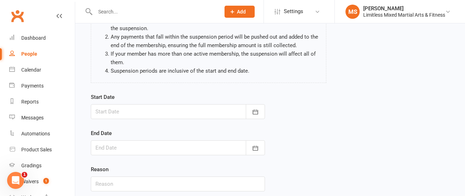
scroll to position [82, 0]
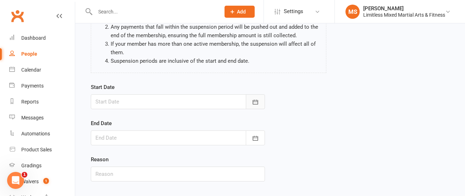
click at [256, 101] on icon "button" at bounding box center [255, 102] width 7 height 7
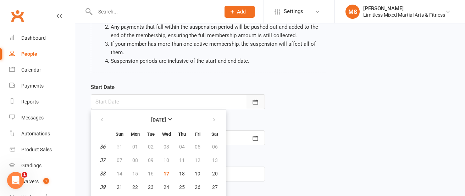
scroll to position [108, 0]
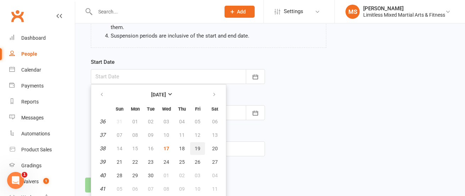
click at [197, 146] on span "19" at bounding box center [198, 149] width 6 height 6
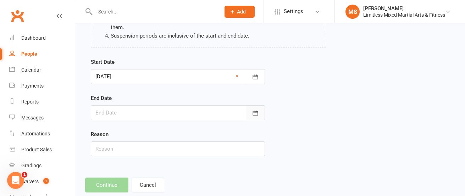
click at [256, 115] on icon "button" at bounding box center [255, 113] width 5 height 5
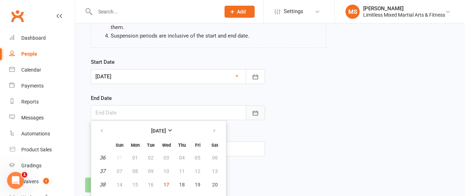
scroll to position [144, 0]
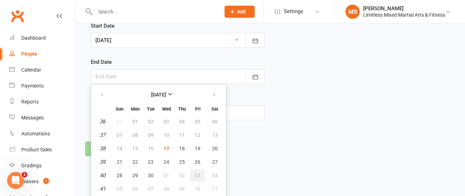
click at [197, 176] on span "03" at bounding box center [198, 176] width 6 height 6
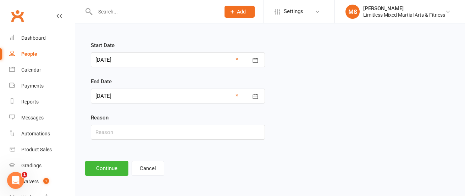
scroll to position [124, 0]
click at [153, 136] on input "text" at bounding box center [178, 132] width 174 height 15
click at [113, 168] on button "Continue" at bounding box center [106, 168] width 43 height 15
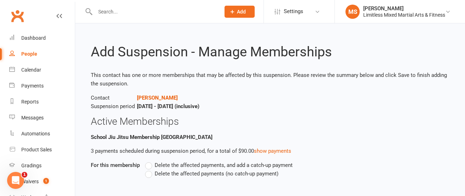
click at [152, 173] on label "Delete the affected payments (no catch-up payment)" at bounding box center [211, 174] width 133 height 9
click at [150, 170] on input "Delete the affected payments (no catch-up payment)" at bounding box center [147, 170] width 5 height 0
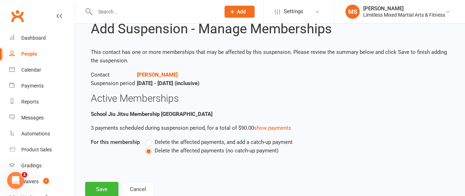
scroll to position [44, 0]
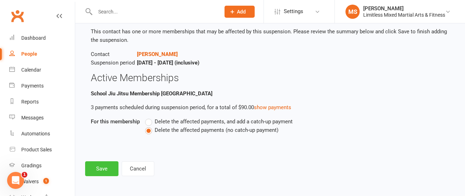
click at [103, 169] on button "Save" at bounding box center [101, 168] width 33 height 15
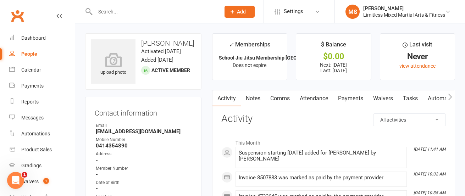
click at [128, 12] on input "text" at bounding box center [154, 12] width 122 height 10
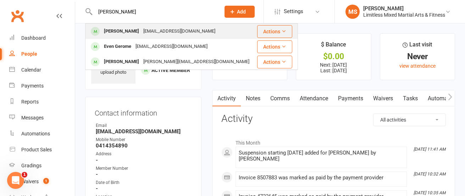
click at [144, 32] on div "[EMAIL_ADDRESS][DOMAIN_NAME]" at bounding box center [179, 31] width 76 height 10
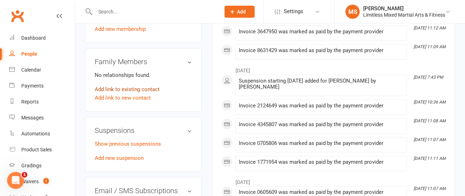
scroll to position [336, 0]
click at [130, 158] on link "Add new suspension" at bounding box center [119, 158] width 49 height 6
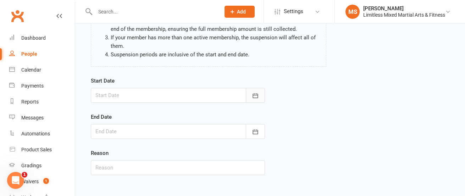
click at [254, 93] on icon "button" at bounding box center [255, 95] width 7 height 7
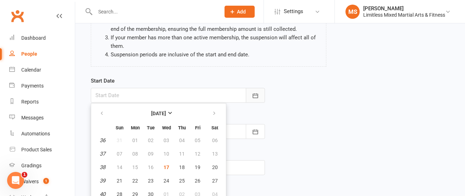
scroll to position [108, 0]
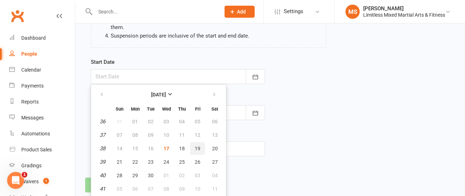
click at [200, 147] on button "19" at bounding box center [197, 148] width 15 height 13
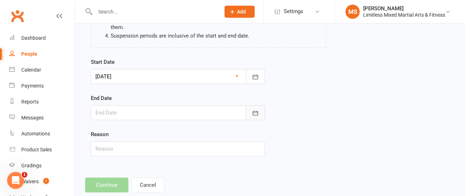
click at [255, 116] on icon "button" at bounding box center [255, 113] width 7 height 7
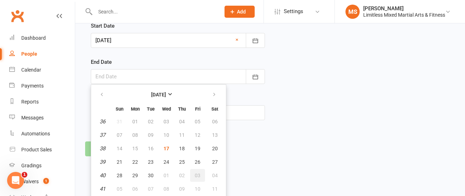
click at [198, 172] on button "03" at bounding box center [197, 175] width 15 height 13
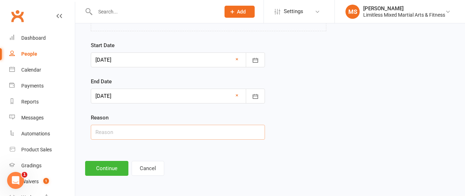
click at [182, 132] on input "text" at bounding box center [178, 132] width 174 height 15
click at [110, 167] on button "Continue" at bounding box center [106, 168] width 43 height 15
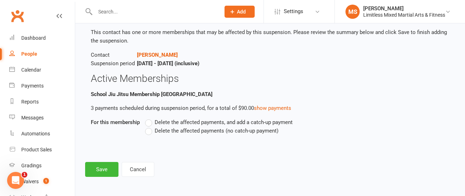
scroll to position [44, 0]
click at [148, 132] on label "Delete the affected payments (no catch-up payment)" at bounding box center [211, 130] width 133 height 9
click at [148, 126] on input "Delete the affected payments (no catch-up payment)" at bounding box center [147, 126] width 5 height 0
click at [100, 167] on button "Save" at bounding box center [101, 168] width 33 height 15
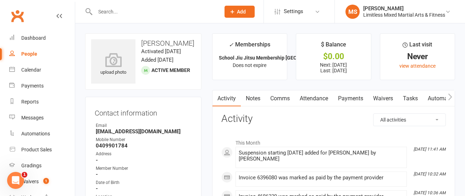
click at [127, 4] on div at bounding box center [150, 11] width 130 height 23
click at [117, 11] on input "text" at bounding box center [154, 12] width 122 height 10
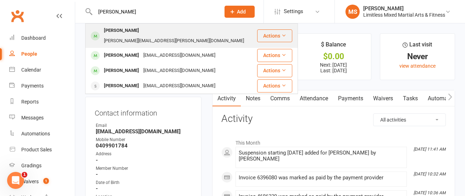
click at [131, 31] on div "[PERSON_NAME]" at bounding box center [121, 31] width 39 height 10
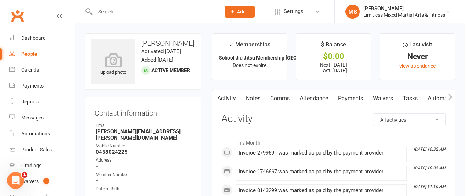
click at [350, 100] on link "Payments" at bounding box center [350, 98] width 35 height 16
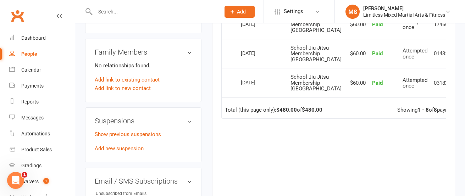
scroll to position [379, 0]
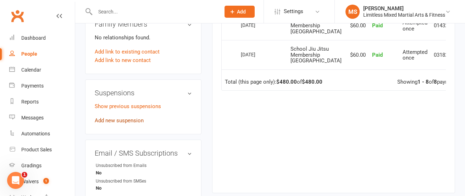
click at [124, 124] on link "Add new suspension" at bounding box center [119, 120] width 49 height 6
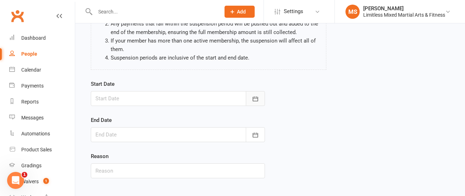
click at [254, 98] on icon "button" at bounding box center [255, 99] width 5 height 5
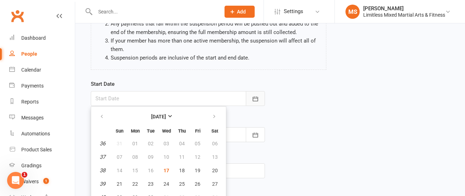
scroll to position [108, 0]
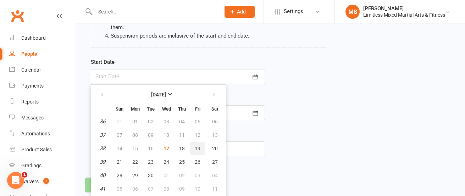
click at [199, 146] on span "19" at bounding box center [198, 149] width 6 height 6
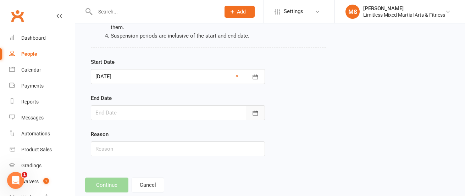
click at [257, 111] on icon "button" at bounding box center [255, 113] width 7 height 7
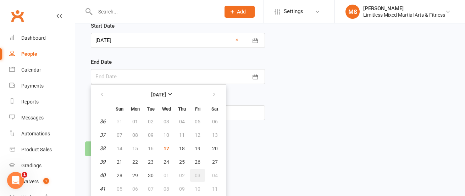
click at [200, 172] on button "03" at bounding box center [197, 175] width 15 height 13
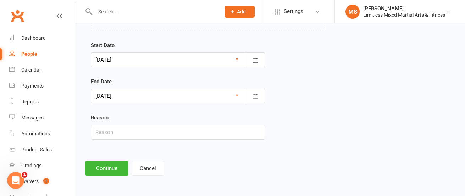
scroll to position [124, 0]
click at [166, 133] on input "text" at bounding box center [178, 132] width 174 height 15
click at [103, 169] on button "Continue" at bounding box center [106, 168] width 43 height 15
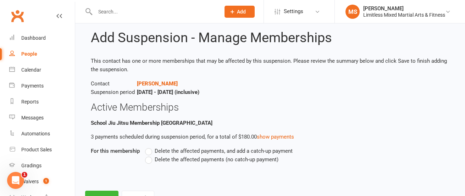
scroll to position [44, 0]
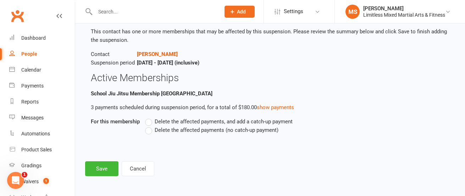
click at [148, 131] on label "Delete the affected payments (no catch-up payment)" at bounding box center [211, 130] width 133 height 9
click at [148, 126] on input "Delete the affected payments (no catch-up payment)" at bounding box center [147, 126] width 5 height 0
click at [108, 167] on button "Save" at bounding box center [101, 168] width 33 height 15
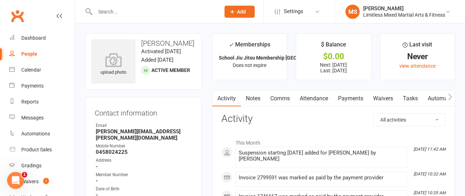
click at [106, 9] on input "text" at bounding box center [154, 12] width 122 height 10
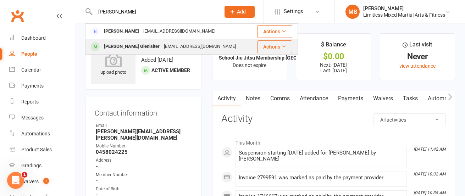
click at [115, 49] on div "[PERSON_NAME] Glenisiter" at bounding box center [132, 47] width 60 height 10
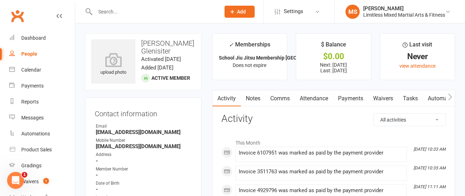
click at [348, 95] on link "Payments" at bounding box center [350, 98] width 35 height 16
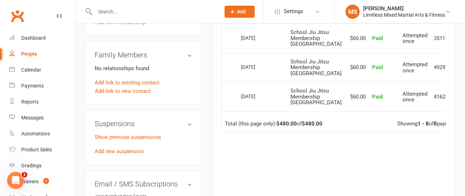
scroll to position [338, 0]
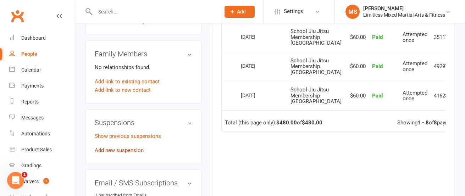
click at [133, 154] on link "Add new suspension" at bounding box center [119, 150] width 49 height 6
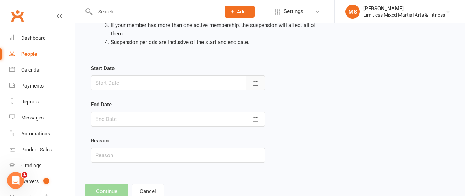
click at [255, 84] on icon "button" at bounding box center [255, 83] width 7 height 7
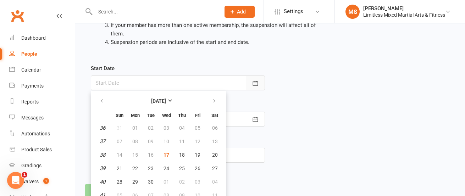
scroll to position [108, 0]
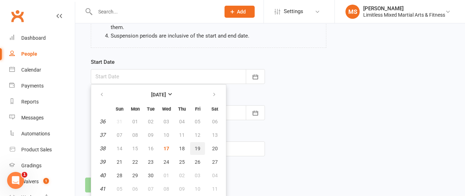
click at [202, 148] on button "19" at bounding box center [197, 148] width 15 height 13
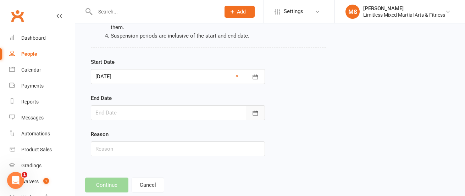
click at [258, 113] on icon "button" at bounding box center [255, 113] width 7 height 7
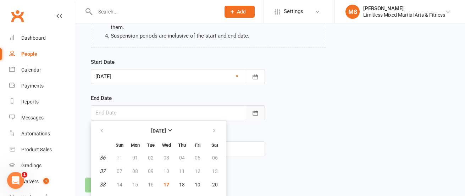
scroll to position [144, 0]
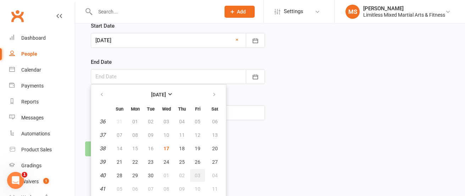
click at [200, 173] on button "03" at bounding box center [197, 175] width 15 height 13
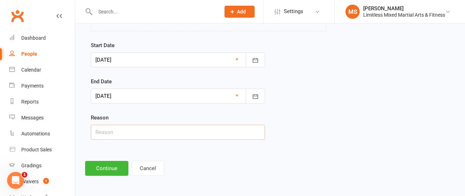
click at [165, 136] on input "text" at bounding box center [178, 132] width 174 height 15
click at [109, 164] on button "Continue" at bounding box center [106, 168] width 43 height 15
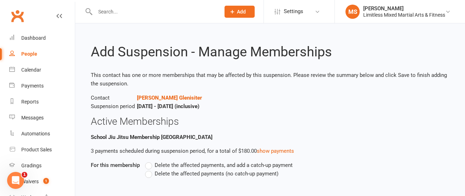
scroll to position [44, 0]
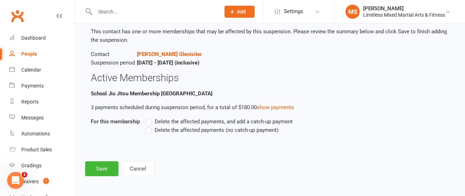
click at [150, 132] on label "Delete the affected payments (no catch-up payment)" at bounding box center [211, 130] width 133 height 9
click at [150, 126] on input "Delete the affected payments (no catch-up payment)" at bounding box center [147, 126] width 5 height 0
click at [104, 175] on button "Save" at bounding box center [101, 168] width 33 height 15
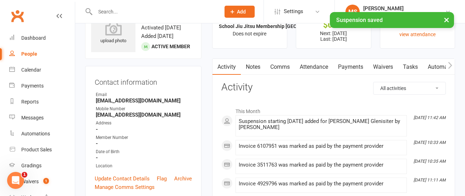
scroll to position [34, 0]
